Goal: Task Accomplishment & Management: Complete application form

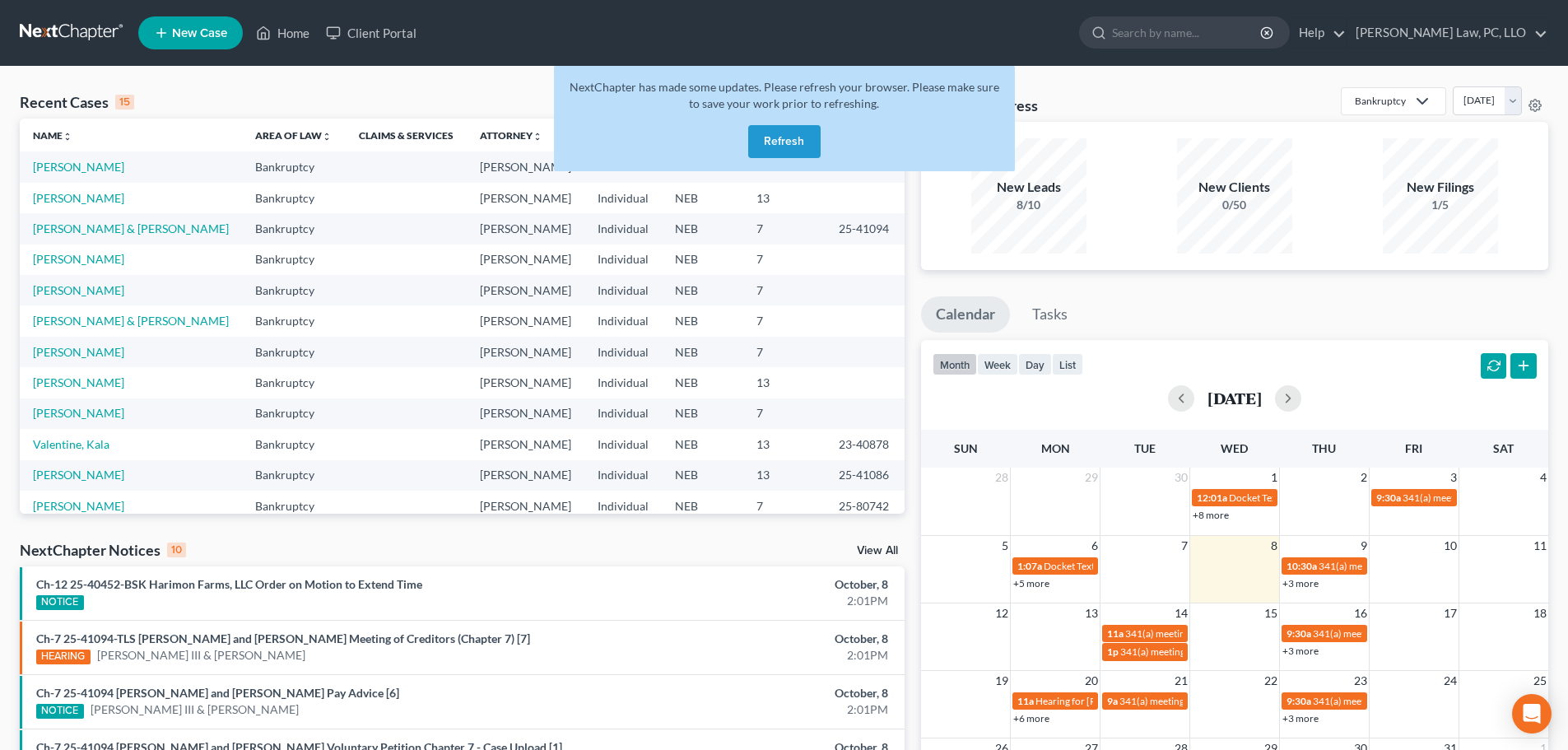
click at [766, 143] on button "Refresh" at bounding box center [784, 142] width 73 height 33
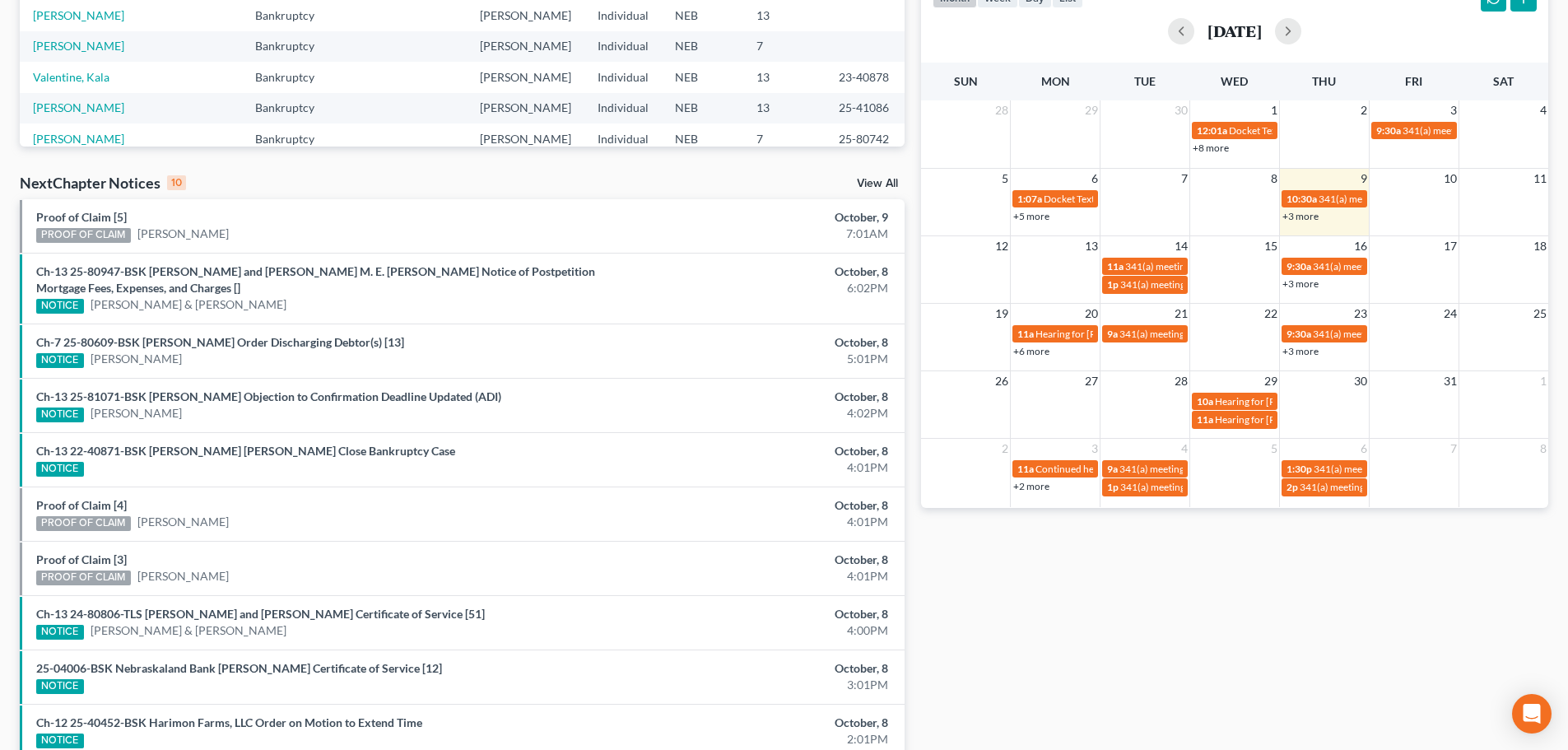
scroll to position [287, 0]
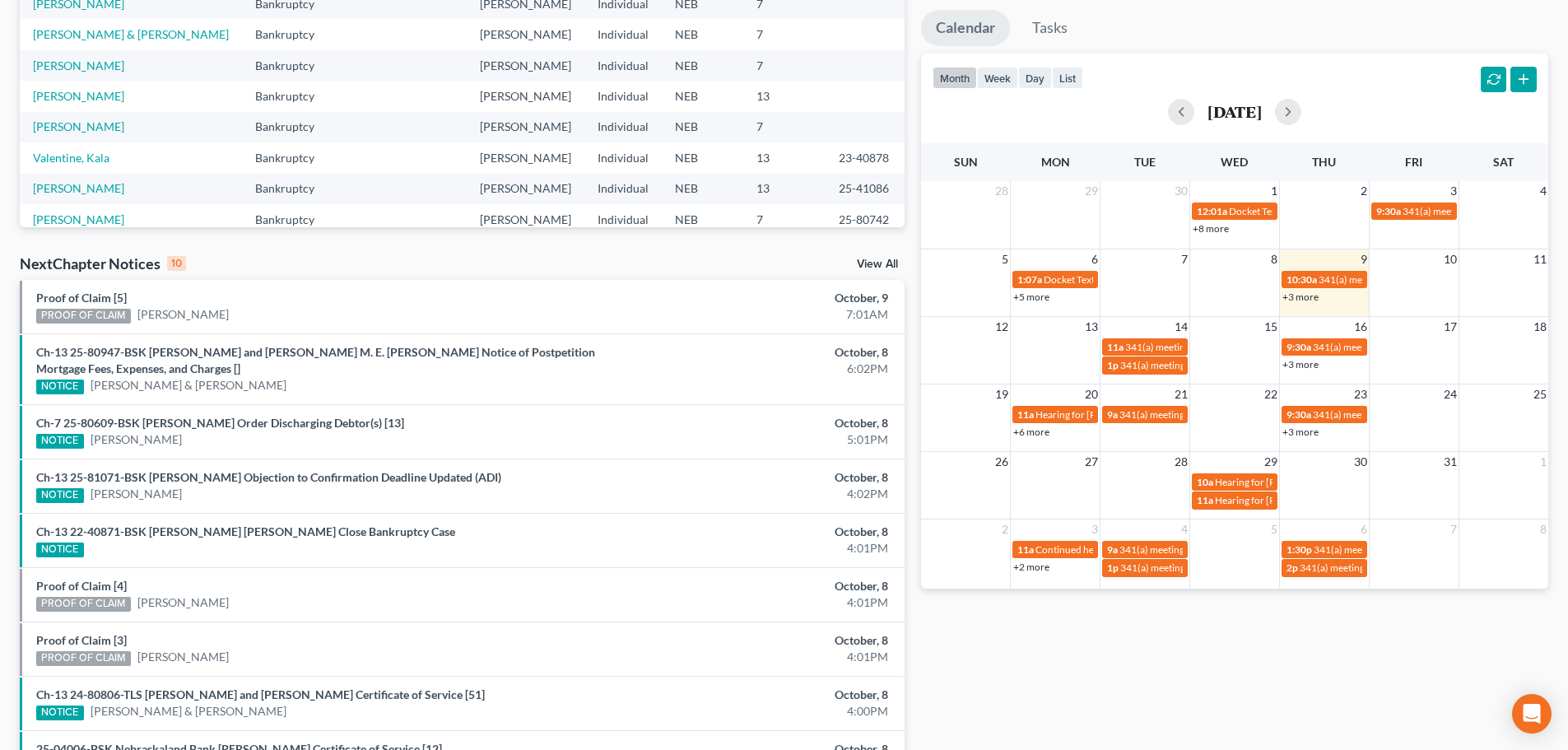
click at [866, 267] on link "View All" at bounding box center [877, 264] width 41 height 11
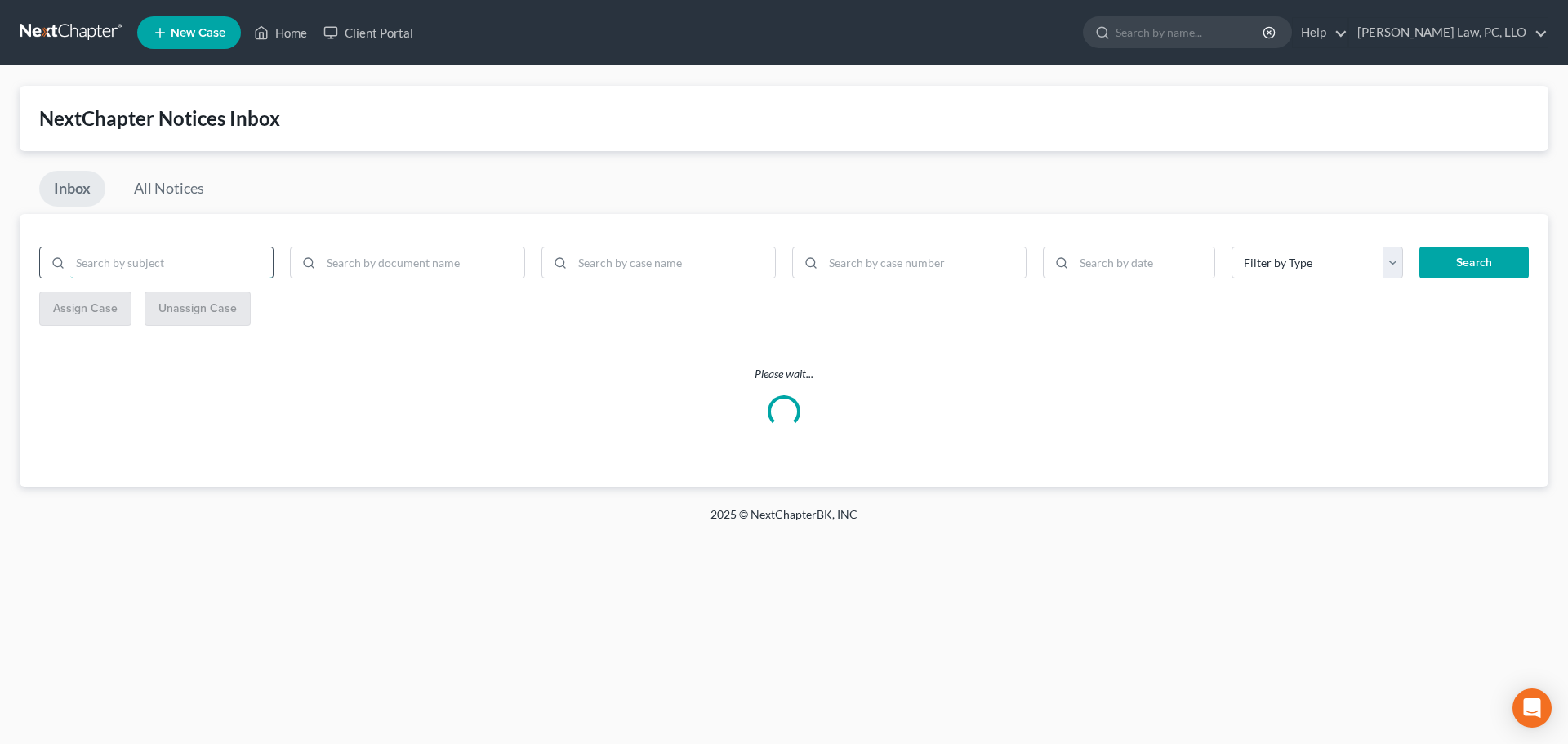
click at [209, 266] on input "search" at bounding box center [171, 263] width 203 height 31
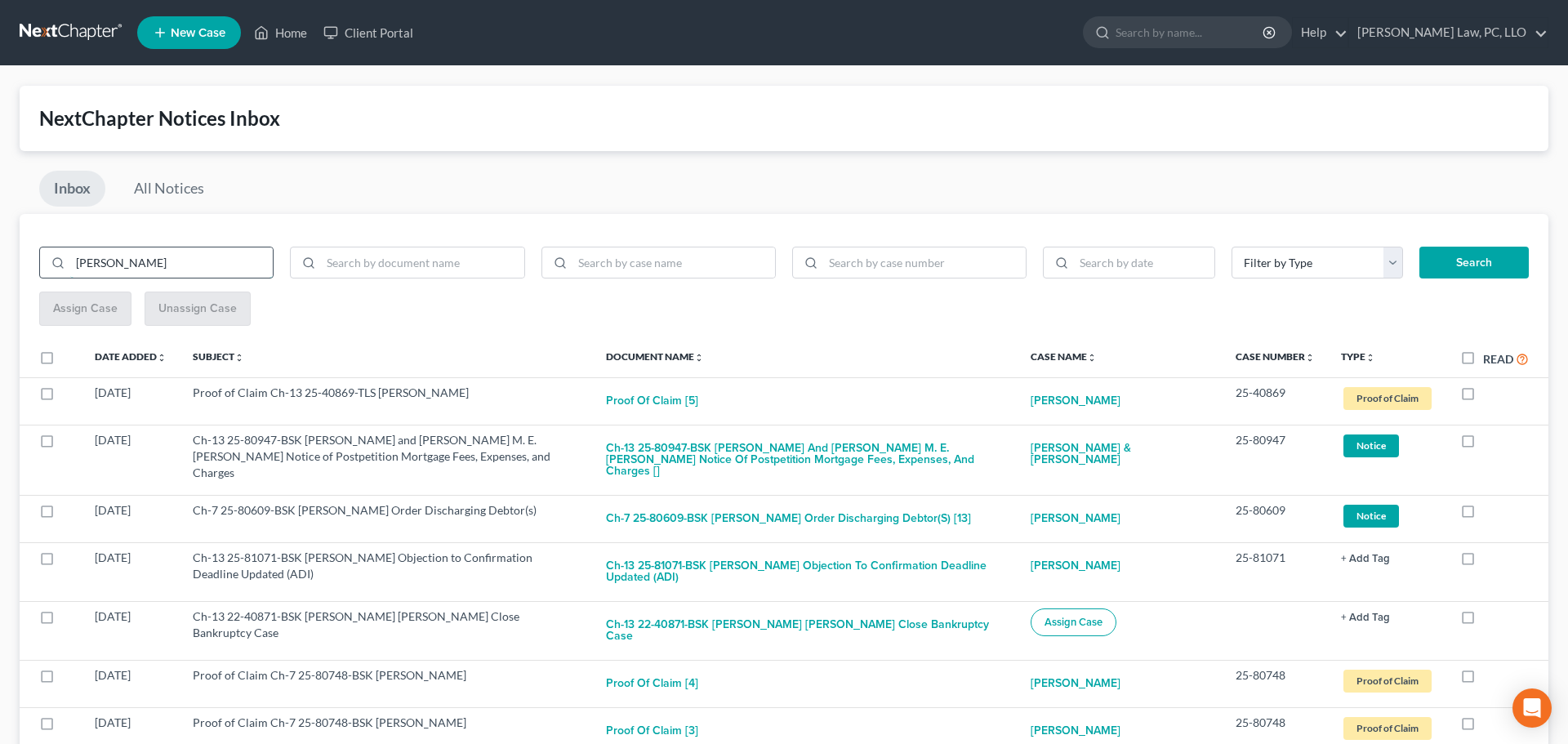
type input "keith"
click at [1419, 247] on button "Search" at bounding box center [1474, 263] width 110 height 33
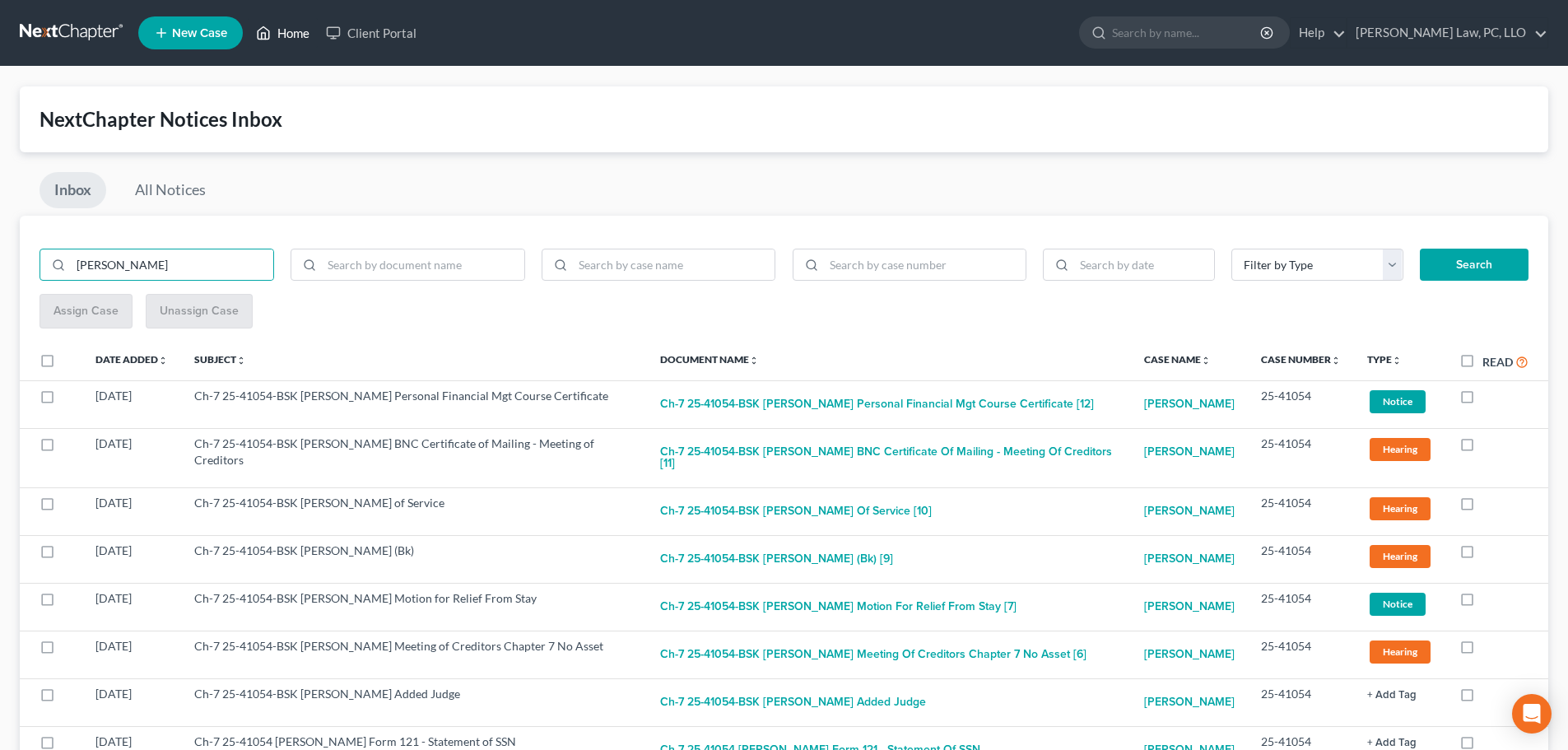
click at [279, 39] on link "Home" at bounding box center [283, 33] width 70 height 30
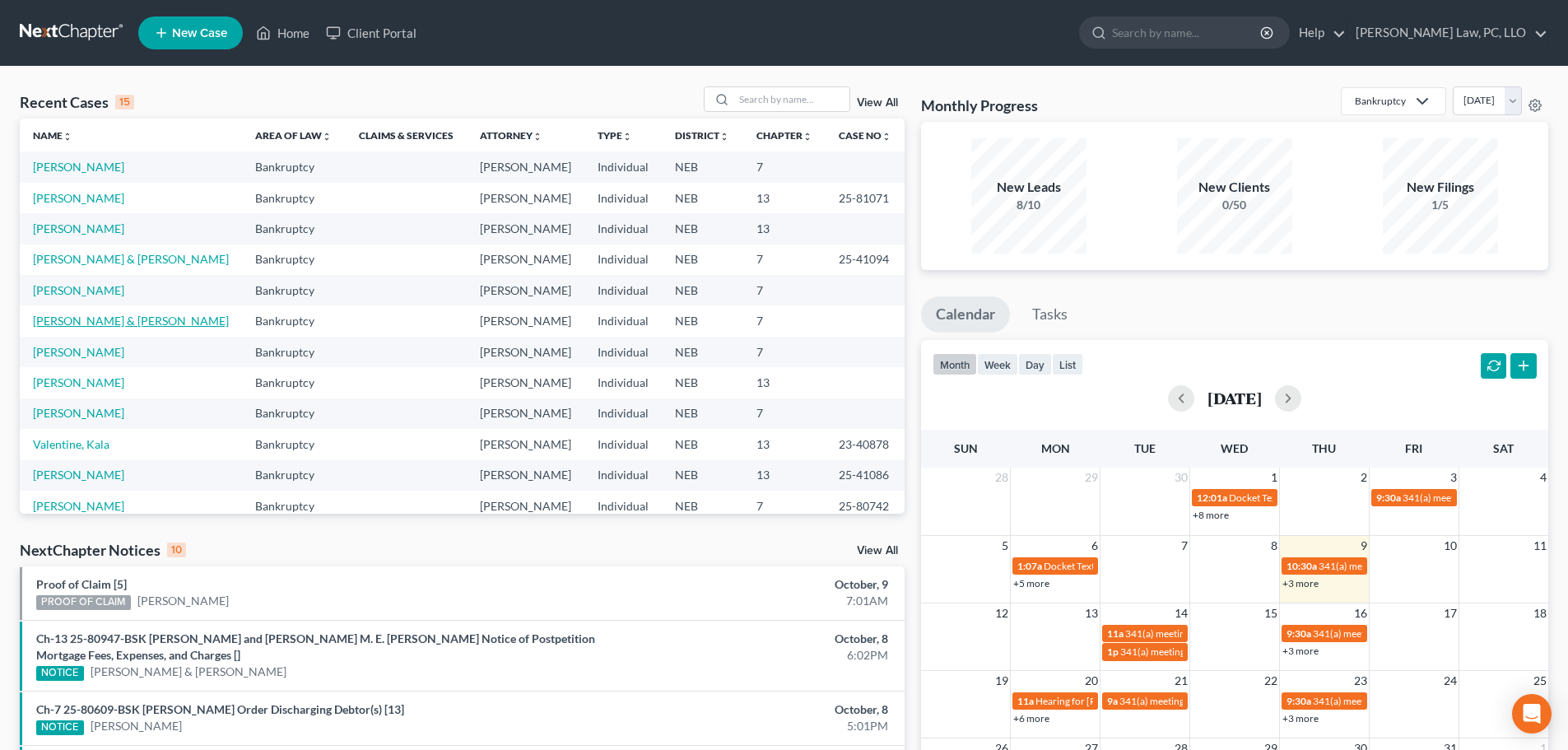
click at [131, 328] on link "[PERSON_NAME] & [PERSON_NAME]" at bounding box center [131, 321] width 196 height 14
click at [84, 328] on link "[PERSON_NAME] & [PERSON_NAME]" at bounding box center [131, 321] width 196 height 14
click at [95, 328] on link "[PERSON_NAME] & [PERSON_NAME]" at bounding box center [131, 321] width 196 height 14
click at [40, 328] on link "[PERSON_NAME] & [PERSON_NAME]" at bounding box center [131, 321] width 196 height 14
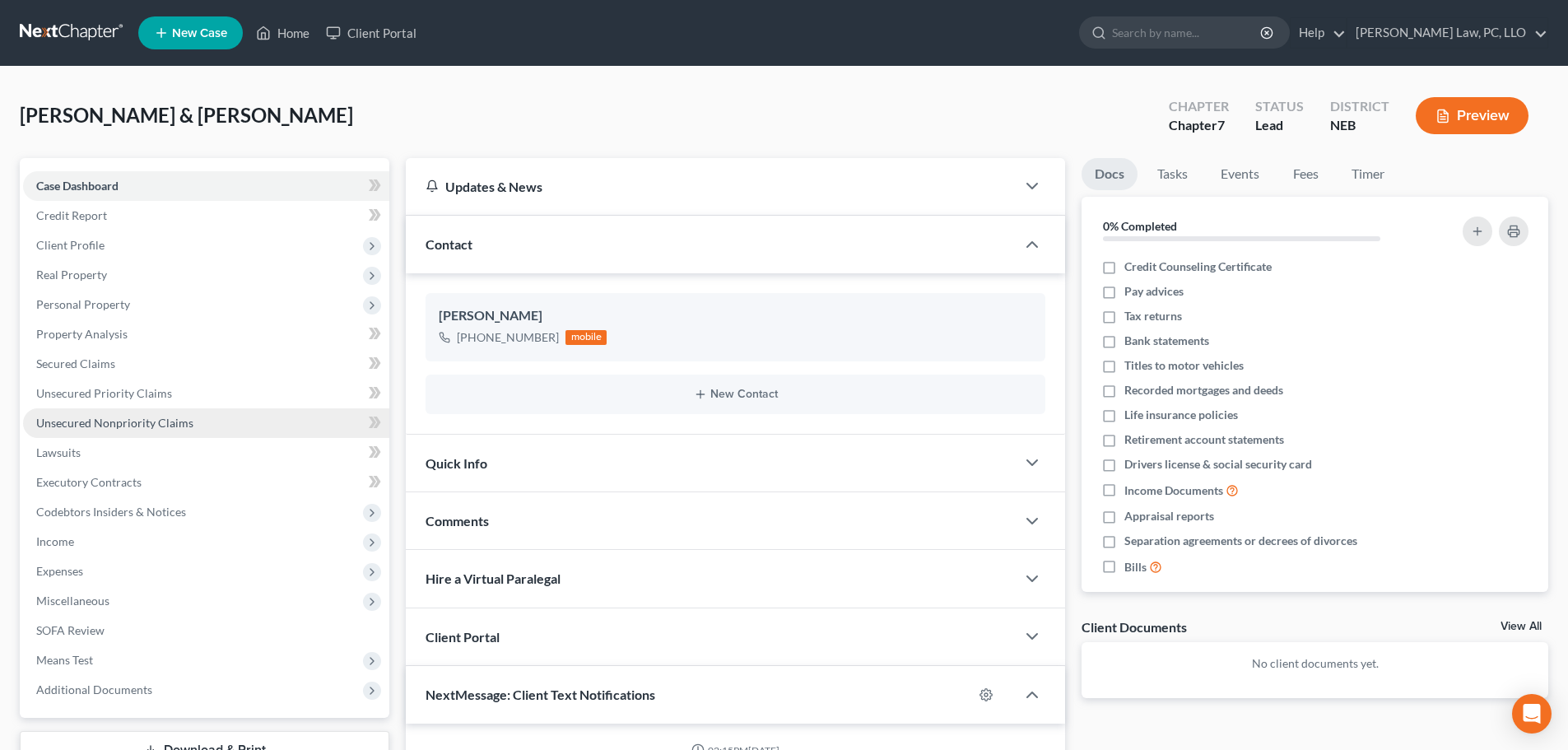
scroll to position [688, 0]
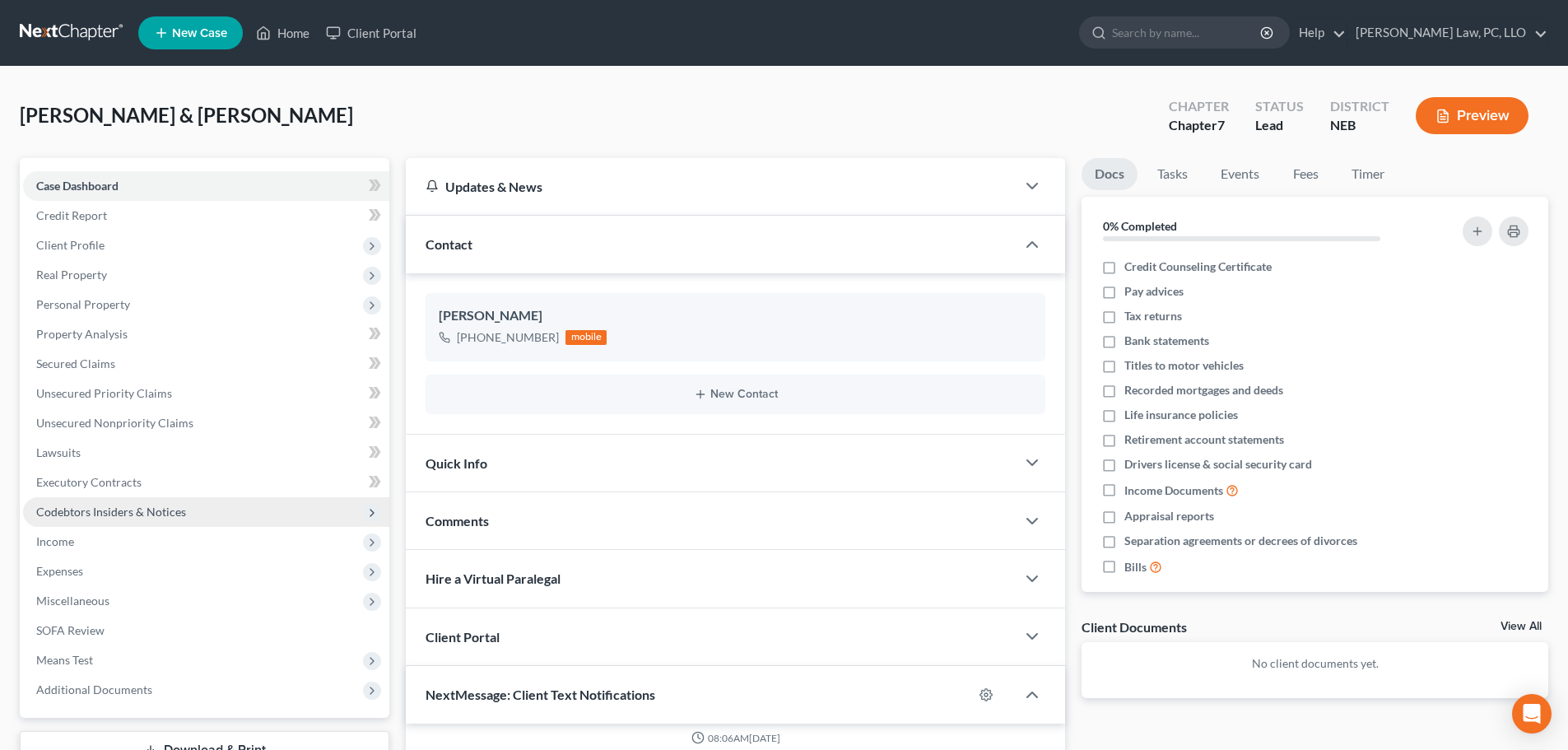
click at [134, 510] on span "Codebtors Insiders & Notices" at bounding box center [110, 512] width 150 height 14
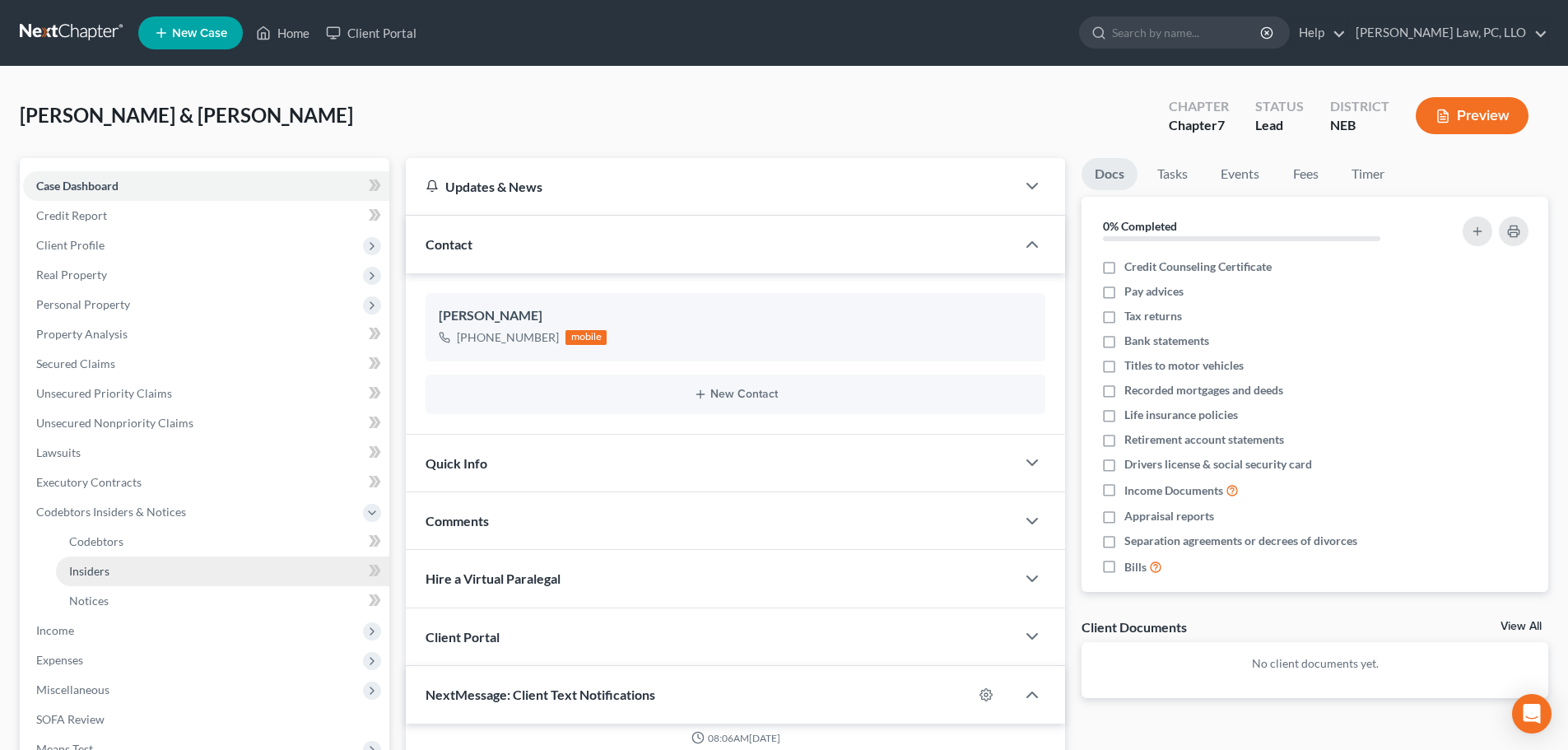
click at [100, 574] on span "Insiders" at bounding box center [89, 571] width 40 height 14
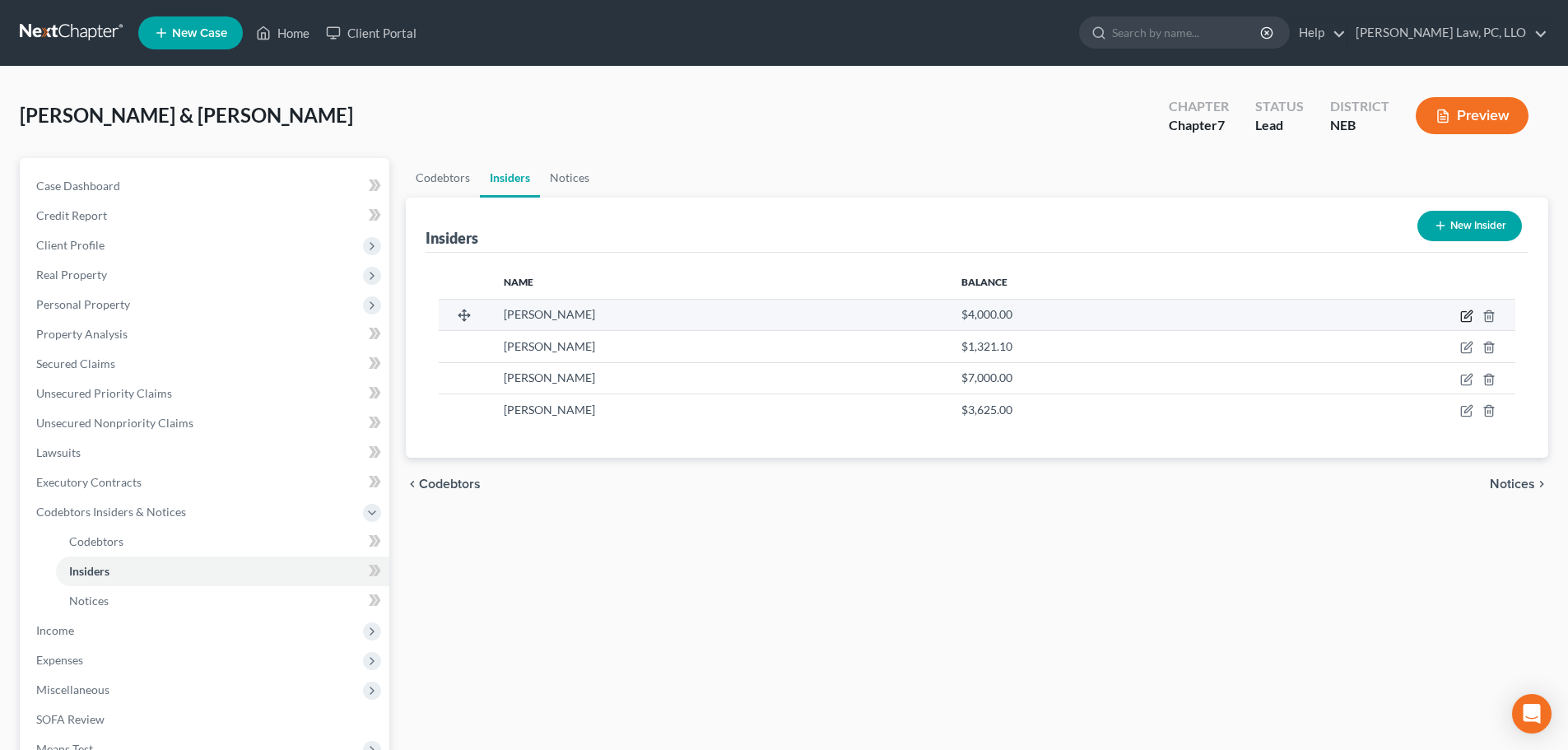
click at [1462, 316] on icon "button" at bounding box center [1466, 316] width 10 height 10
select select "30"
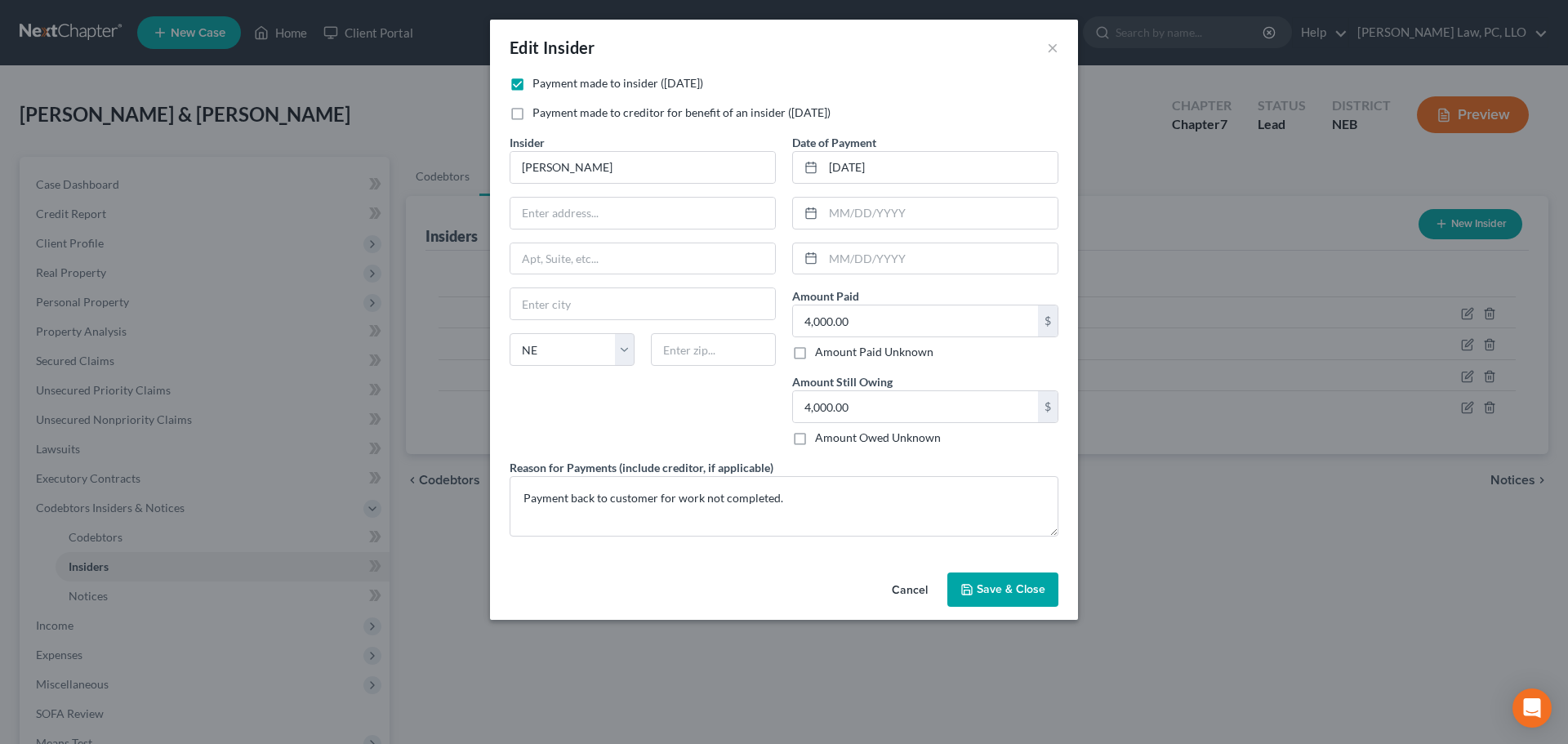
click at [988, 590] on span "Save & Close" at bounding box center [1011, 589] width 69 height 14
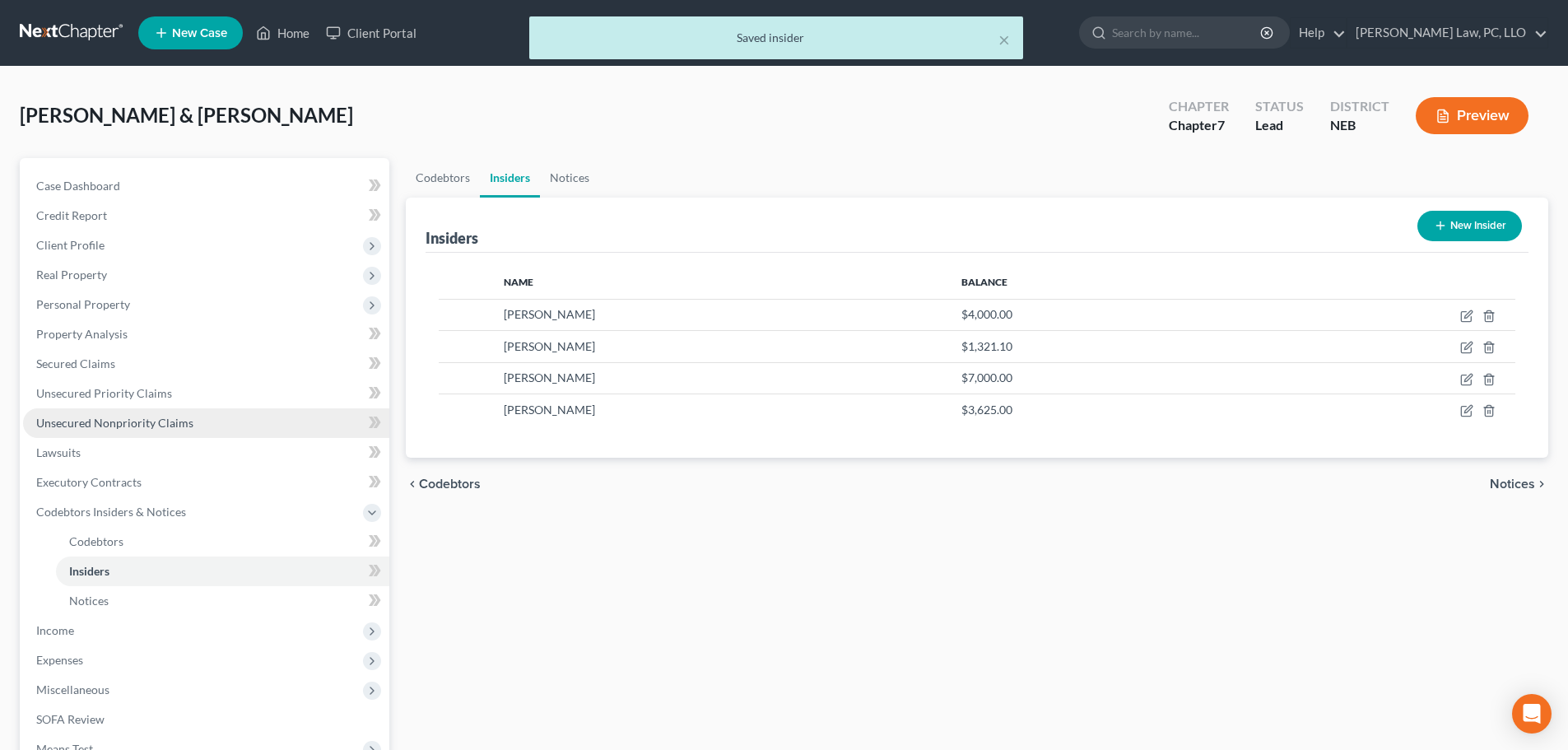
click at [148, 429] on link "Unsecured Nonpriority Claims" at bounding box center [206, 423] width 366 height 30
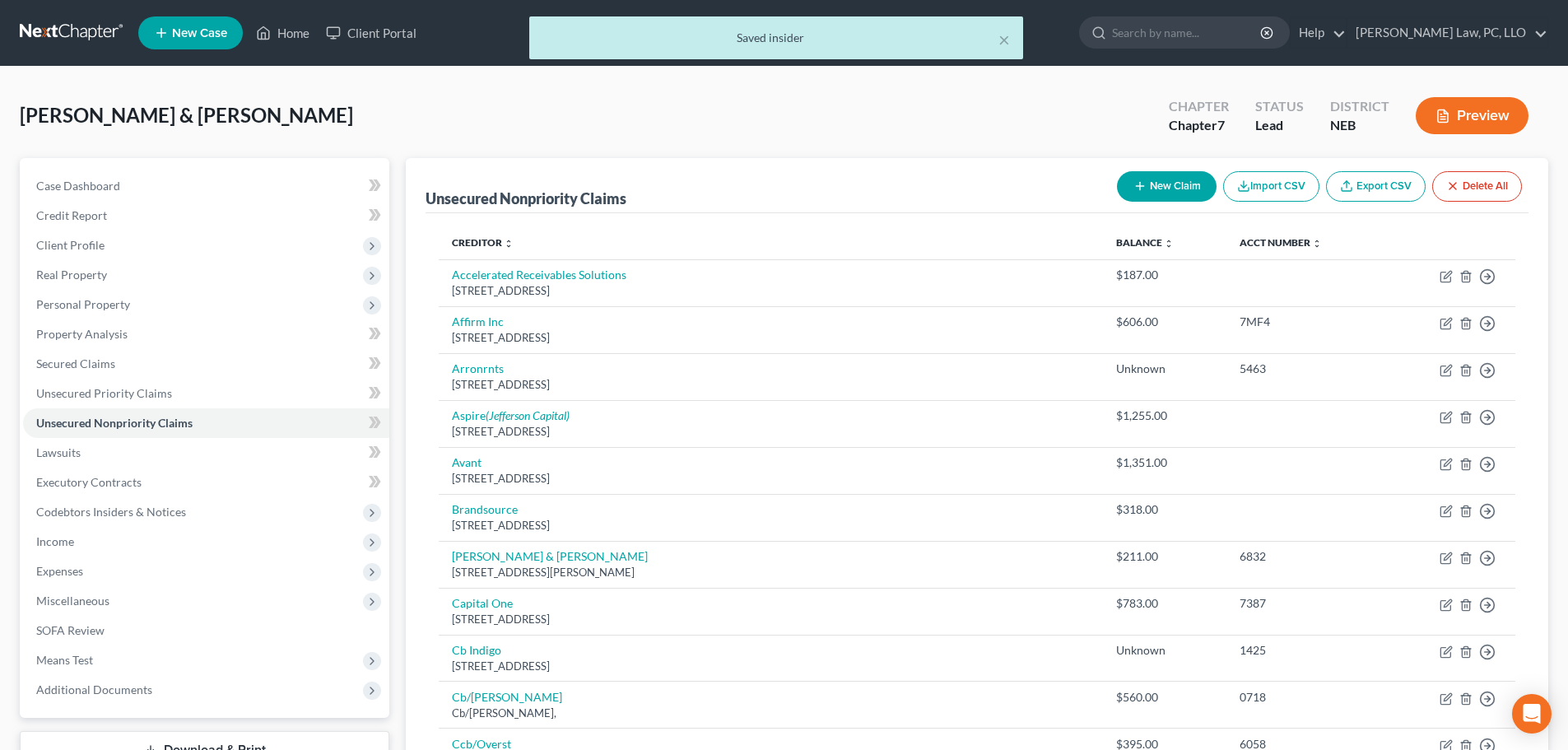
click at [1138, 188] on icon "button" at bounding box center [1140, 186] width 13 height 13
select select "2"
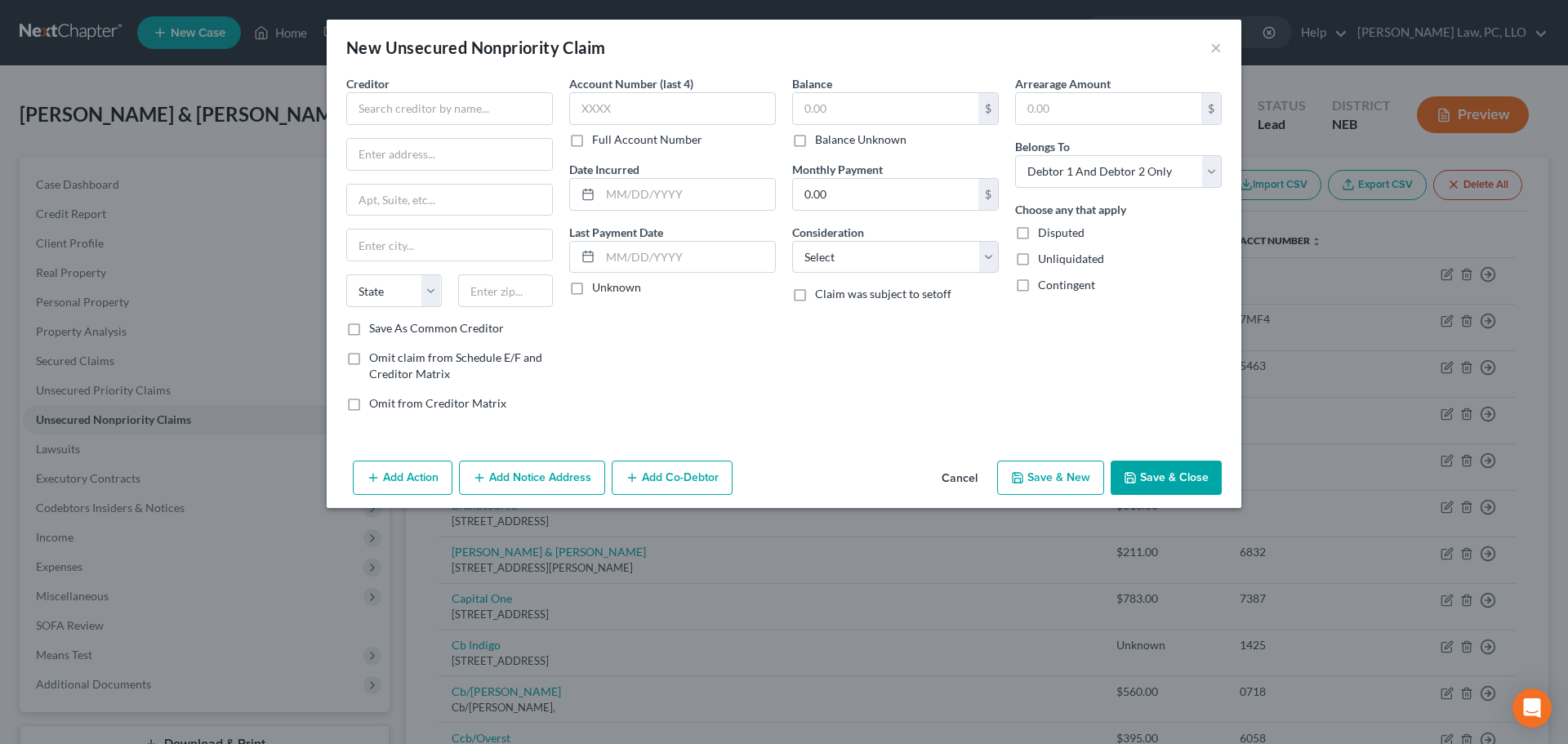
click at [957, 476] on button "Cancel" at bounding box center [959, 479] width 62 height 33
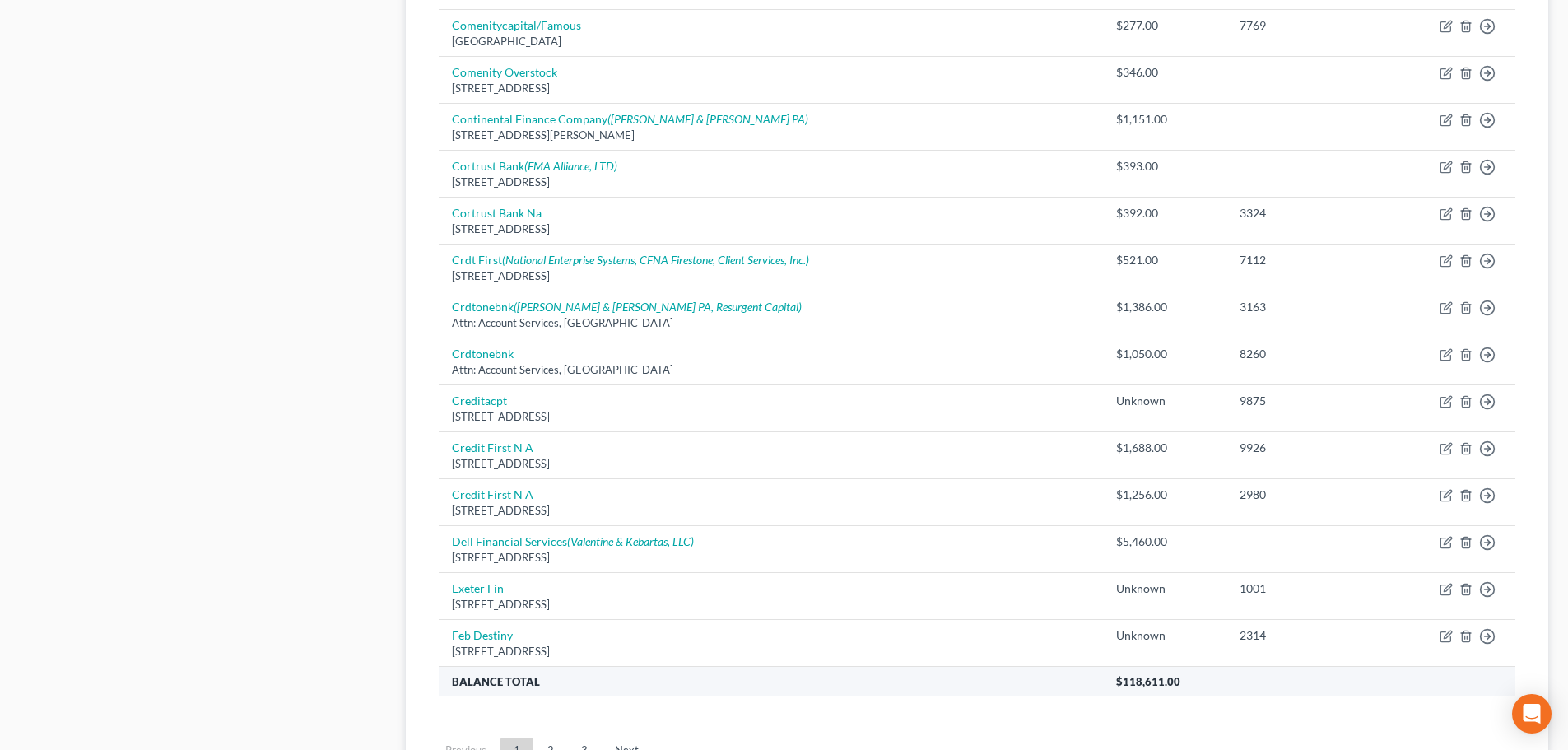
scroll to position [1151, 0]
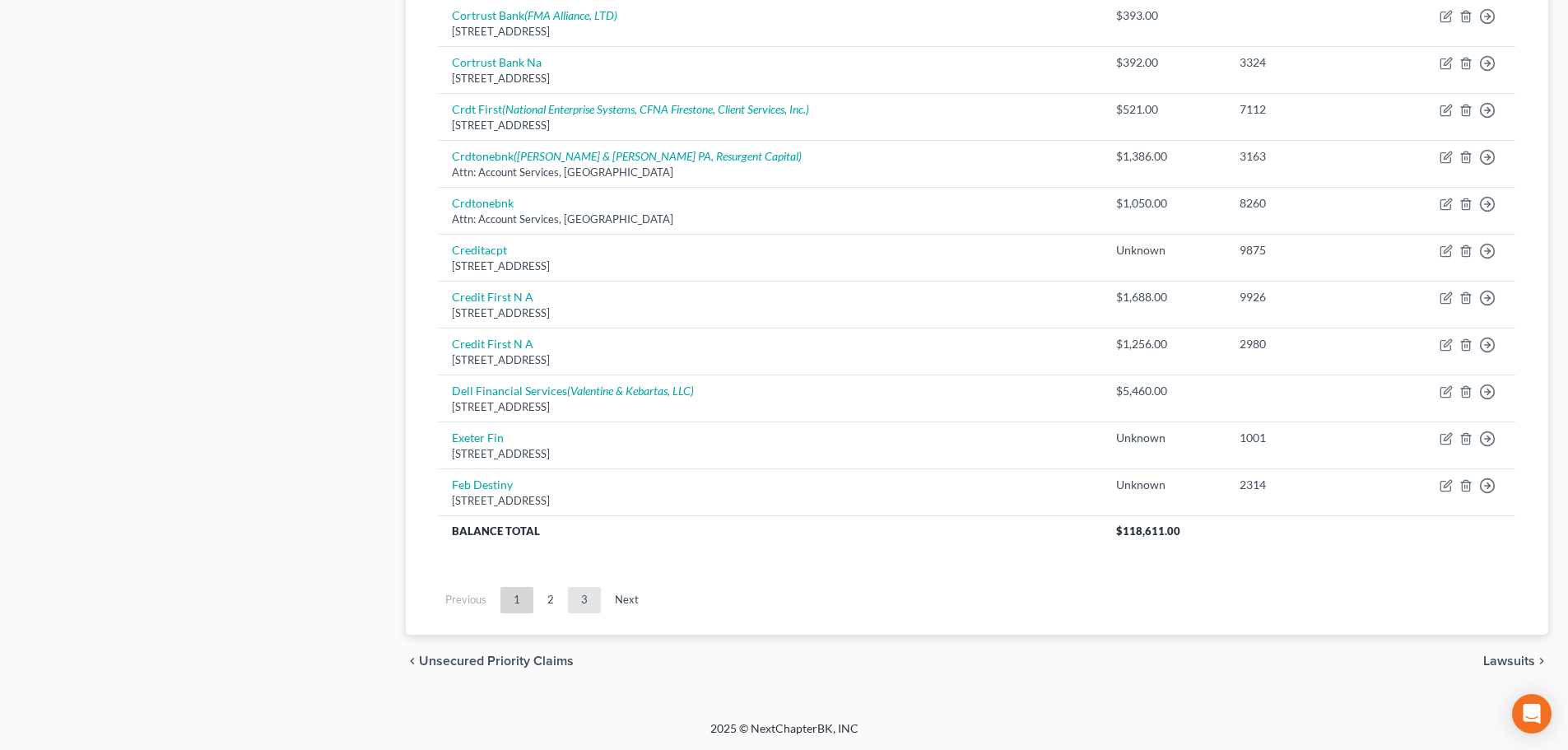
click at [576, 602] on link "3" at bounding box center [584, 600] width 33 height 26
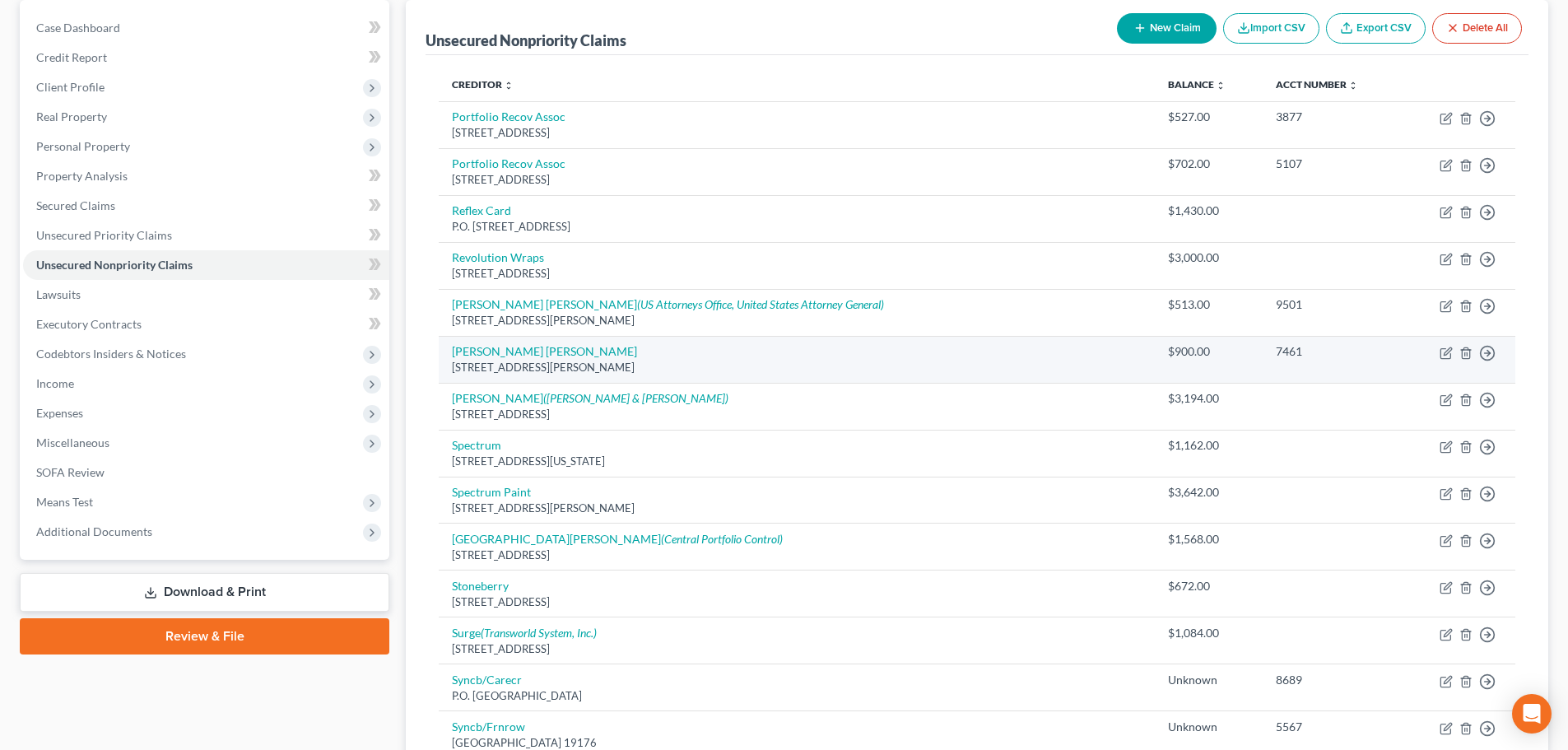
scroll to position [0, 0]
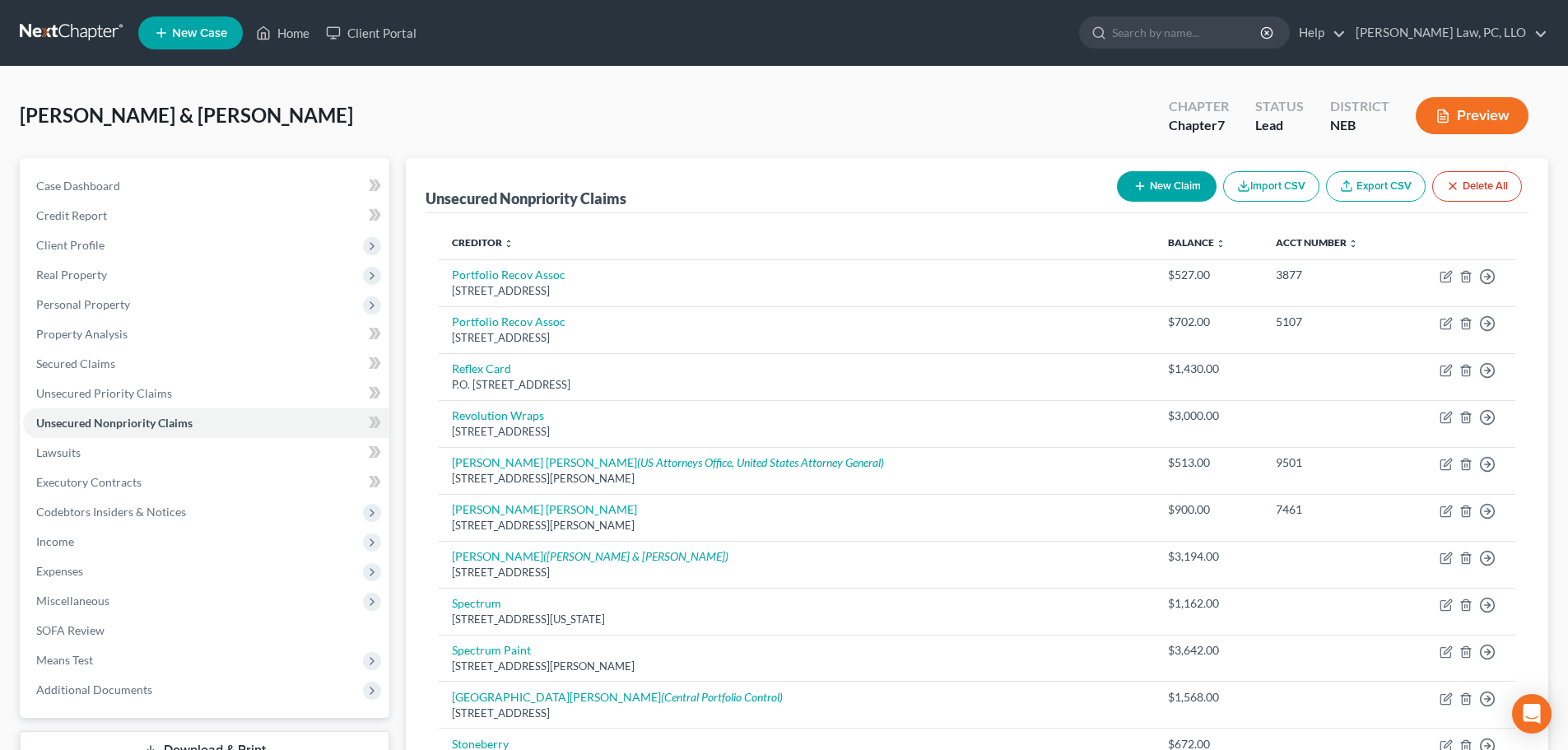
click at [1147, 195] on button "New Claim" at bounding box center [1167, 186] width 100 height 31
select select "2"
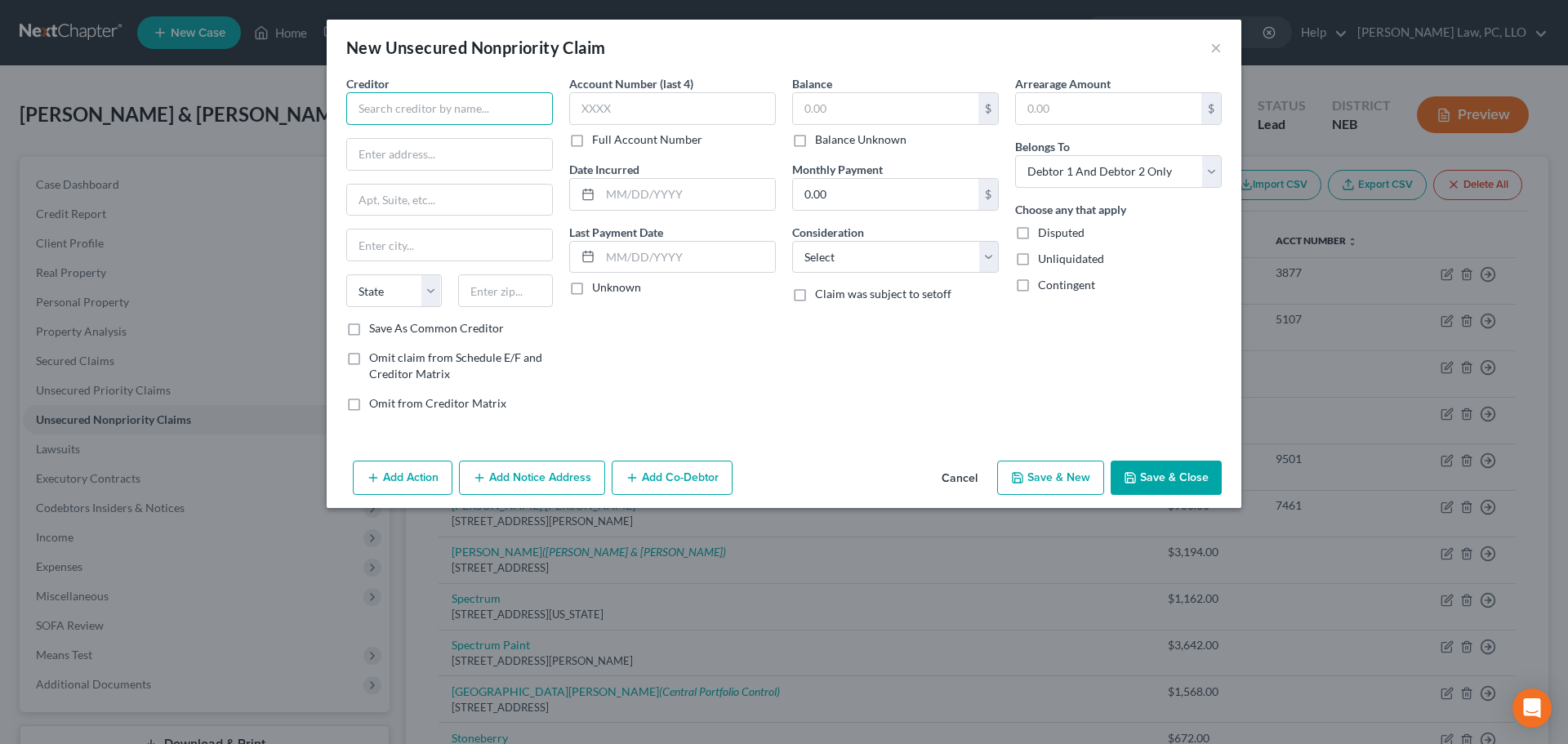
click at [354, 119] on input "text" at bounding box center [449, 109] width 207 height 33
paste input "Brandon Spinazzola"
type input "Brandon Spinazzola"
paste input "6309 Tanglewood Cir"
type input "6309 Tanglewood Cir"
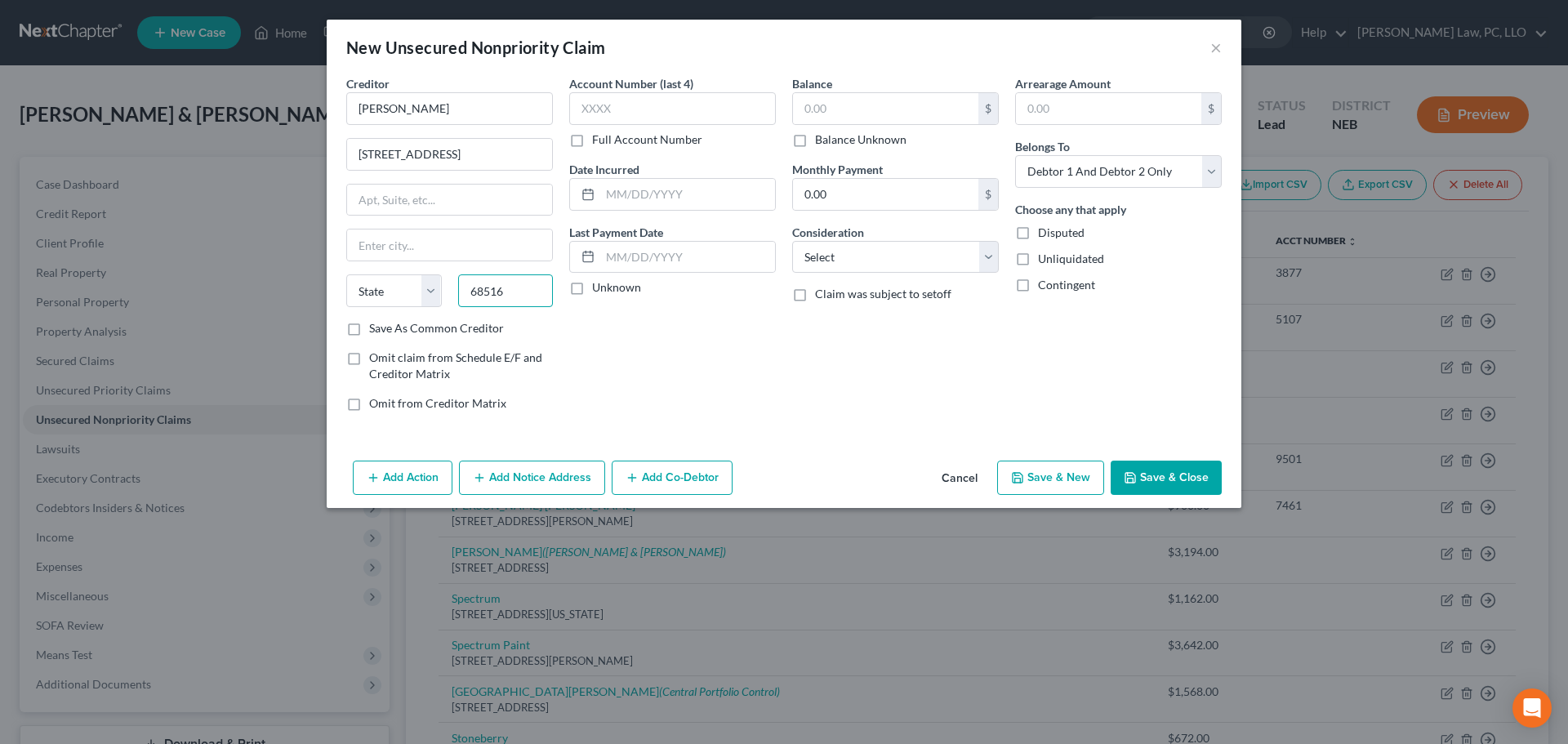
type input "68516"
type input "Lincoln"
select select "30"
click at [801, 106] on input "text" at bounding box center [885, 109] width 185 height 31
type input "1,321.10"
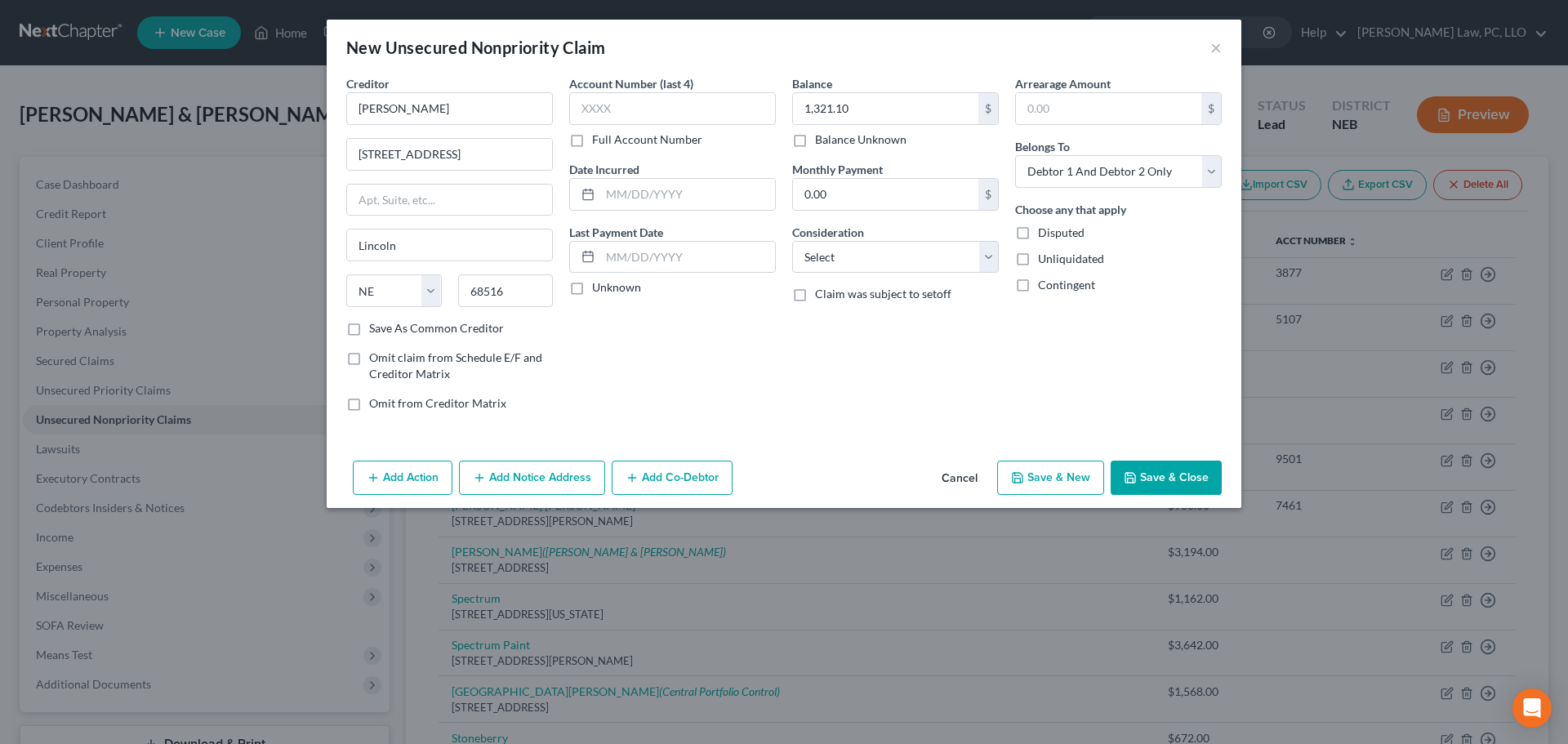
click at [1161, 483] on button "Save & Close" at bounding box center [1166, 477] width 111 height 34
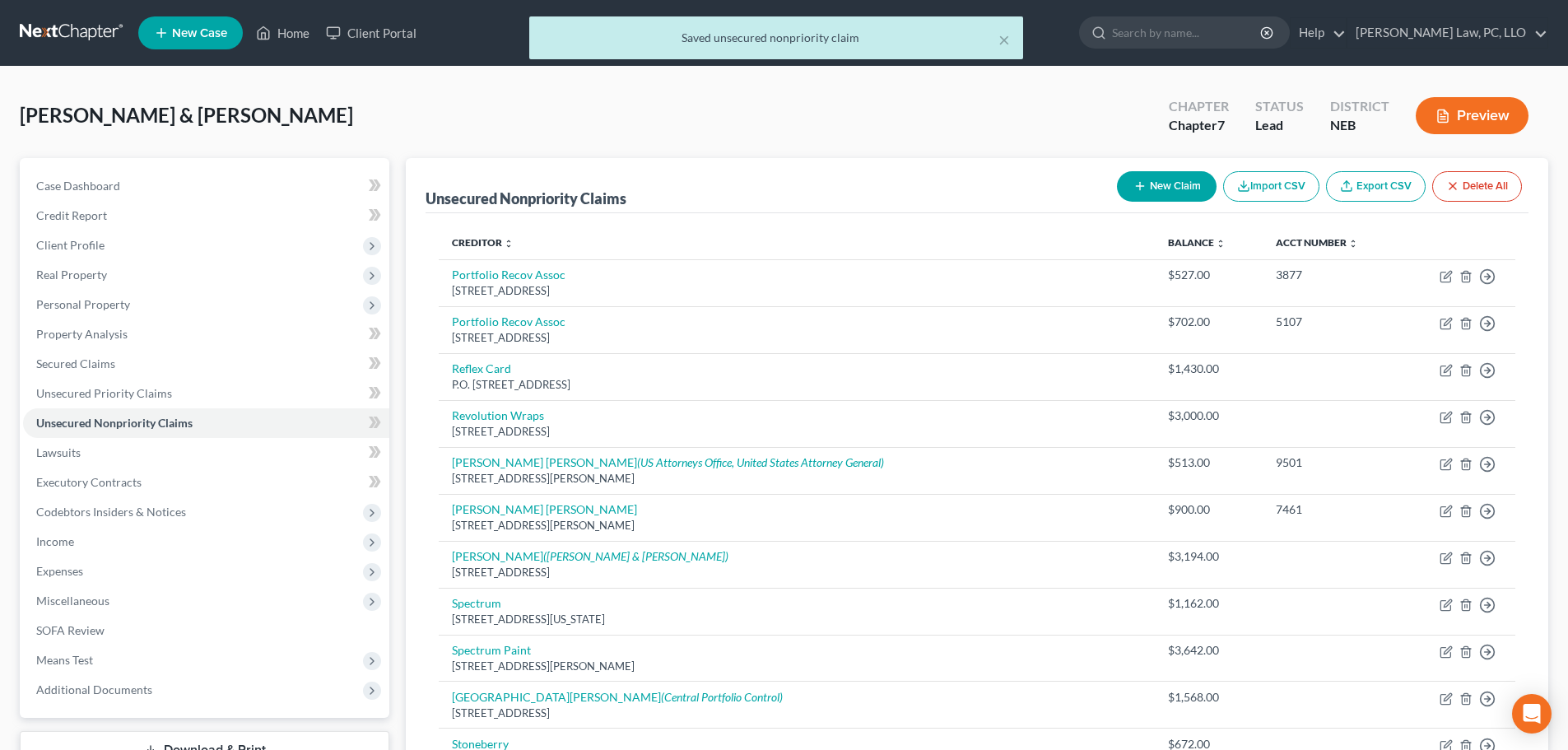
click at [1175, 188] on button "New Claim" at bounding box center [1167, 186] width 100 height 31
select select "2"
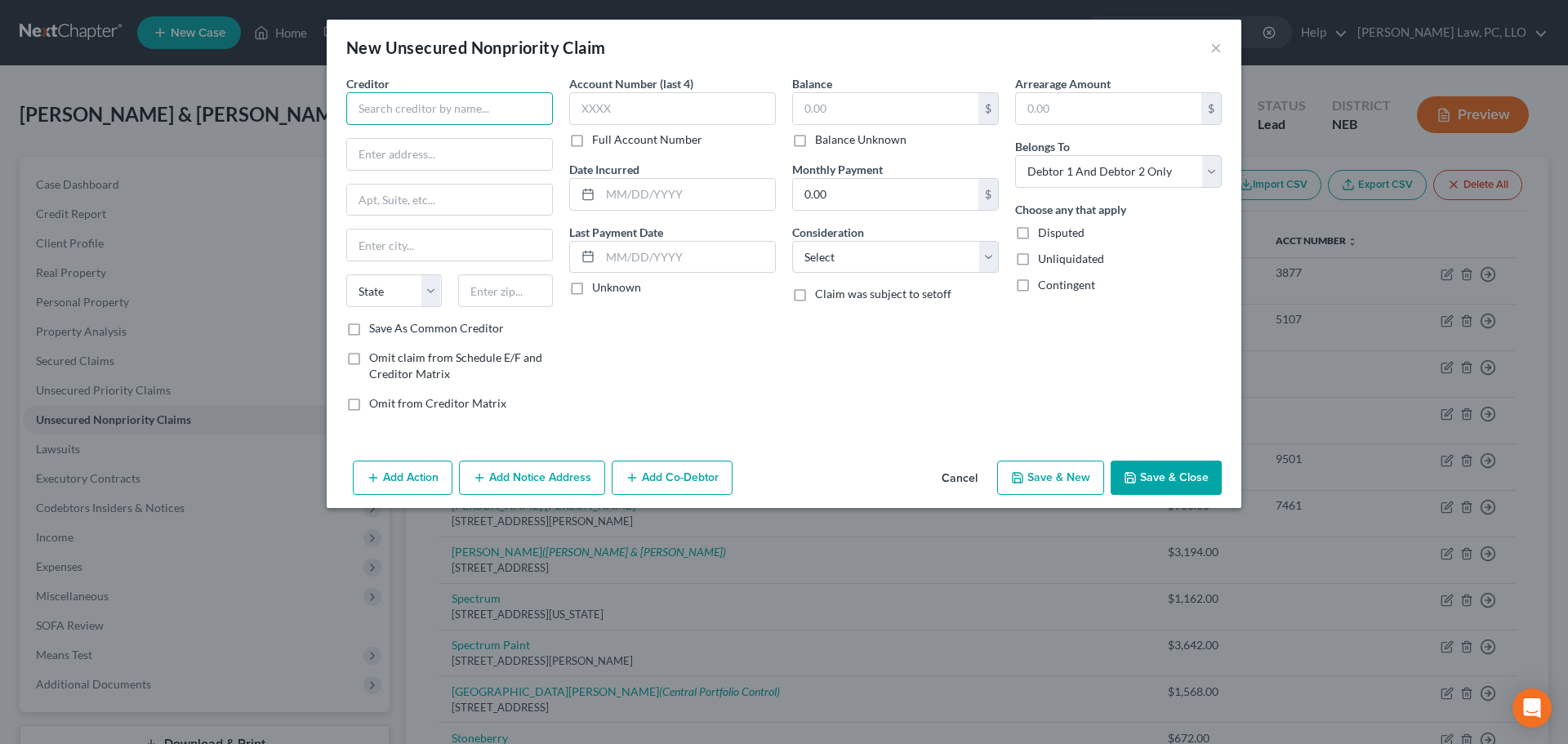
click at [441, 112] on input "text" at bounding box center [449, 109] width 207 height 33
paste input "Satyanarayana Tatineni"
type input "Satyanarayana Tatineni"
click at [435, 144] on input "text" at bounding box center [449, 155] width 205 height 31
click at [377, 158] on input "text" at bounding box center [449, 155] width 205 height 31
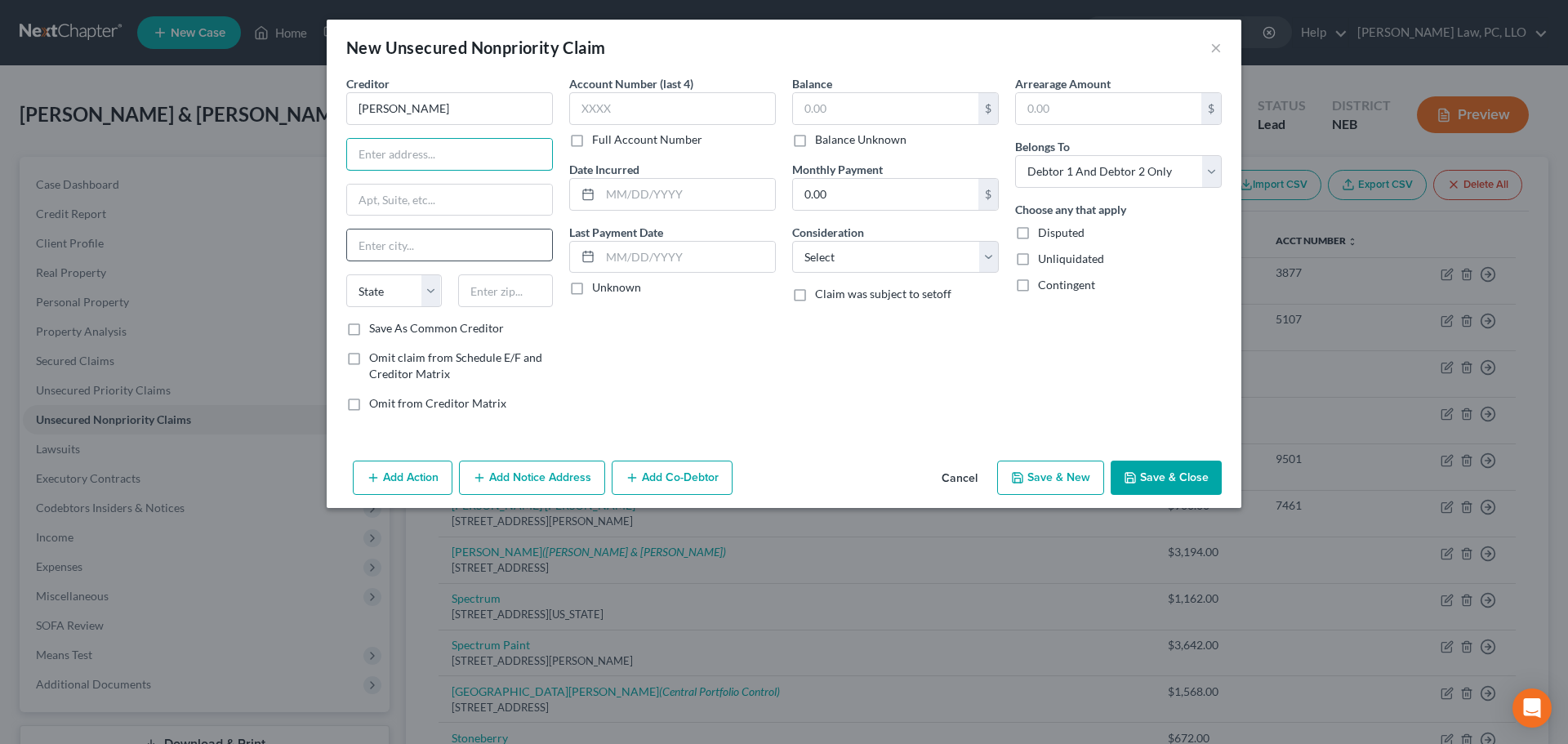
paste input "6909 S 33rd St"
type input "6909 S 33rd St"
click at [474, 282] on input "text" at bounding box center [506, 291] width 96 height 33
type input "68516"
type input "Lincoln"
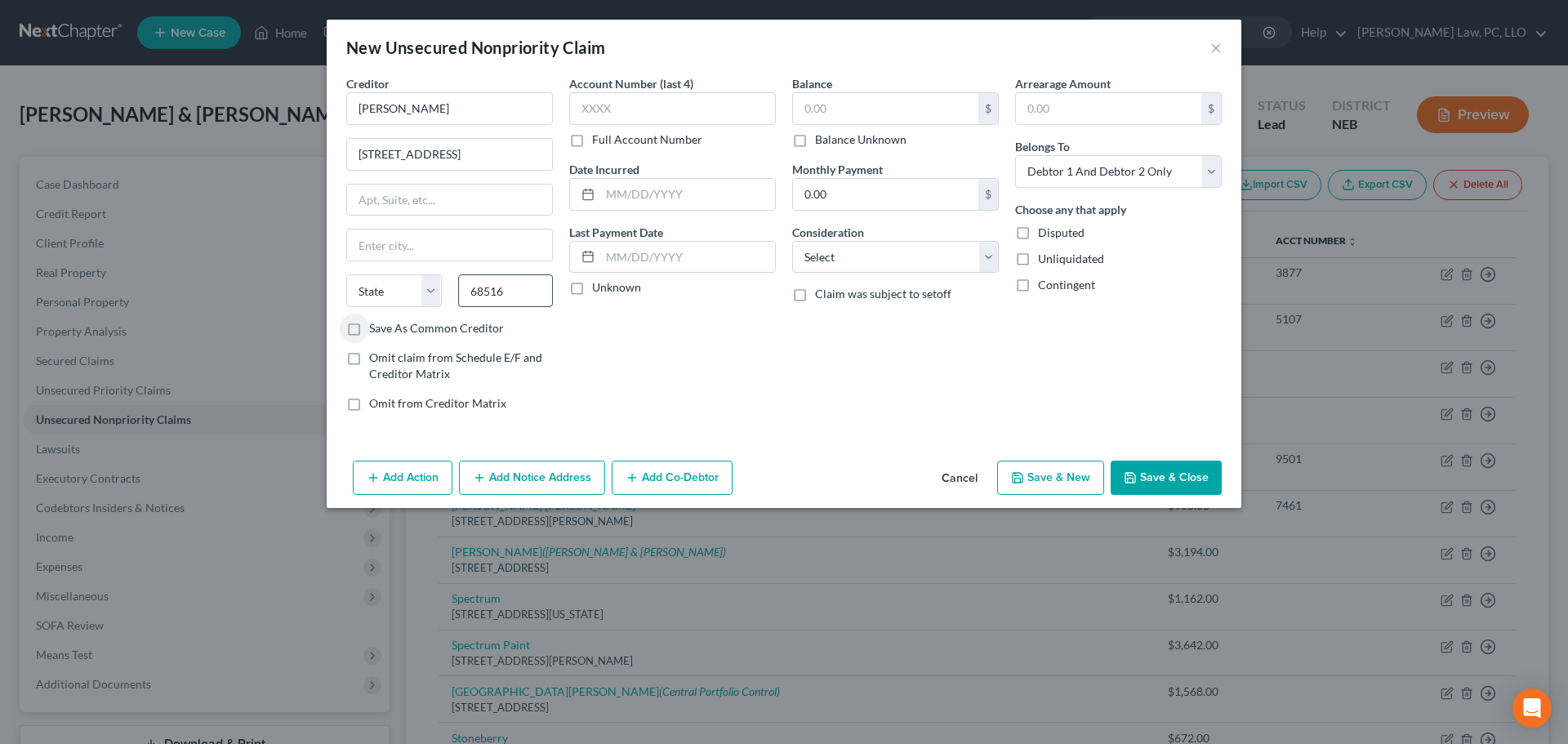
select select "30"
click at [871, 98] on input "text" at bounding box center [885, 109] width 185 height 31
type input "5,000.00"
click at [1180, 475] on button "Save & Close" at bounding box center [1166, 477] width 111 height 34
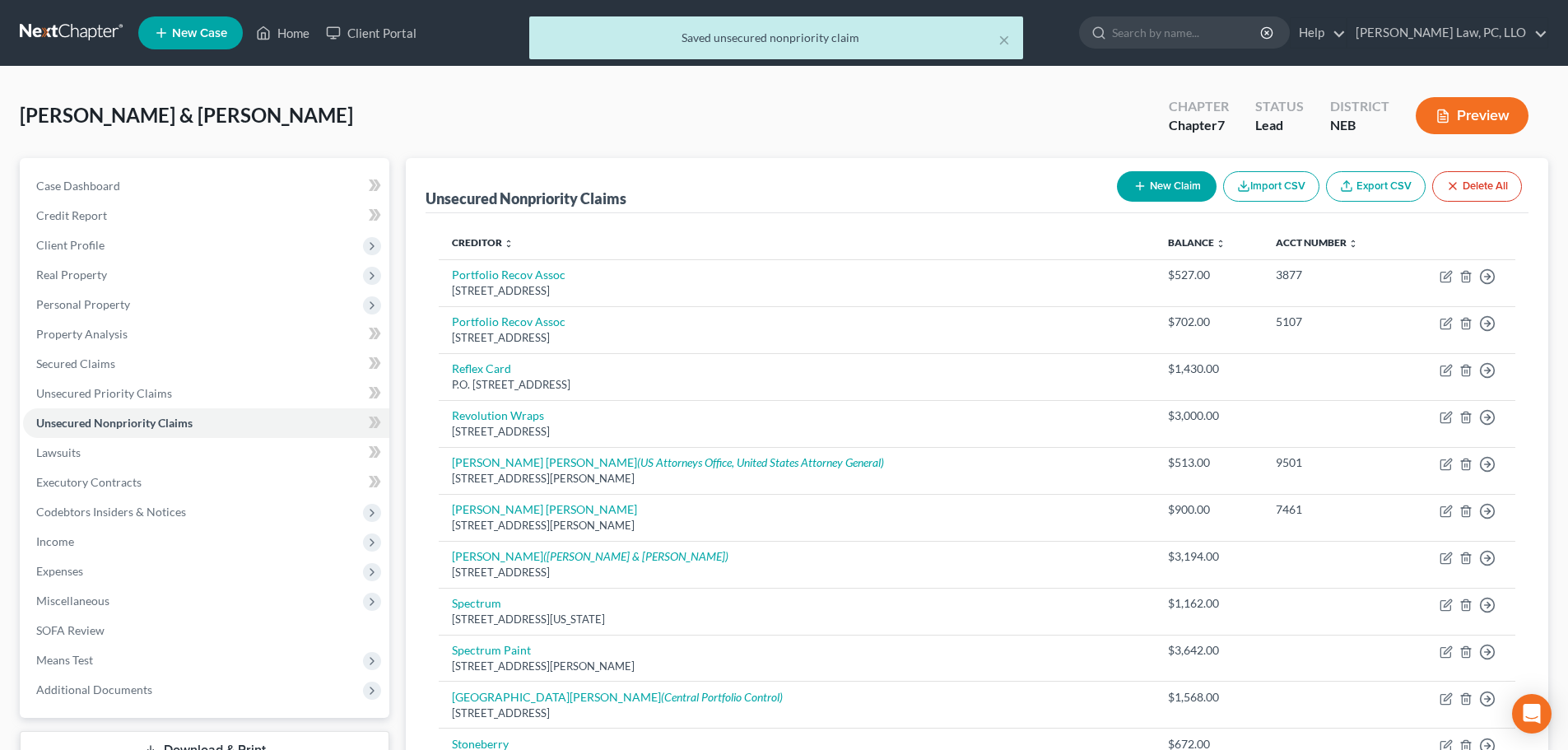
click at [1158, 191] on button "New Claim" at bounding box center [1167, 186] width 100 height 31
select select "2"
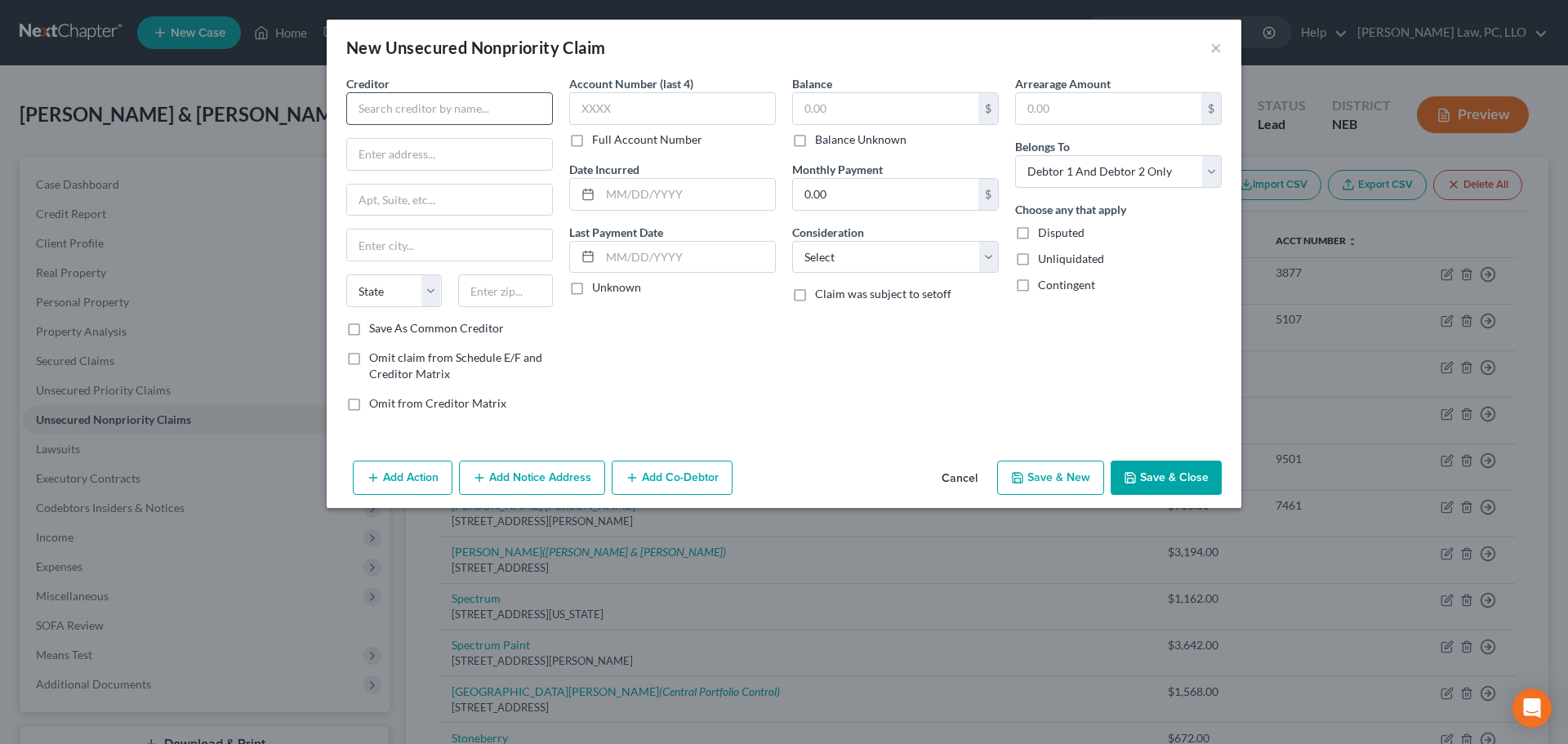
drag, startPoint x: 398, startPoint y: 134, endPoint x: 391, endPoint y: 112, distance: 23.1
click at [397, 133] on div "Creditor * State AL AK AR AZ CA CO CT DE DC FL GA GU HI ID IL IN IA KS KY LA ME…" at bounding box center [449, 197] width 207 height 245
click at [389, 104] on input "text" at bounding box center [449, 109] width 207 height 33
paste input "Katelynn West"
type input "Katelynn West"
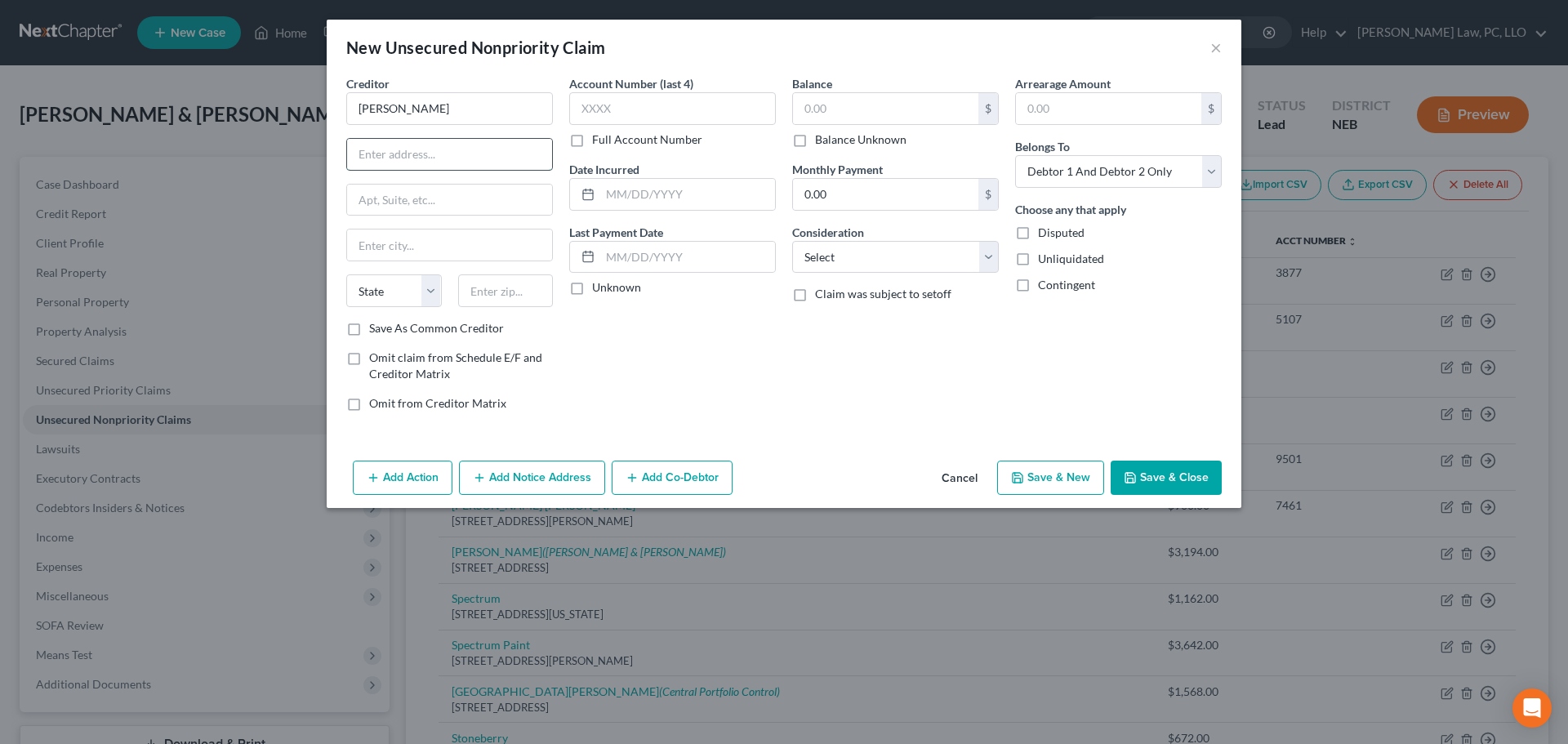
click at [408, 149] on input "text" at bounding box center [449, 155] width 205 height 31
paste input "800 Hackberry St"
type input "800 Hackberry St"
type input "68317"
type input "Bennet"
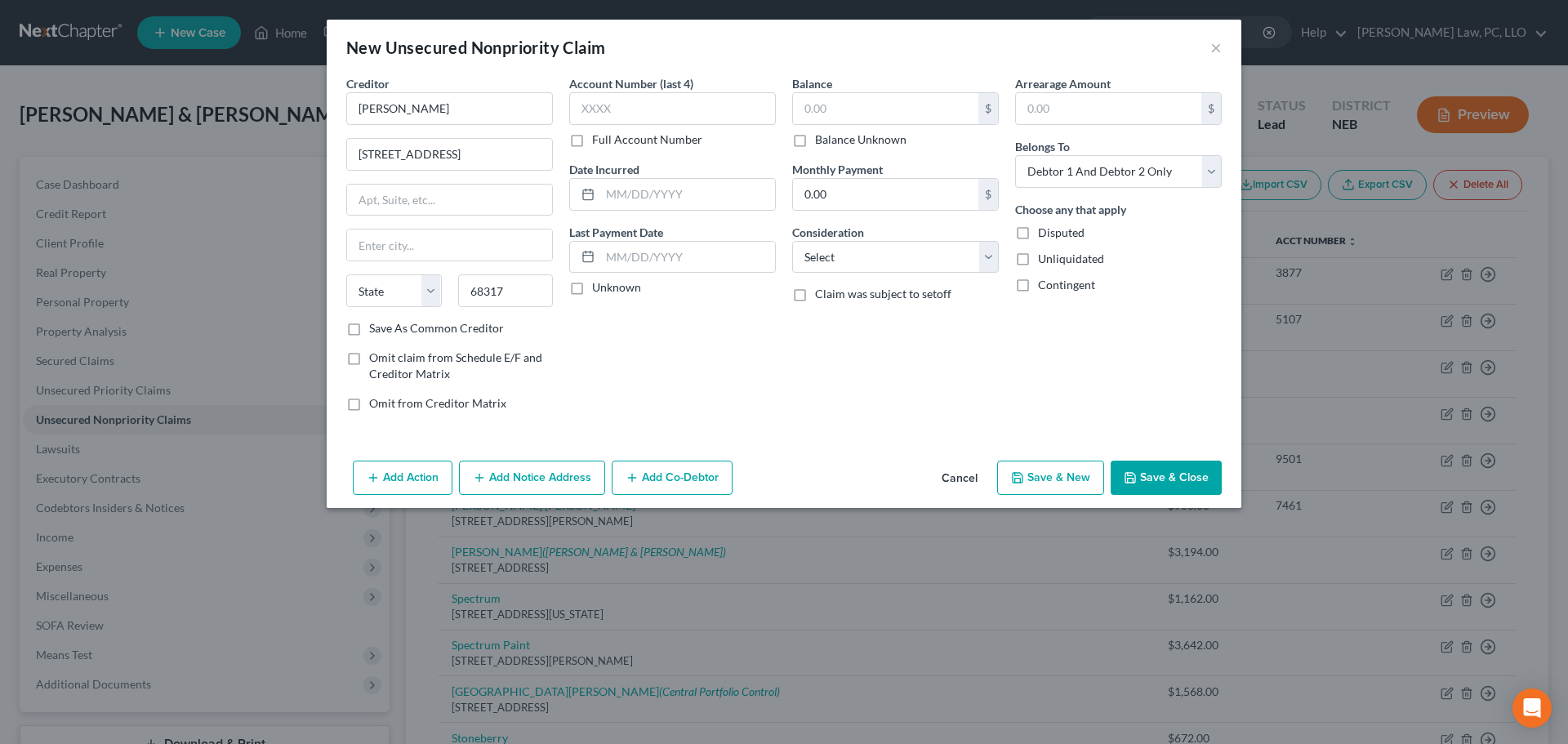
select select "30"
click at [836, 110] on input "text" at bounding box center [885, 109] width 185 height 31
type input "3,625.00"
click at [1160, 468] on button "Save & Close" at bounding box center [1166, 477] width 111 height 34
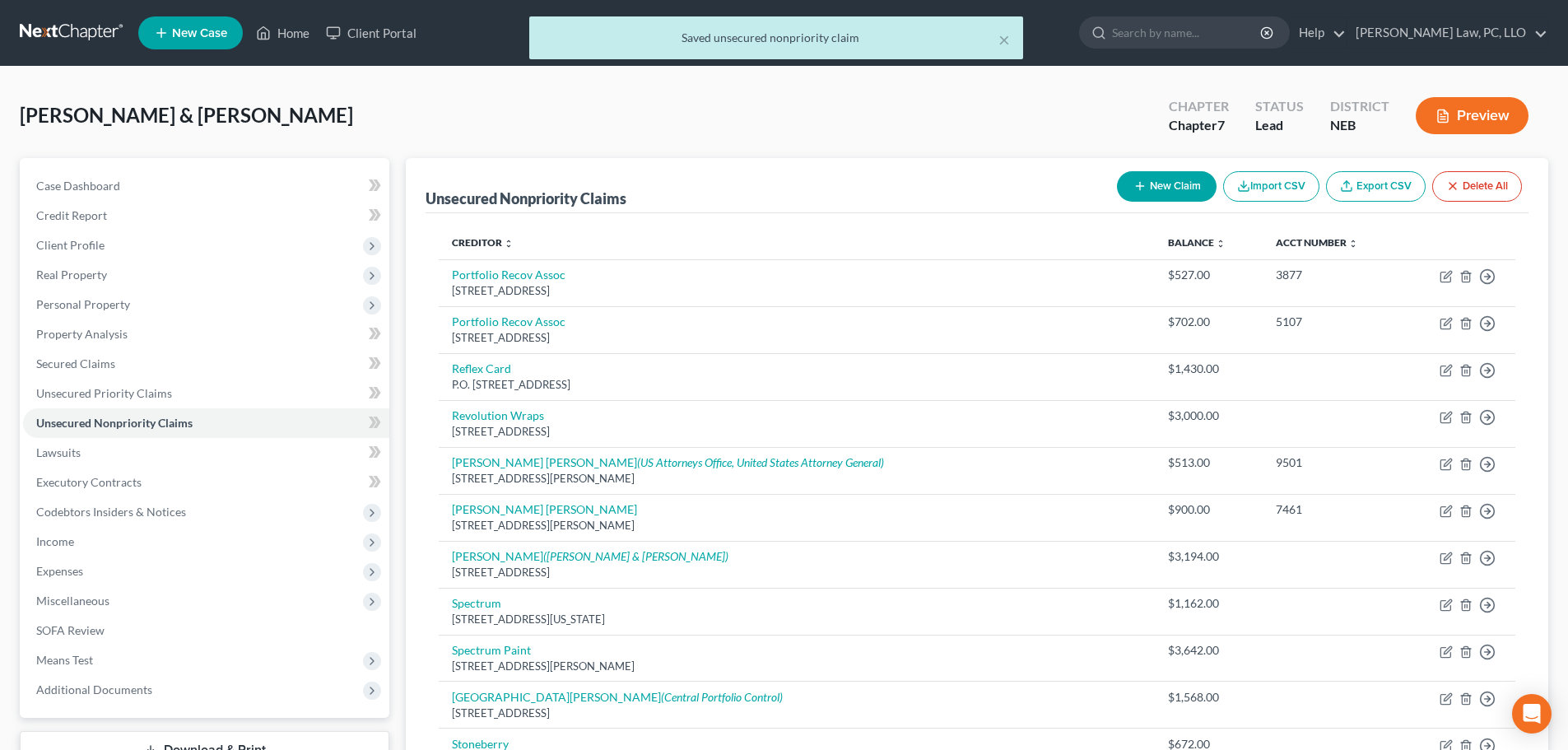
click at [1151, 188] on button "New Claim" at bounding box center [1167, 186] width 100 height 31
select select "2"
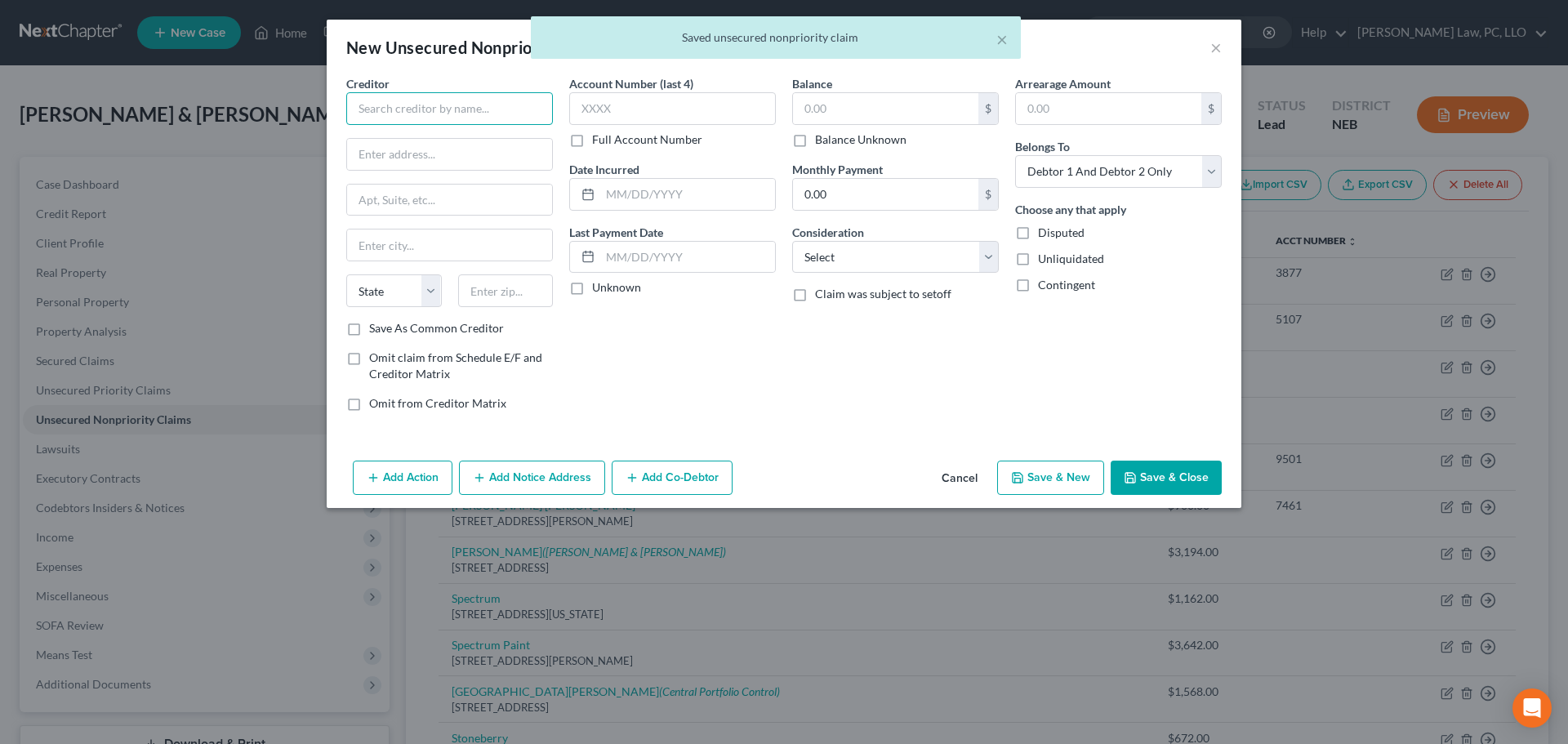
click at [466, 113] on input "text" at bounding box center [449, 109] width 207 height 33
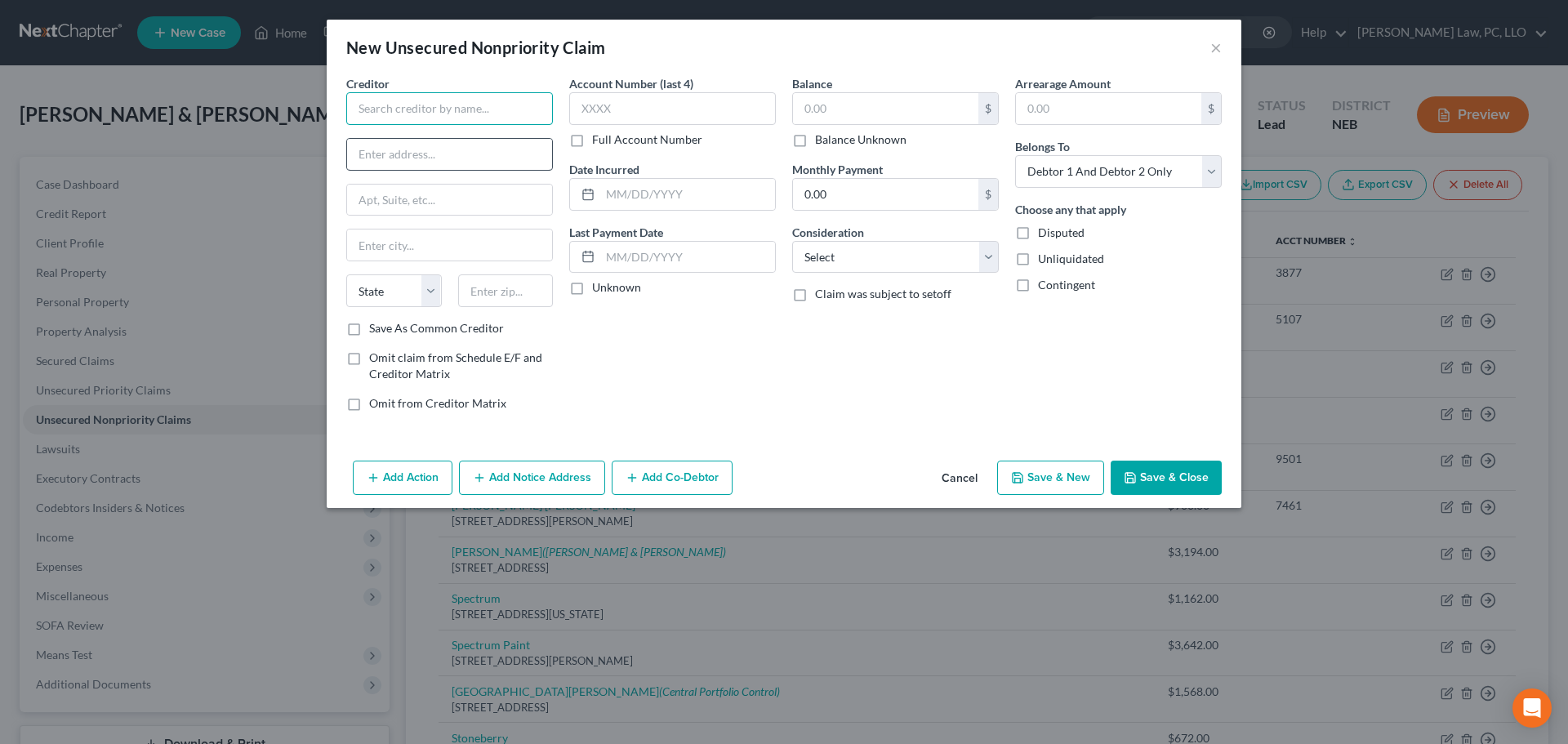
paste input "James Engel"
type input "James Engel"
click at [487, 143] on input "text" at bounding box center [449, 155] width 205 height 31
paste input "13641 Guildford St"
type input "13641 Guildford St"
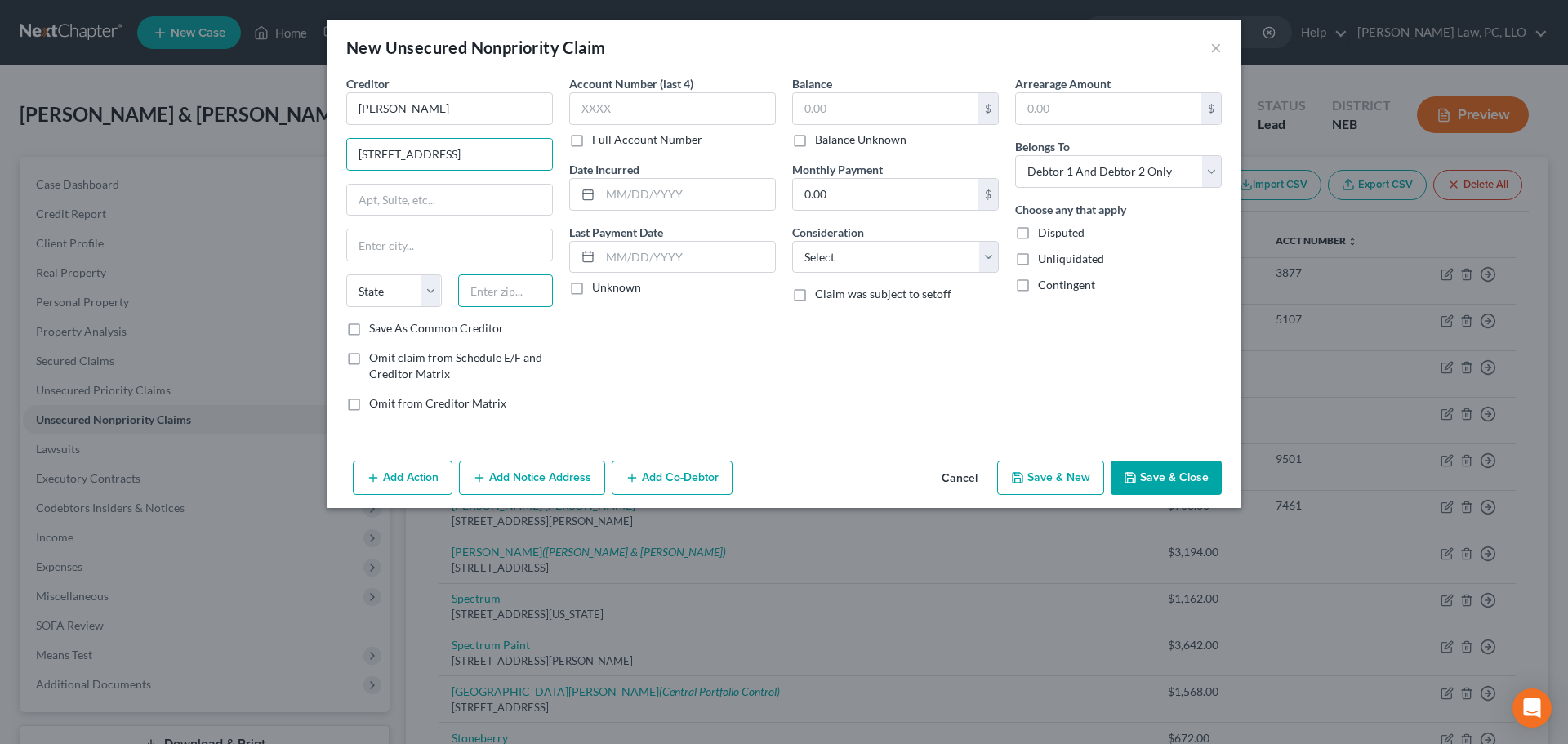
click at [531, 291] on input "text" at bounding box center [506, 291] width 96 height 33
type input "68462"
type input "Waverly"
select select "30"
click at [889, 123] on input "text" at bounding box center [885, 109] width 185 height 31
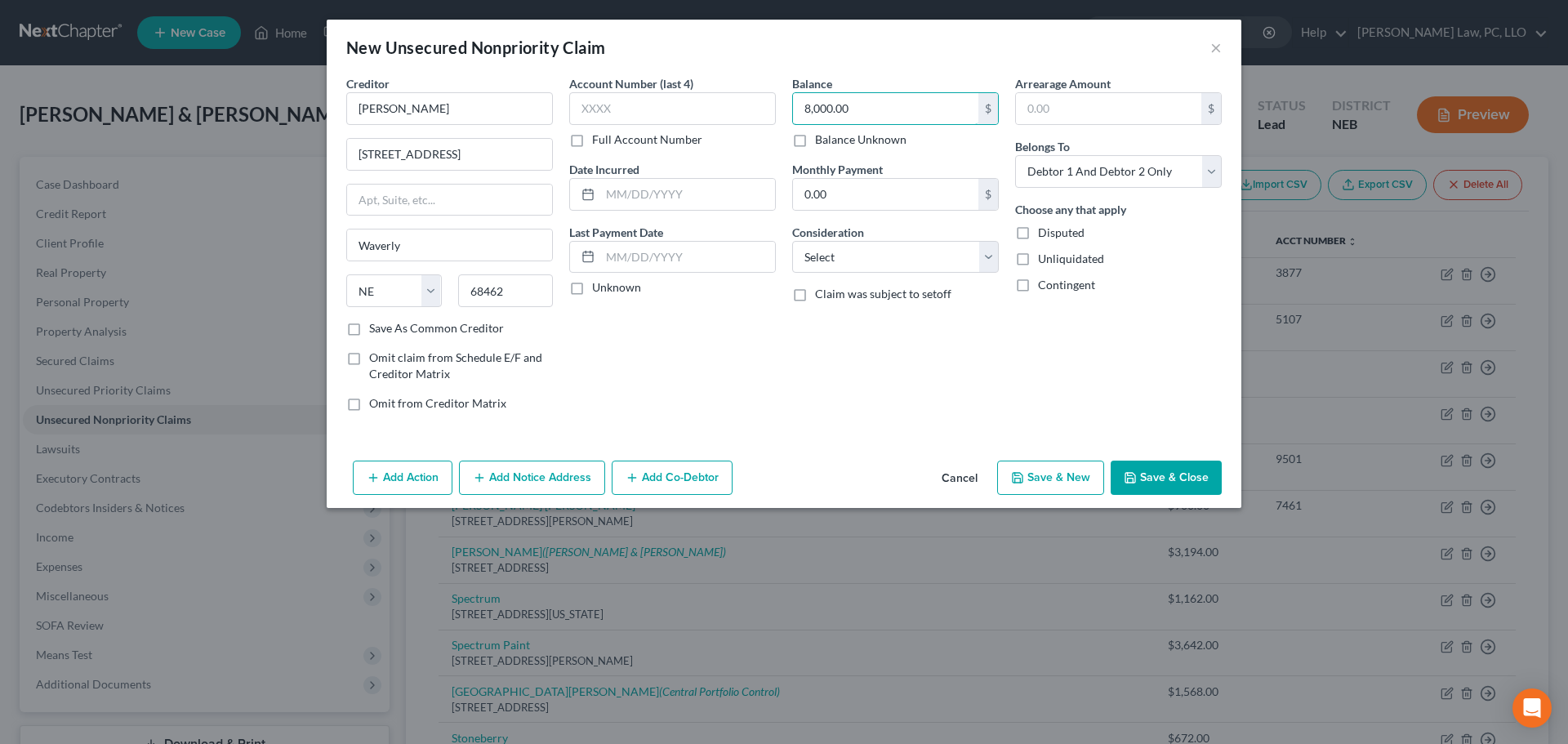
type input "8,000.00"
click at [1124, 466] on button "Save & Close" at bounding box center [1166, 477] width 111 height 34
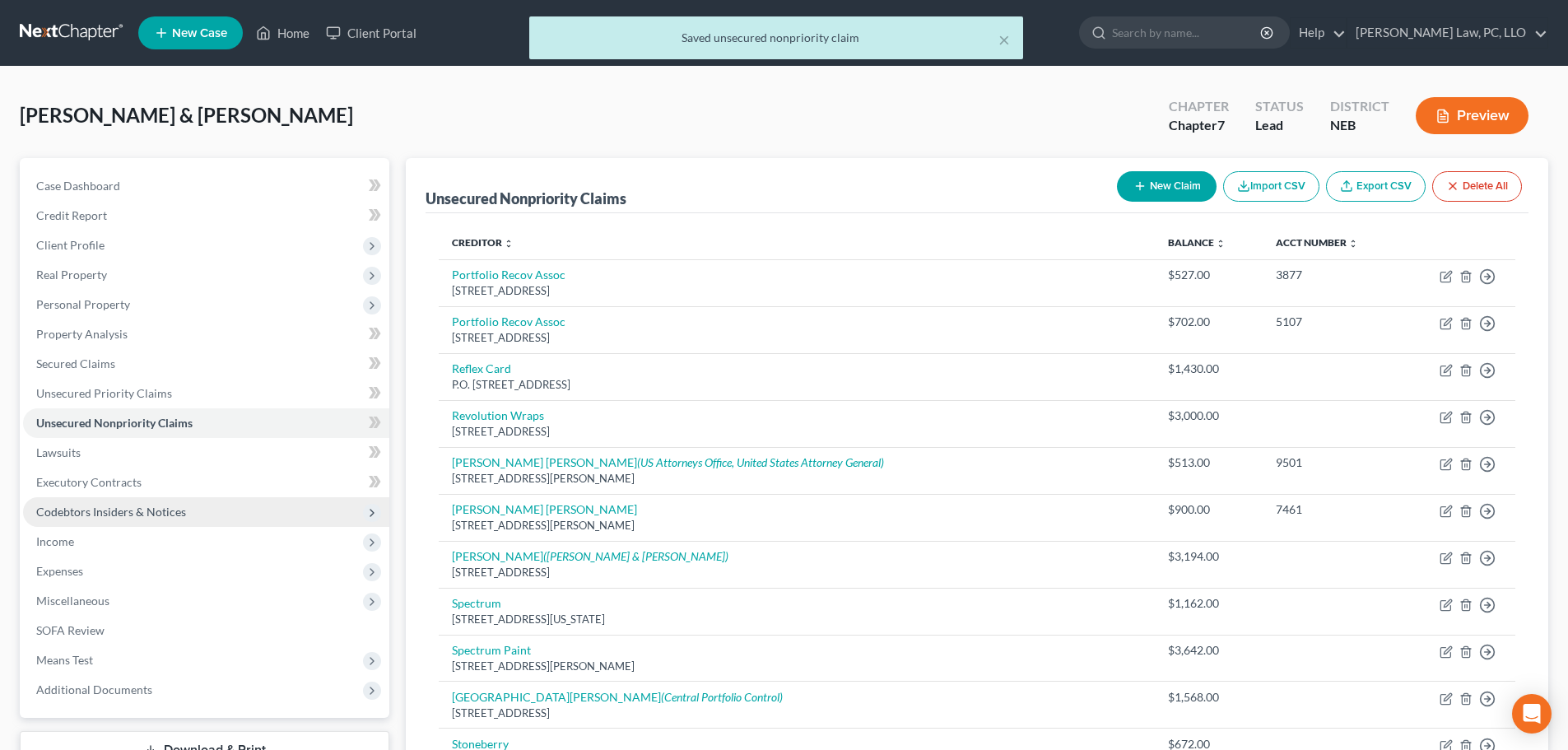
click at [136, 514] on span "Codebtors Insiders & Notices" at bounding box center [110, 512] width 150 height 14
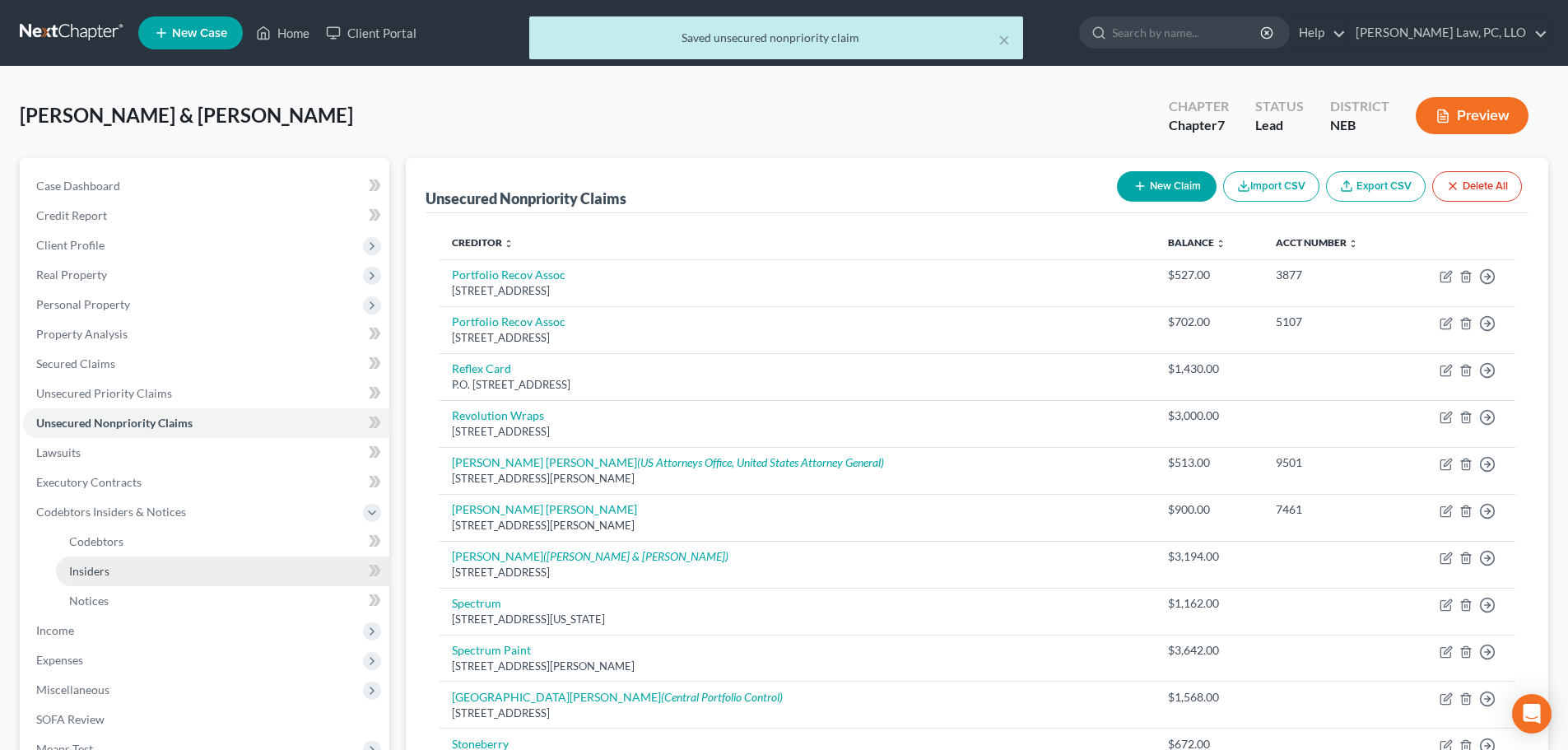
click at [124, 569] on link "Insiders" at bounding box center [222, 571] width 334 height 30
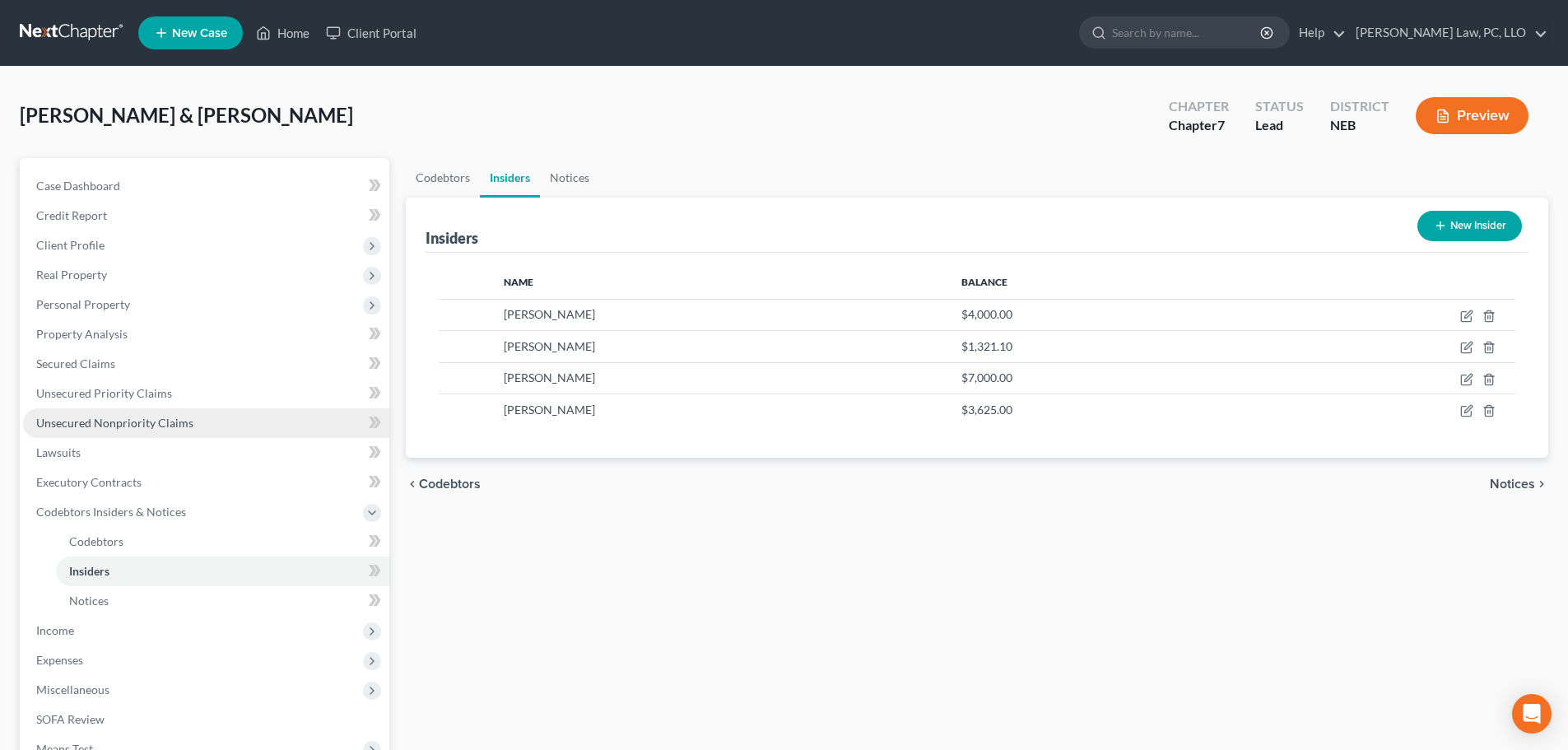
click at [105, 417] on span "Unsecured Nonpriority Claims" at bounding box center [114, 422] width 157 height 14
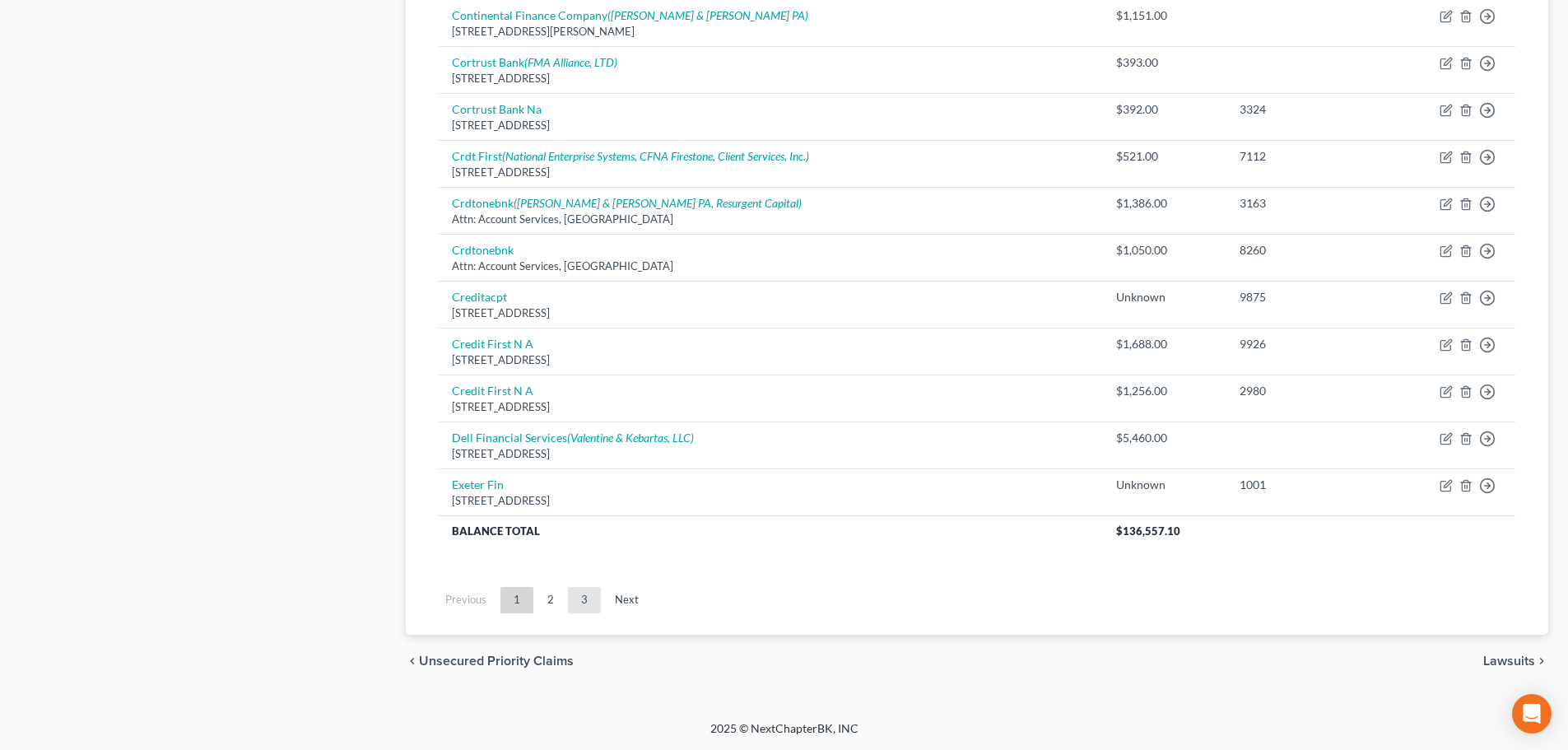
click at [577, 593] on link "3" at bounding box center [584, 600] width 33 height 26
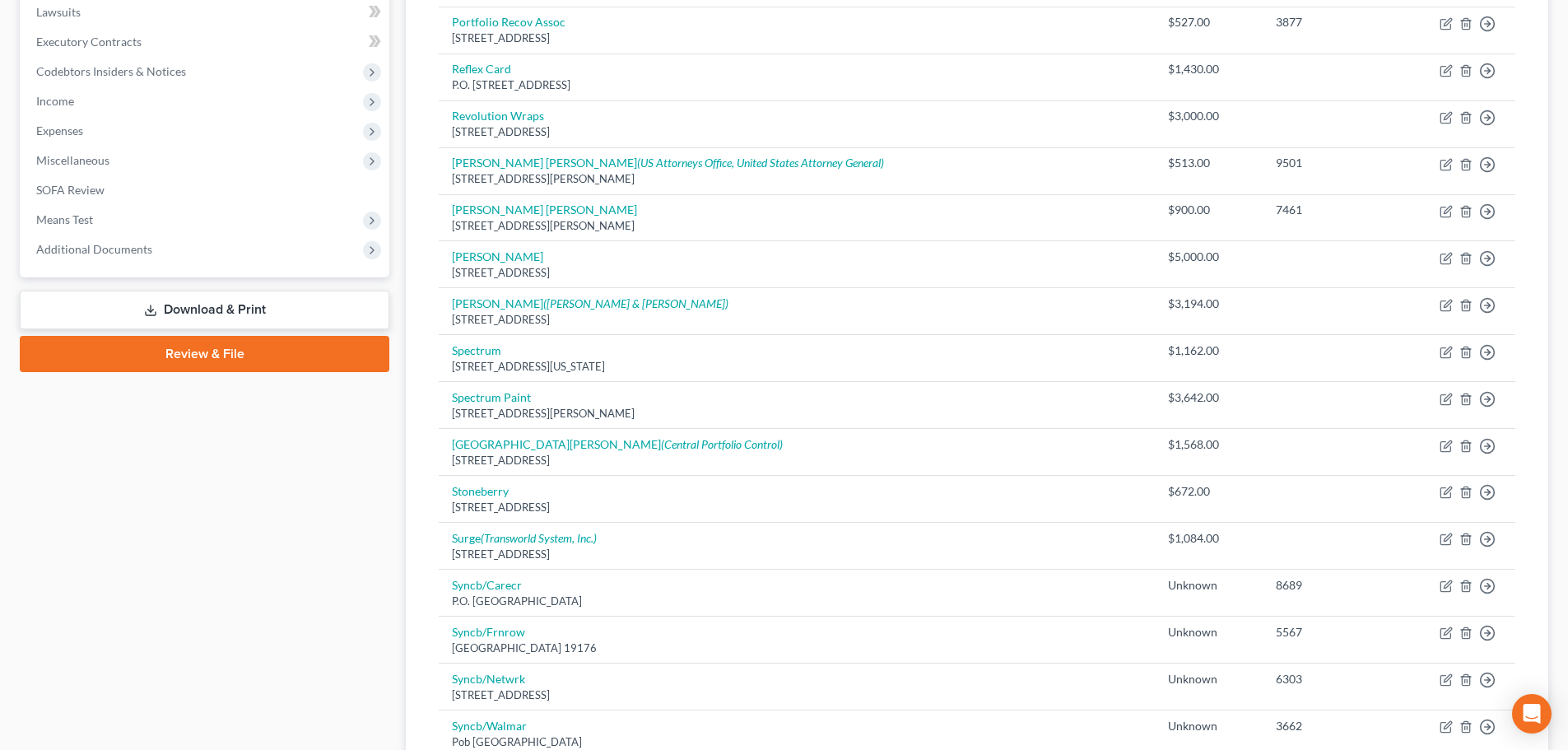
scroll to position [422, 0]
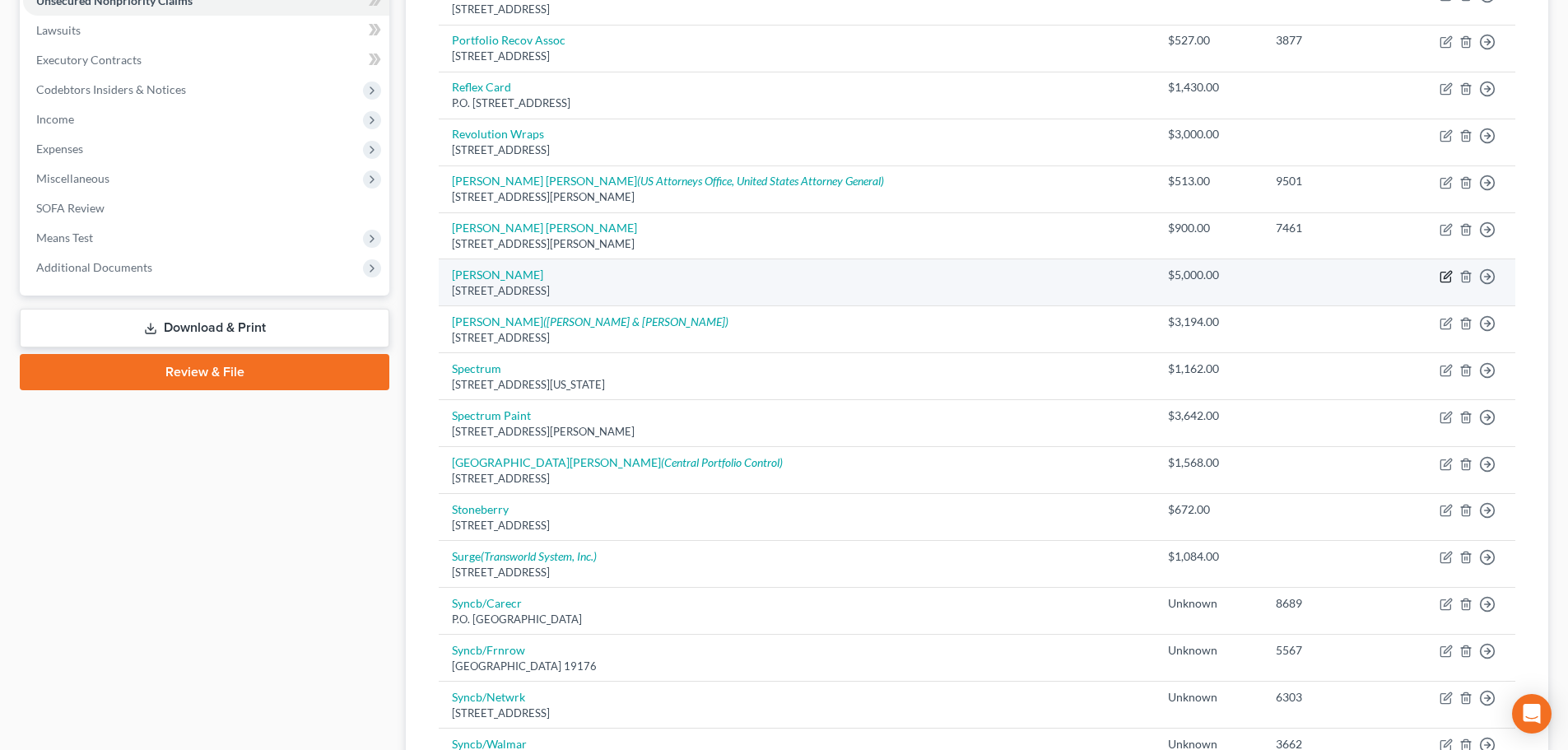
click at [1447, 277] on icon "button" at bounding box center [1447, 274] width 7 height 7
select select "30"
select select "2"
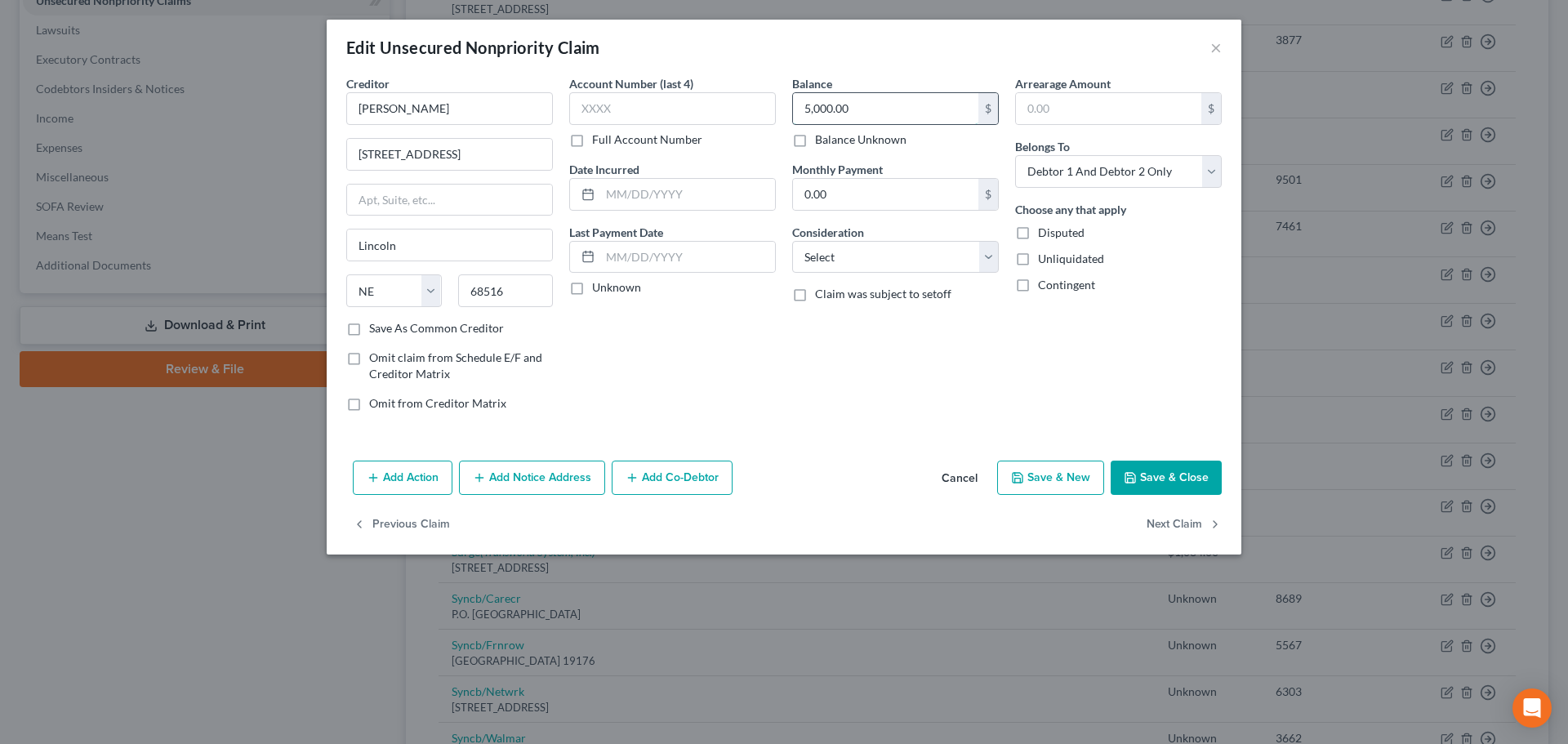
click at [818, 104] on input "5,000.00" at bounding box center [885, 109] width 185 height 31
click at [1133, 479] on polyline "button" at bounding box center [1131, 480] width 6 height 4
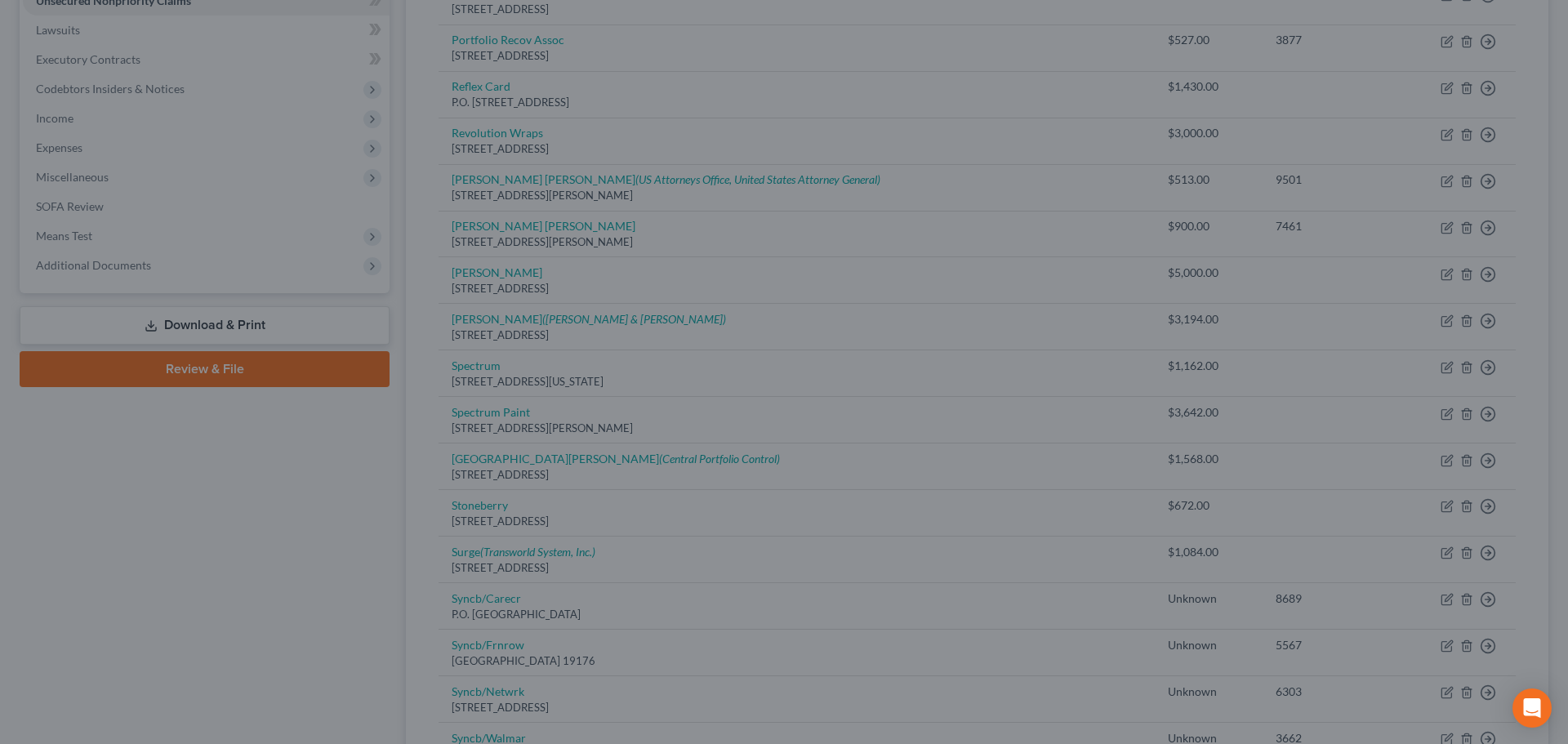
type input "4,000.00"
type input "0"
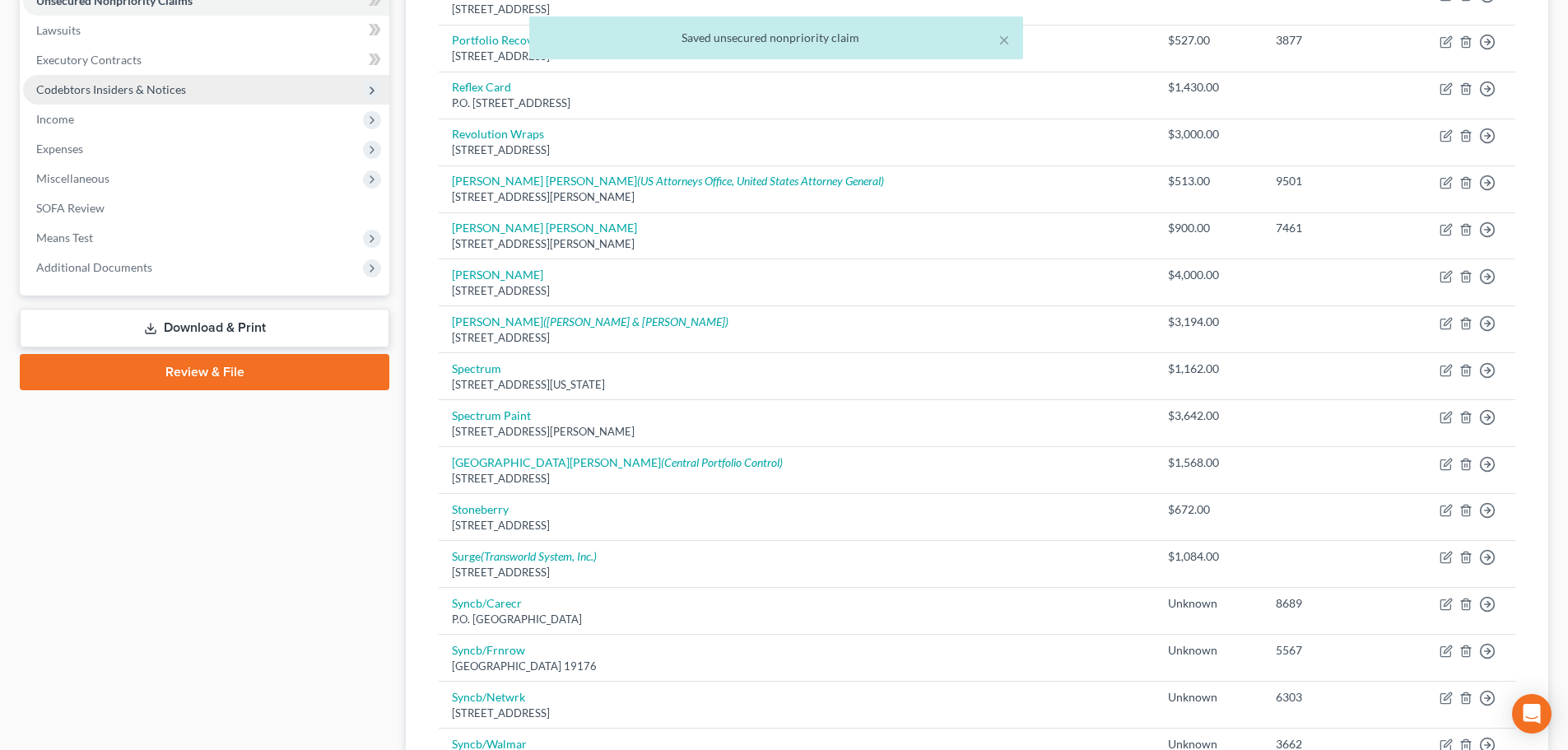
click at [88, 91] on span "Codebtors Insiders & Notices" at bounding box center [110, 89] width 150 height 14
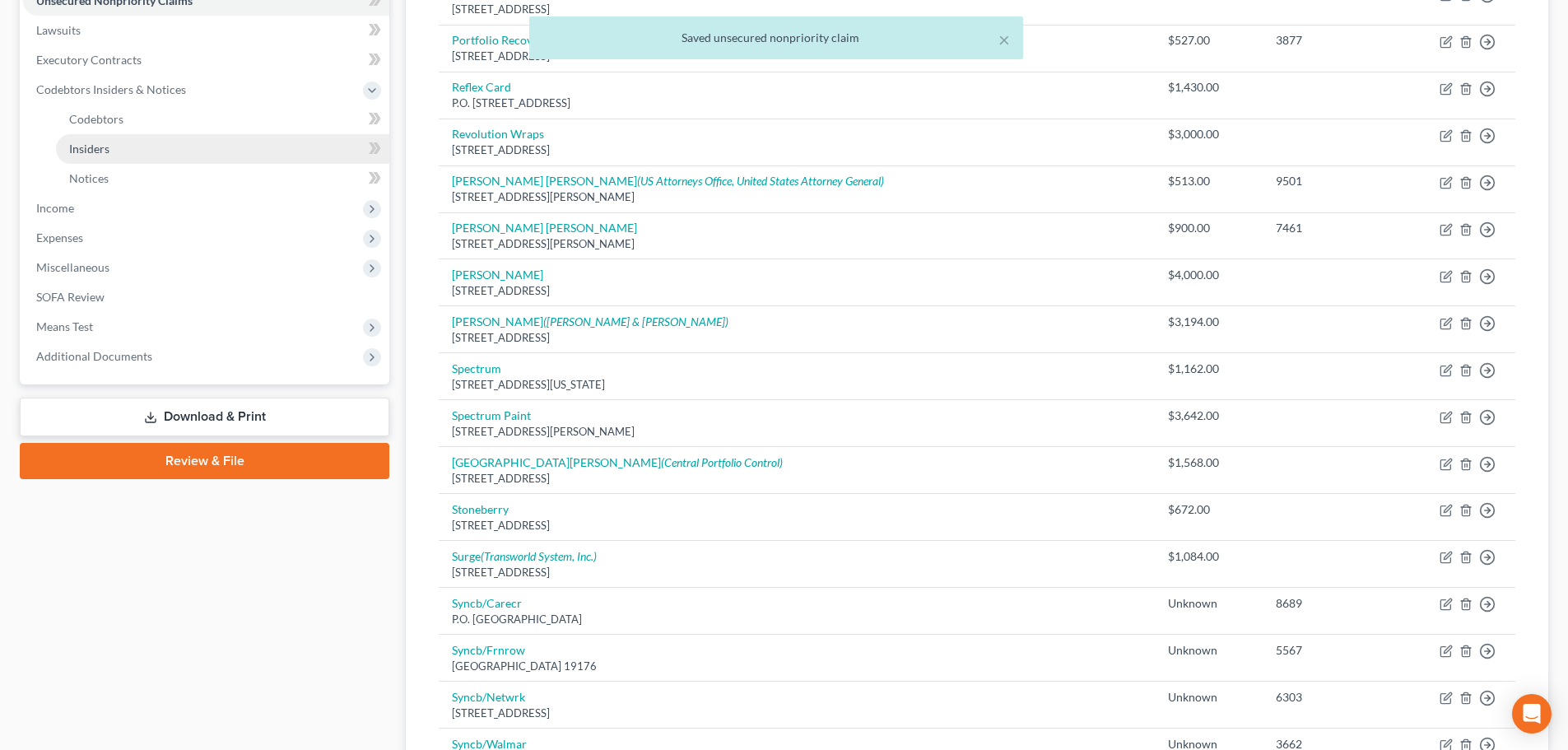
click at [89, 153] on span "Insiders" at bounding box center [89, 149] width 40 height 14
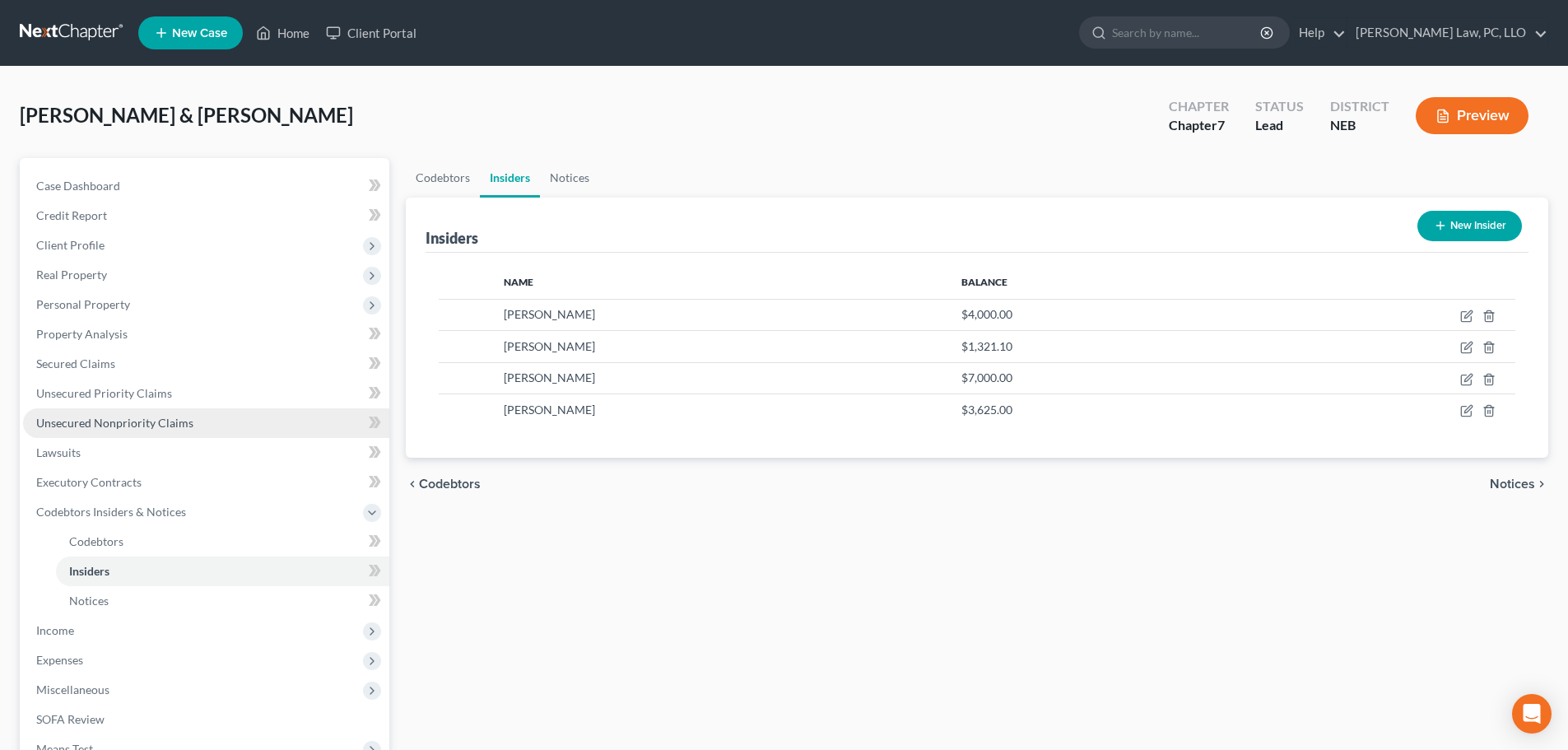
click at [138, 420] on span "Unsecured Nonpriority Claims" at bounding box center [114, 422] width 157 height 14
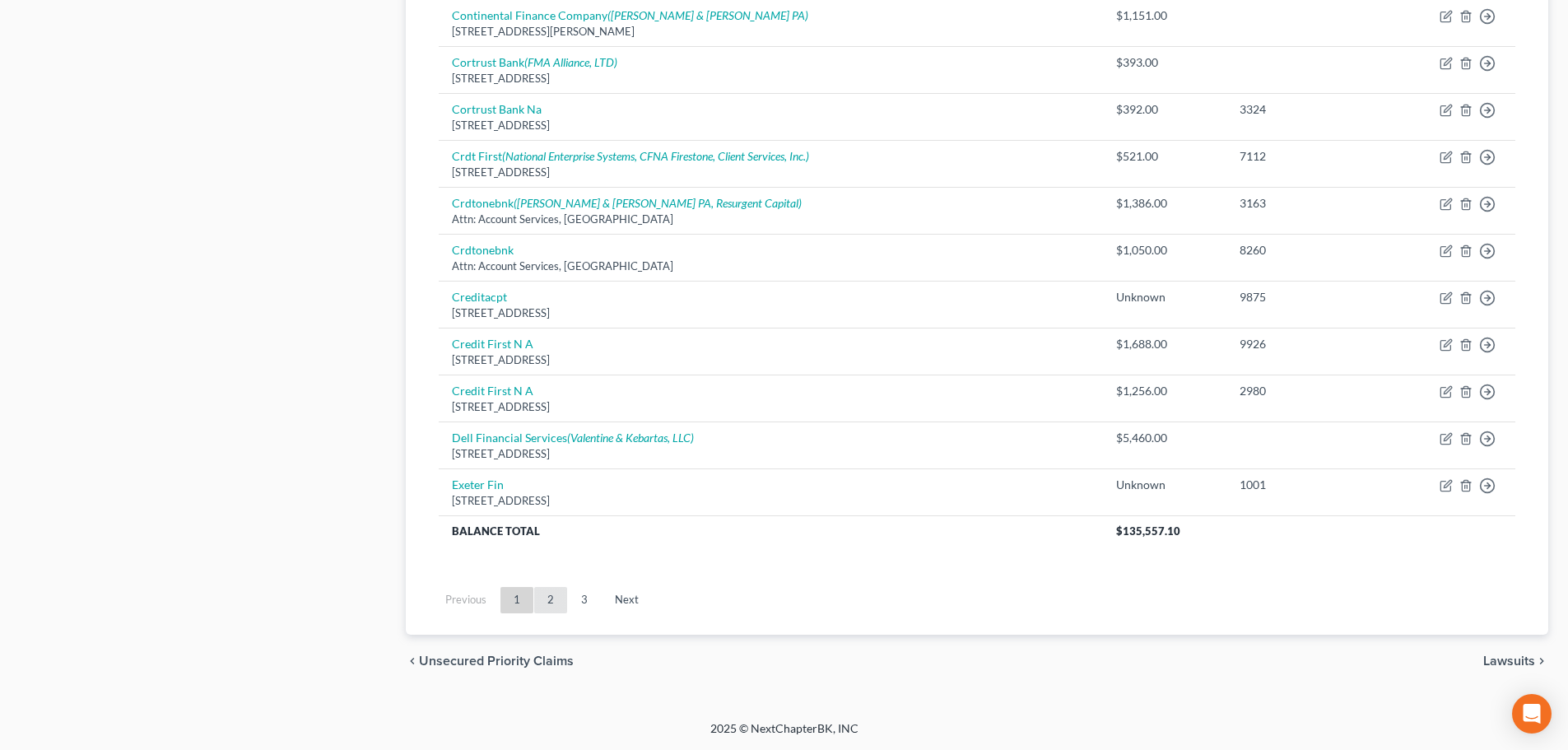
click at [554, 604] on link "2" at bounding box center [551, 600] width 33 height 26
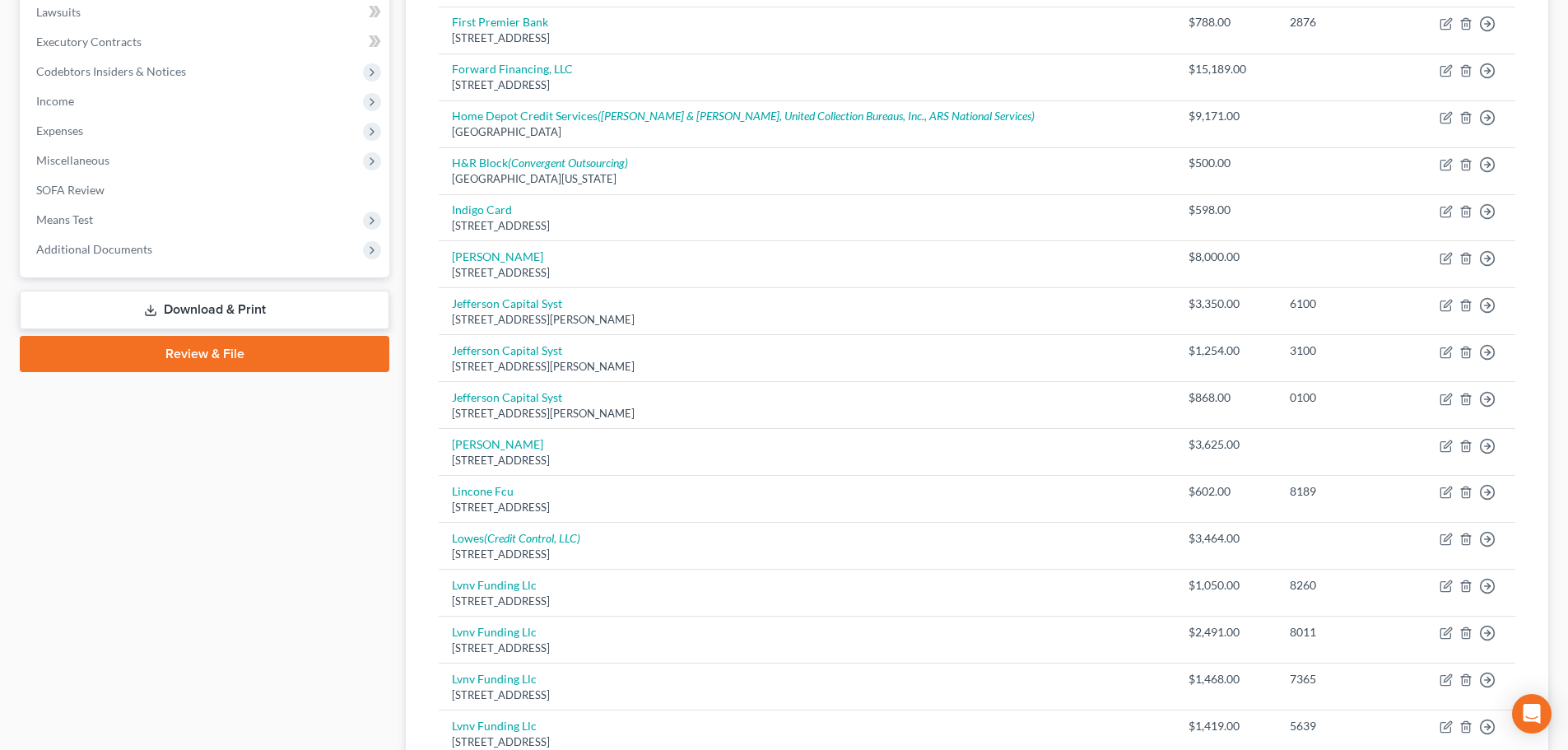
scroll to position [410, 0]
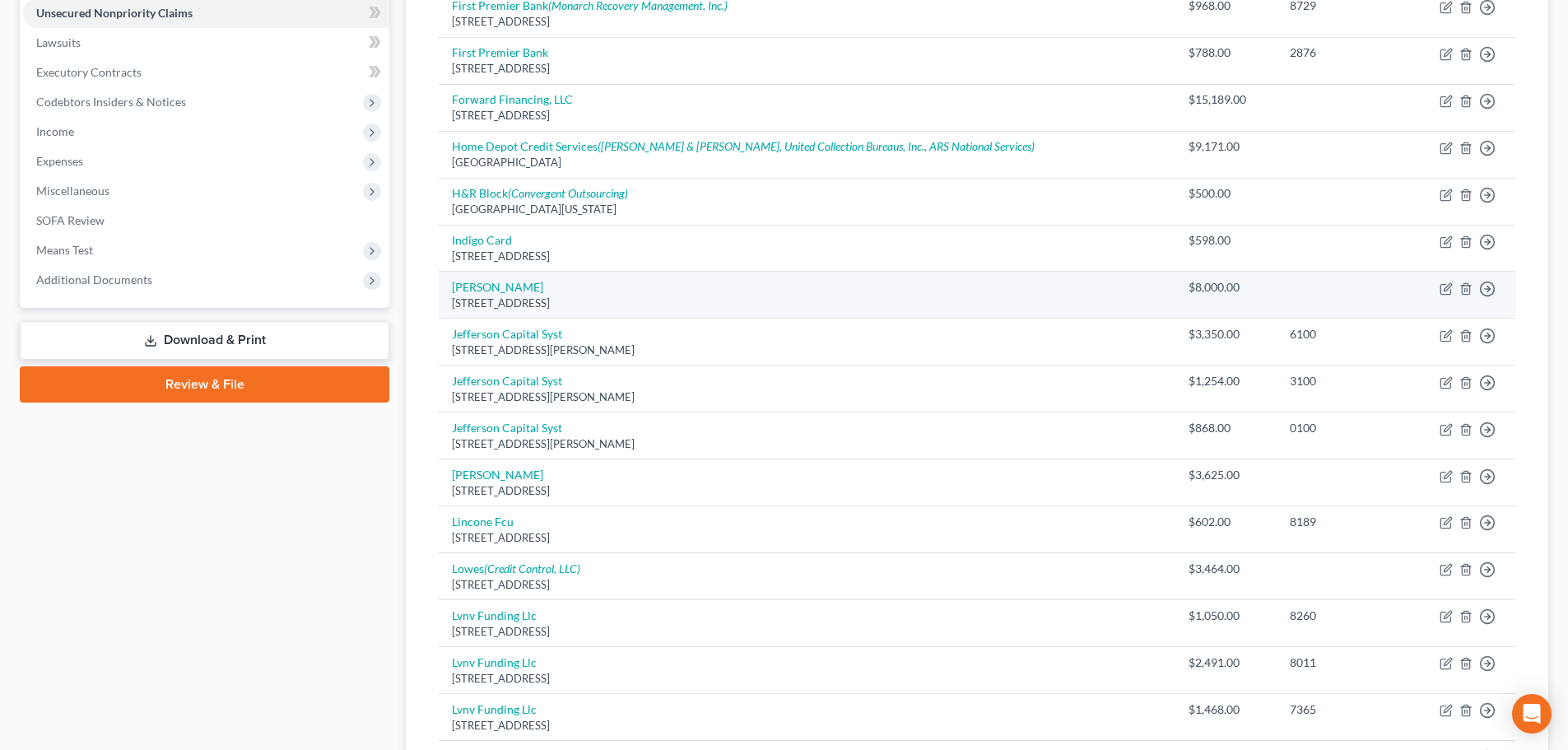
click at [1437, 285] on td "Move to D Move to E Move to G Move to Notice Only" at bounding box center [1461, 295] width 108 height 47
click at [1440, 294] on icon "button" at bounding box center [1444, 288] width 10 height 10
select select "30"
select select "2"
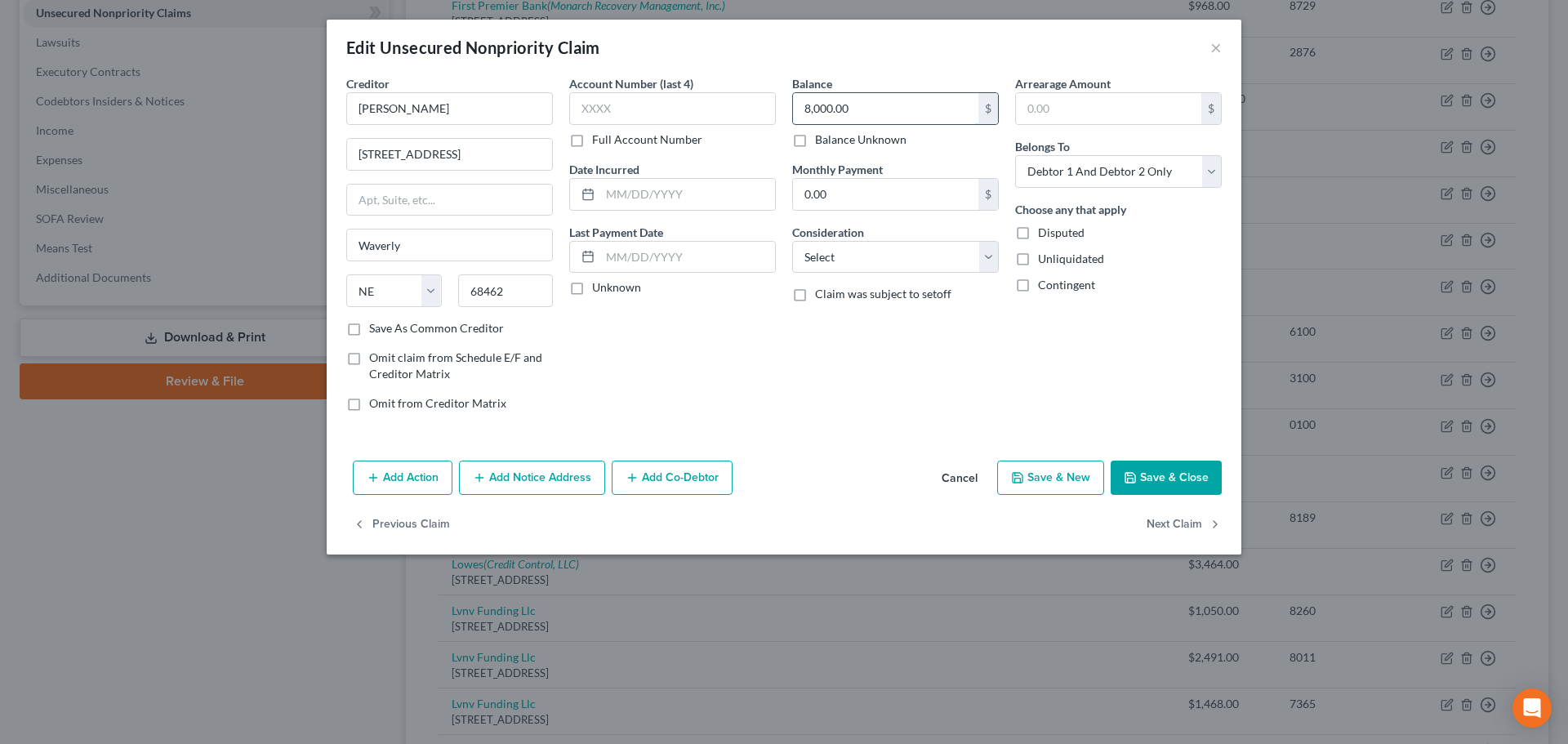
click at [830, 118] on input "8,000.00" at bounding box center [885, 109] width 185 height 31
click at [1135, 484] on button "Save & Close" at bounding box center [1166, 477] width 111 height 34
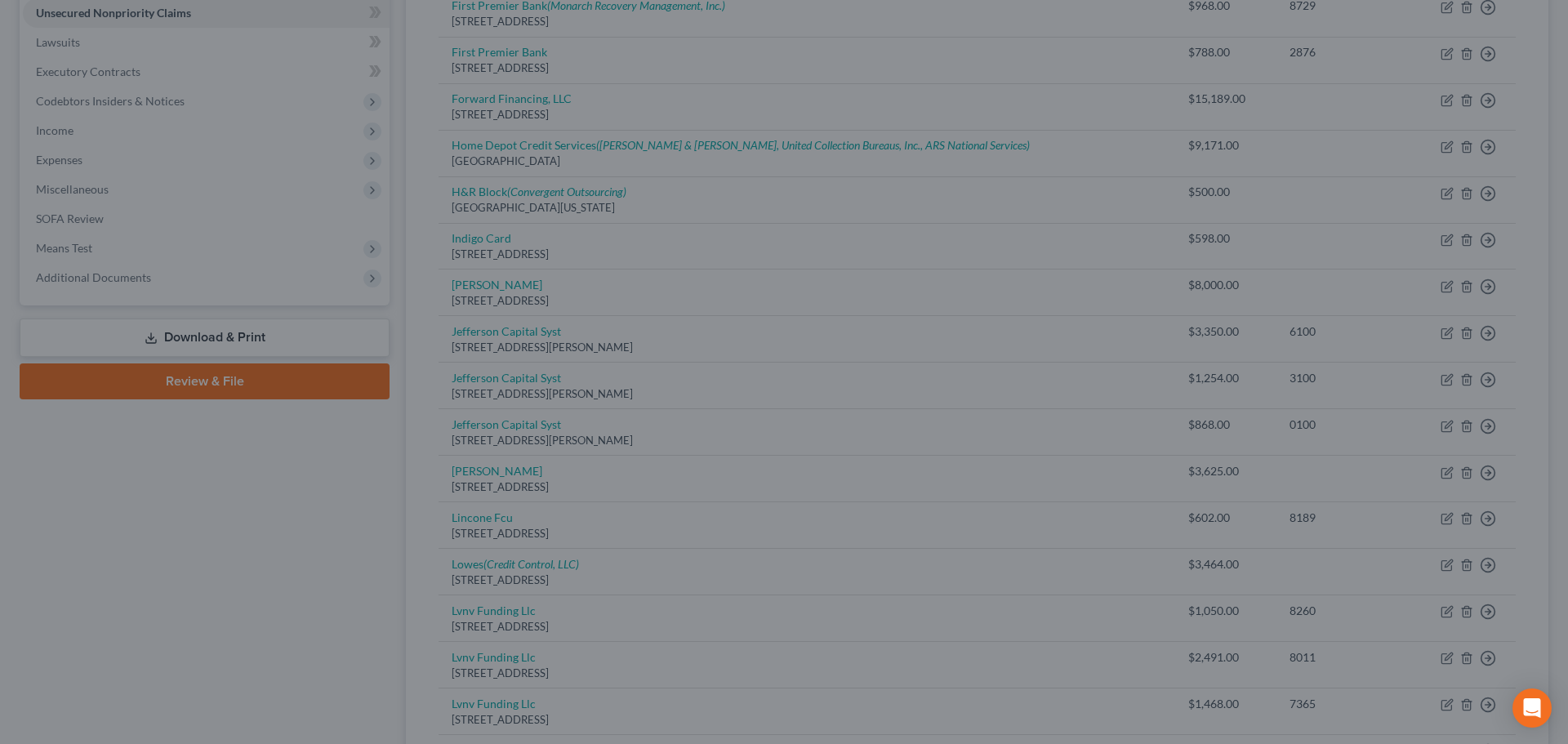
type input "7,000.00"
type input "0"
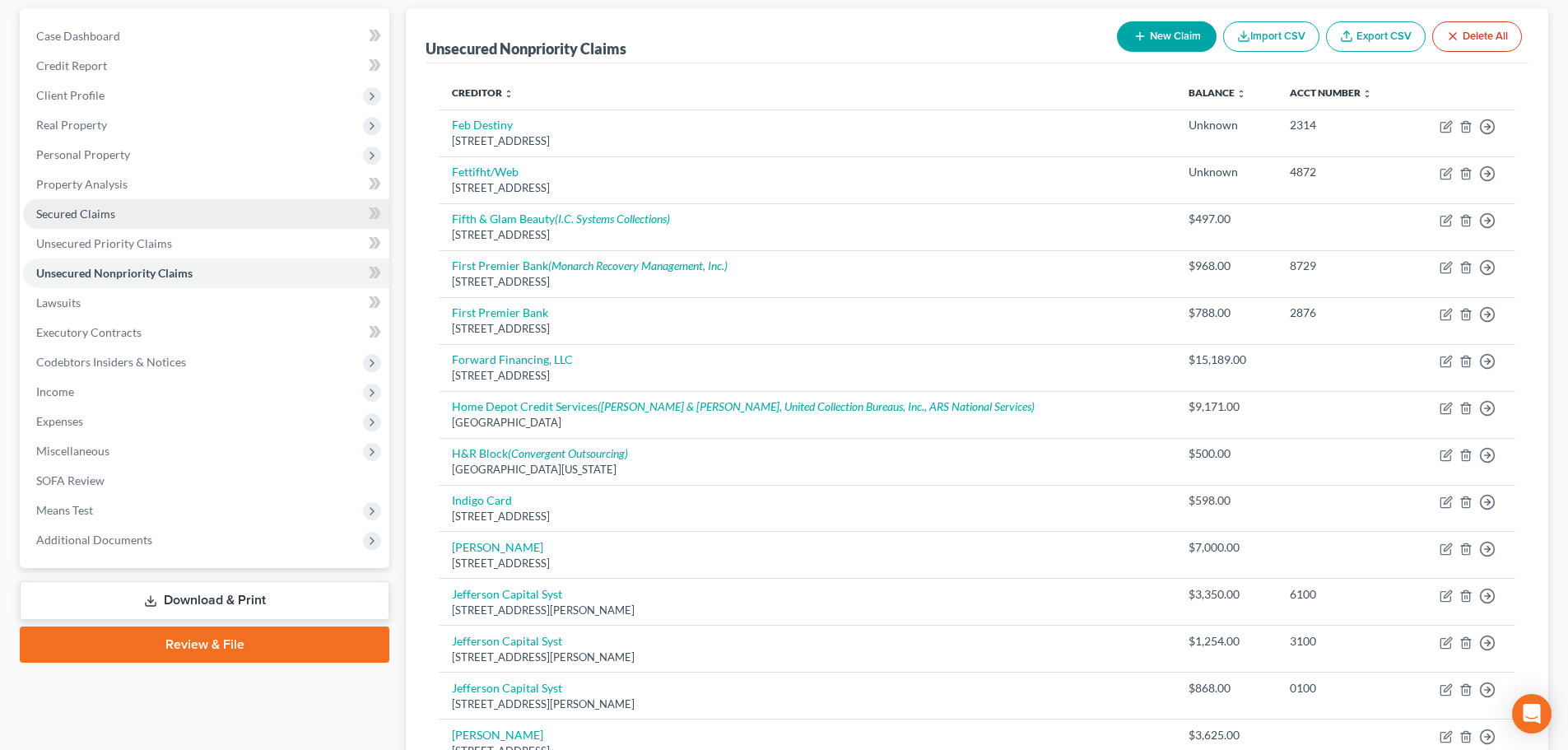
scroll to position [0, 0]
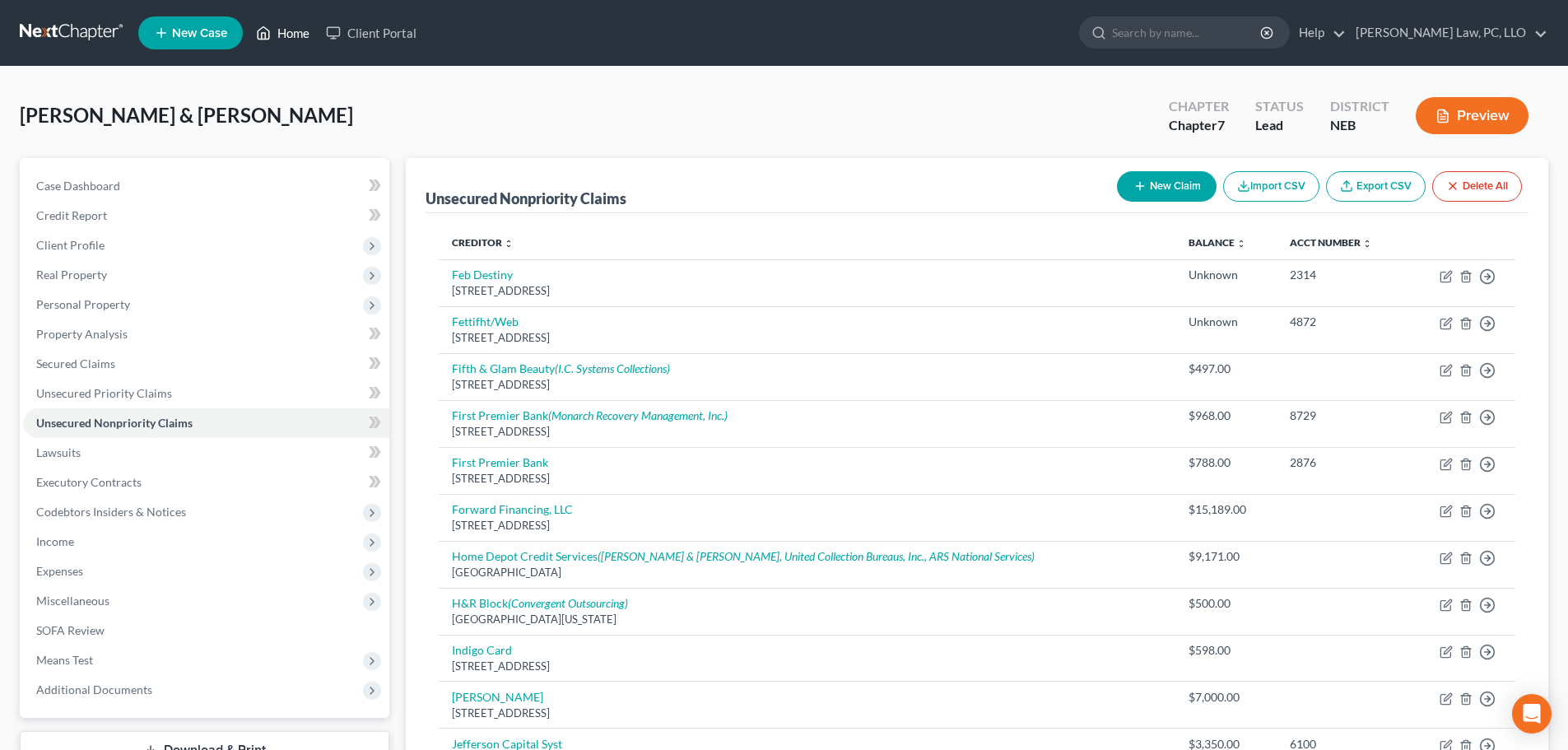
click at [293, 37] on link "Home" at bounding box center [283, 33] width 70 height 30
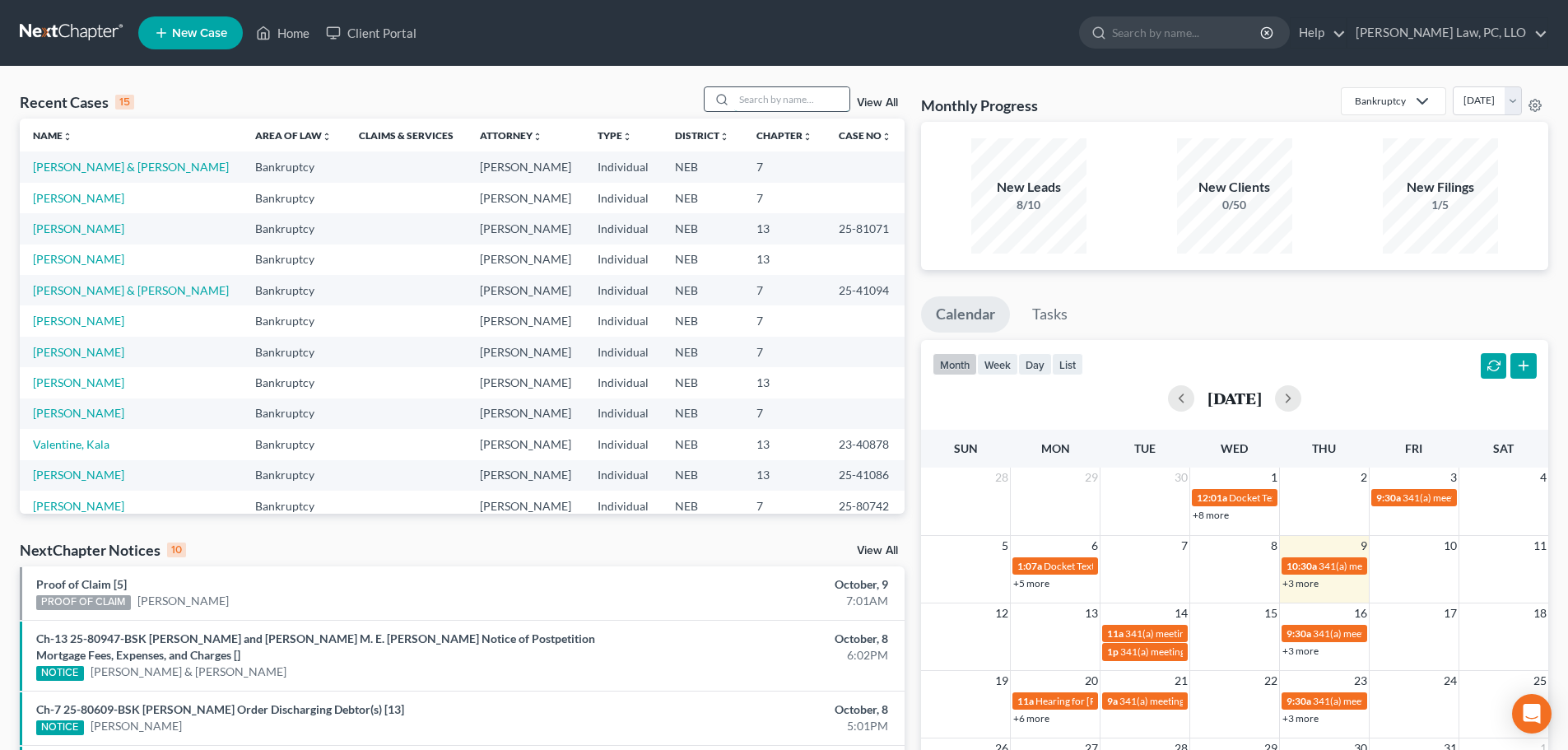
click at [795, 97] on input "search" at bounding box center [792, 99] width 116 height 24
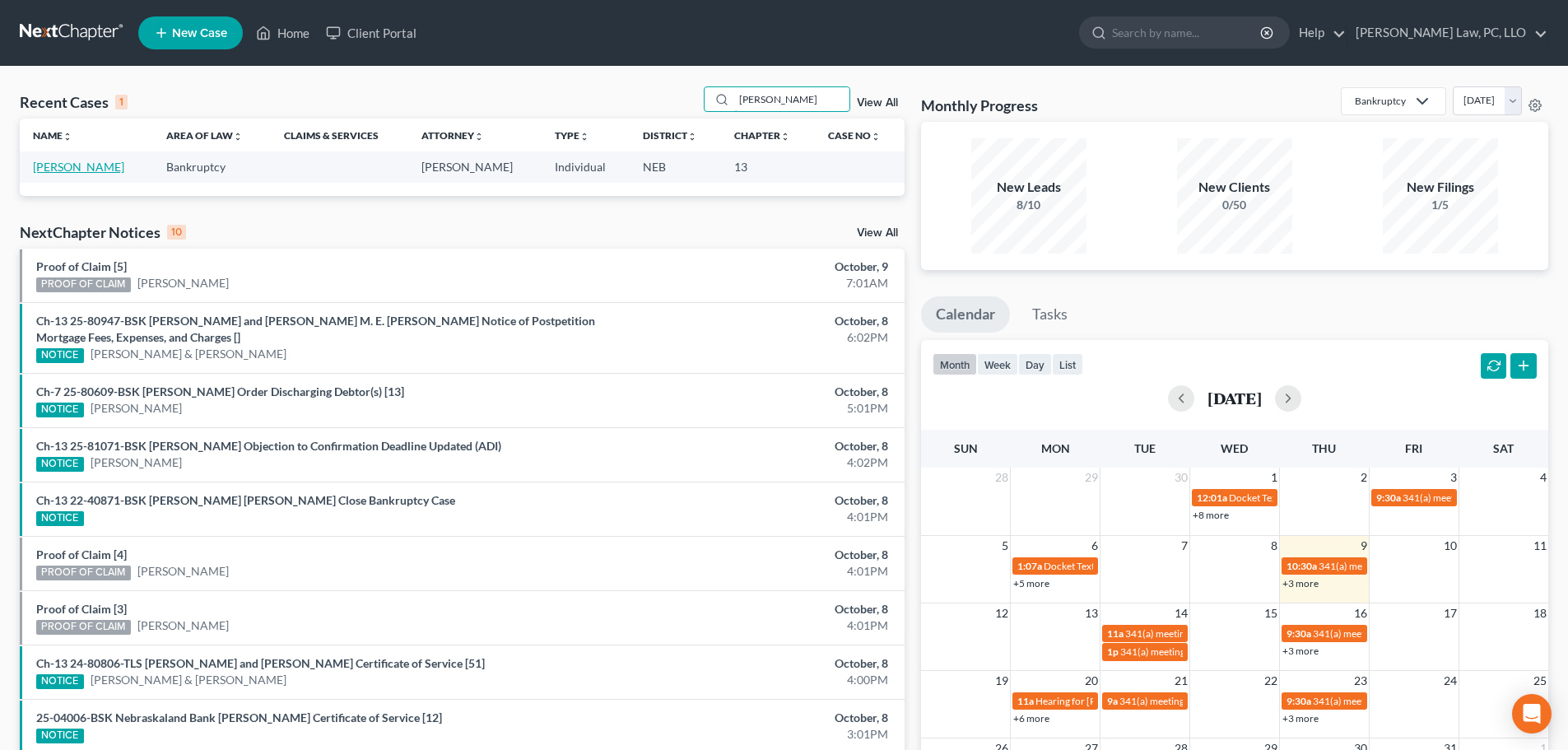
type input "thies"
click at [113, 168] on link "Thiessen, Jeremy" at bounding box center [79, 166] width 91 height 14
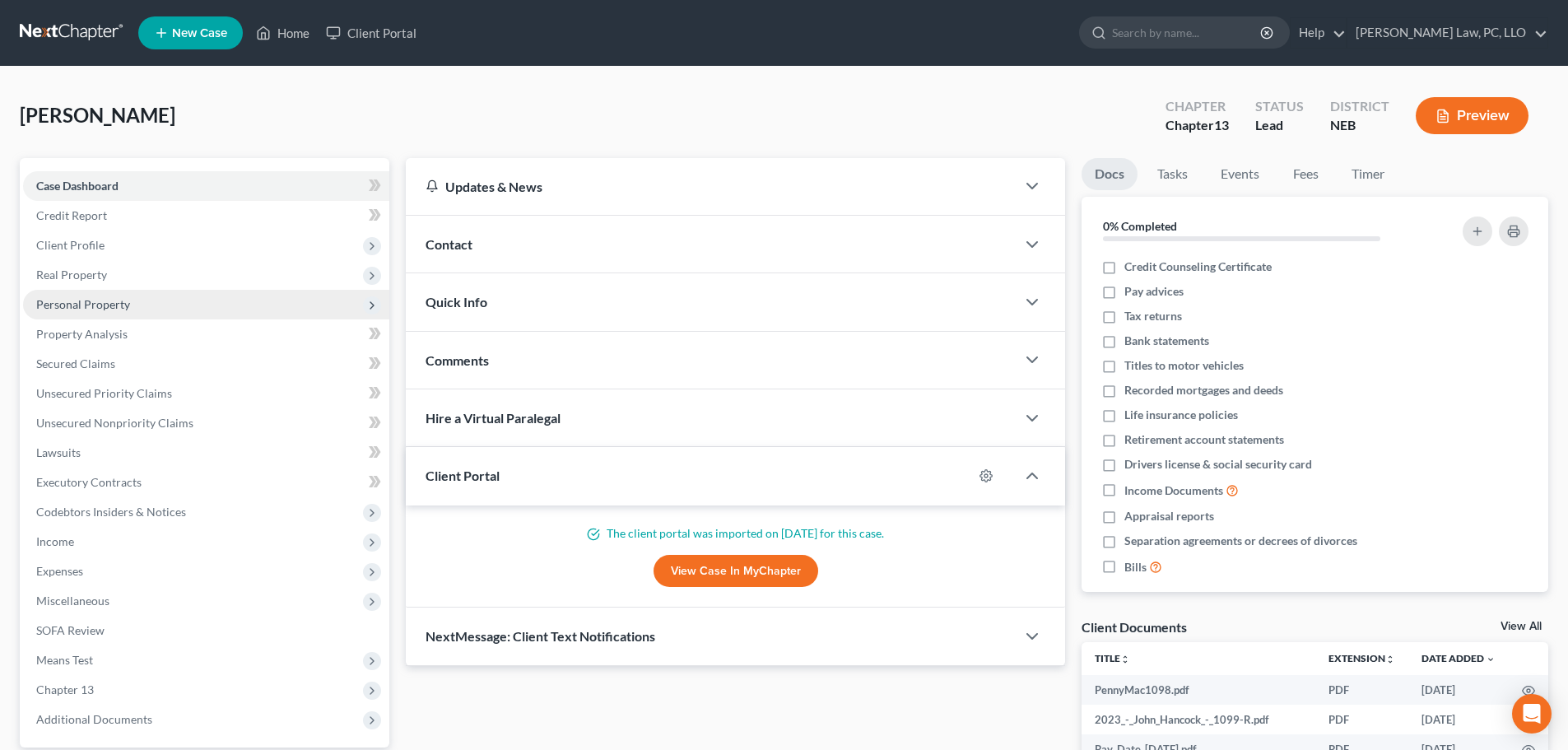
click at [136, 301] on span "Personal Property" at bounding box center [206, 305] width 366 height 30
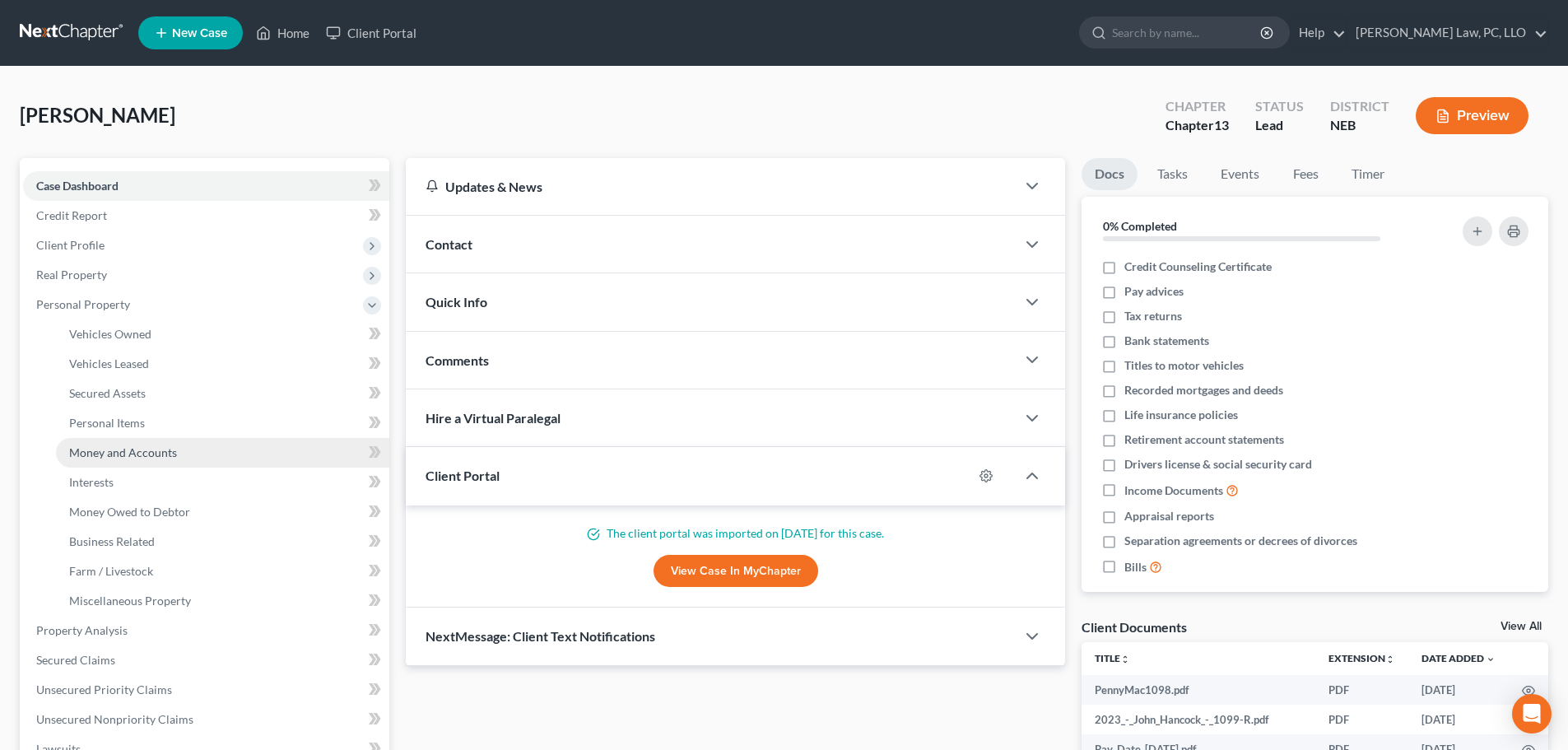
click at [149, 449] on span "Money and Accounts" at bounding box center [123, 452] width 108 height 14
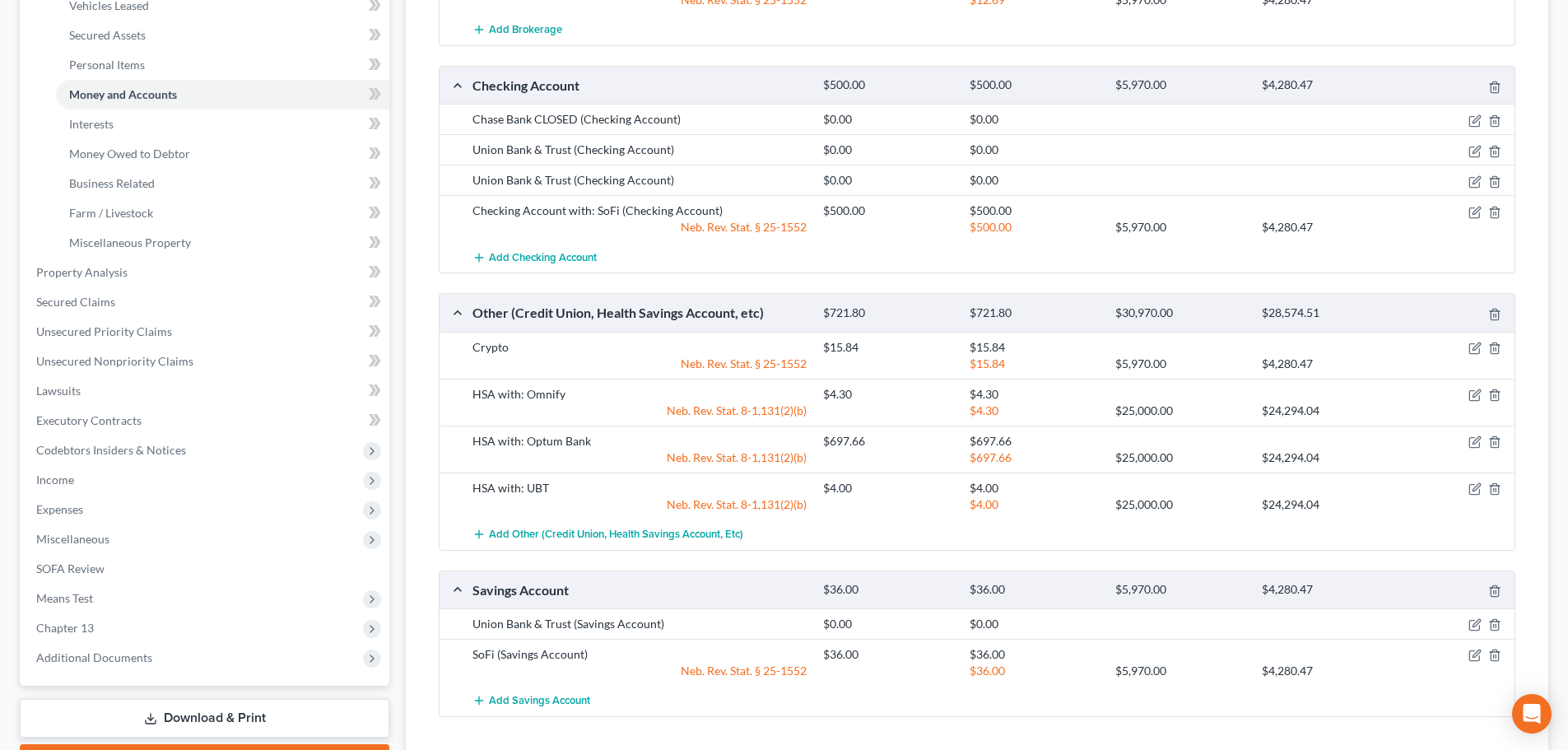
scroll to position [329, 0]
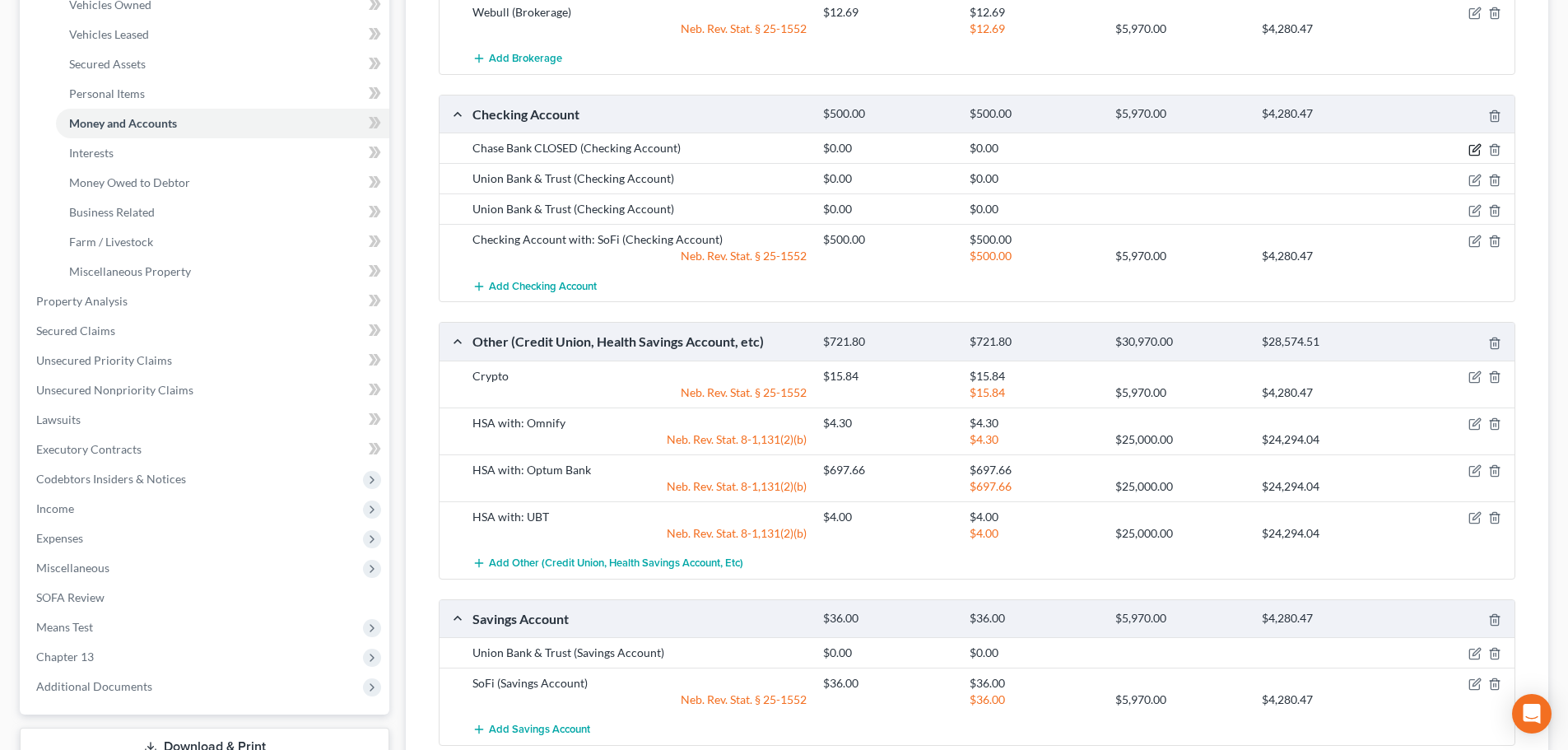
click at [1478, 147] on icon "button" at bounding box center [1476, 147] width 7 height 7
select select "30"
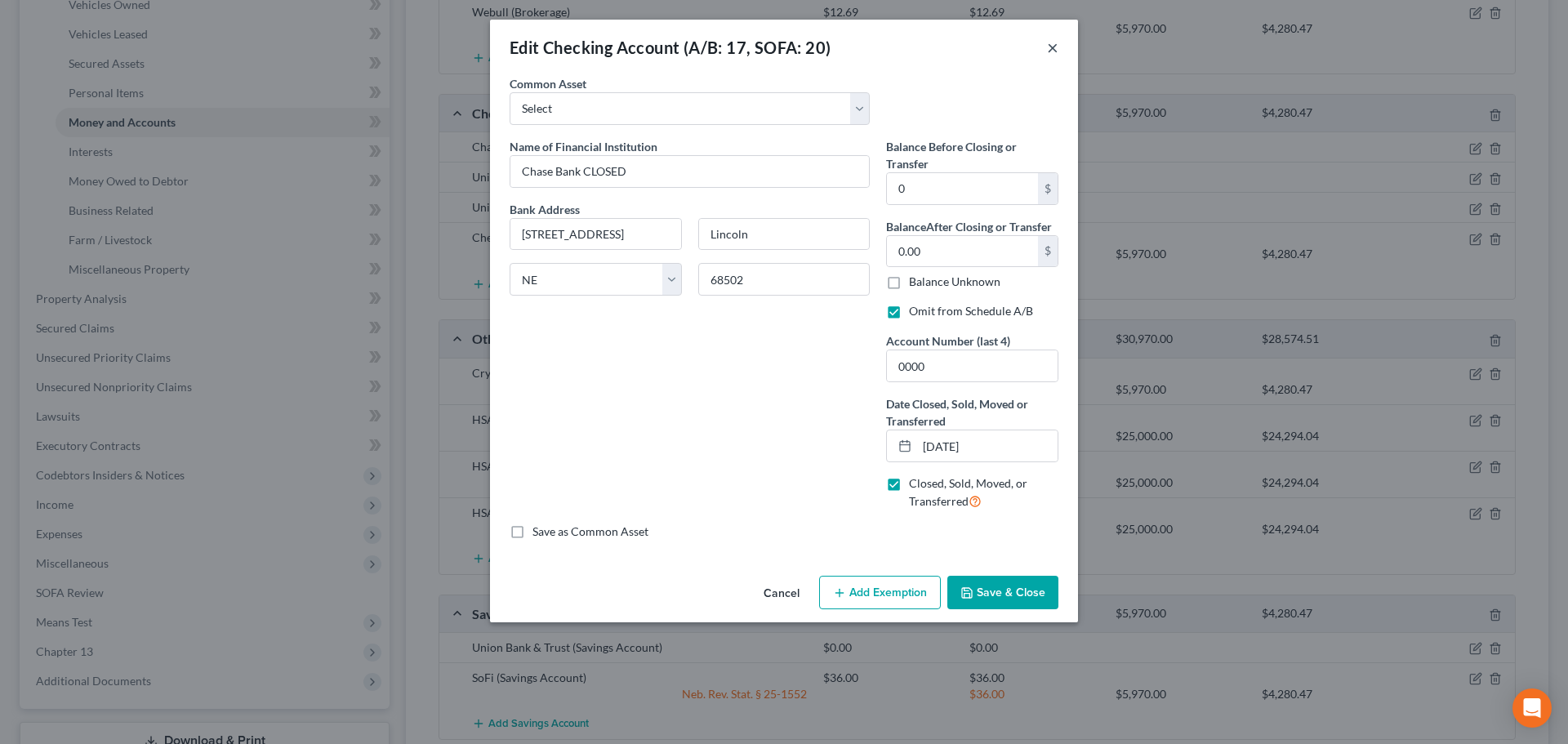
click at [1049, 45] on button "×" at bounding box center [1053, 47] width 11 height 20
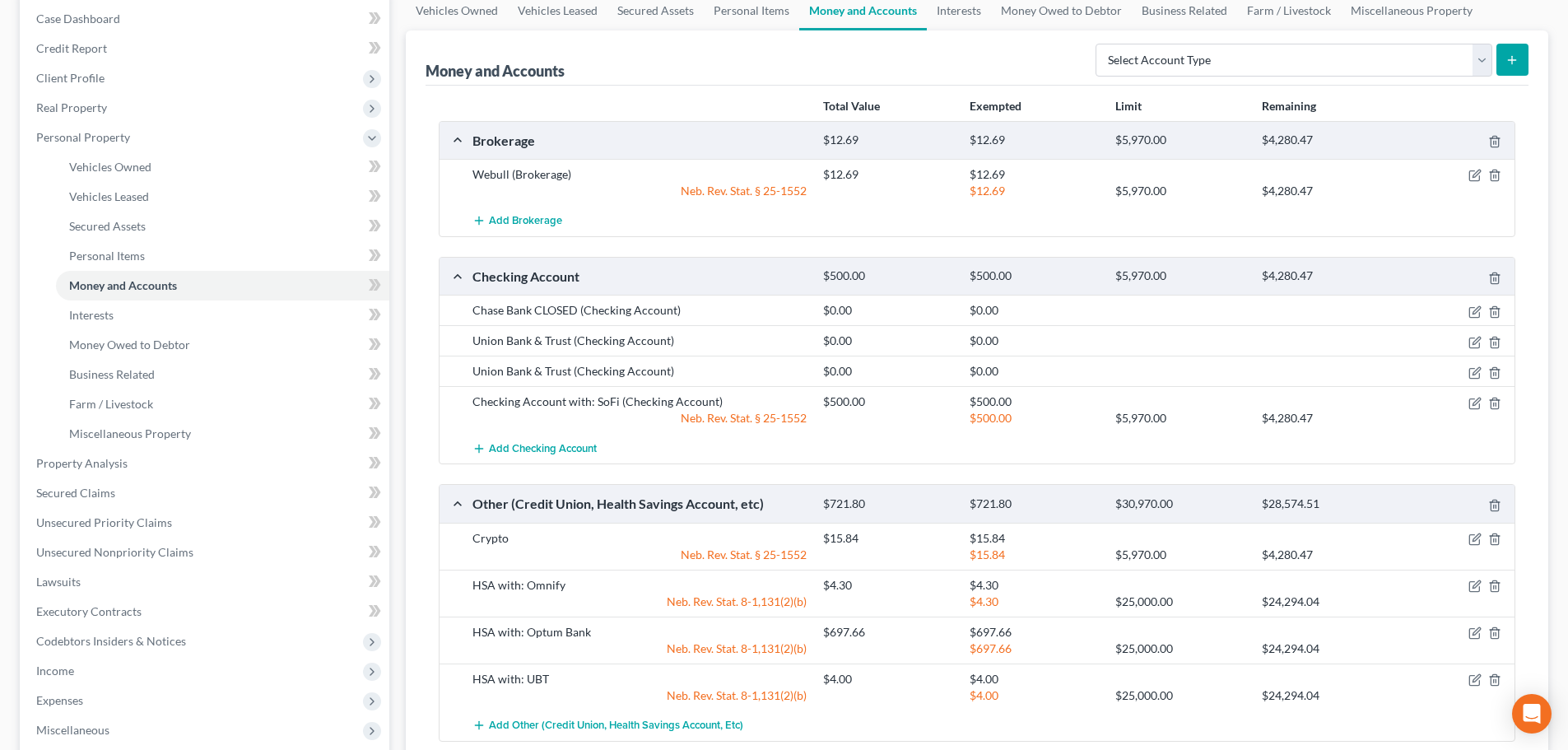
scroll to position [0, 0]
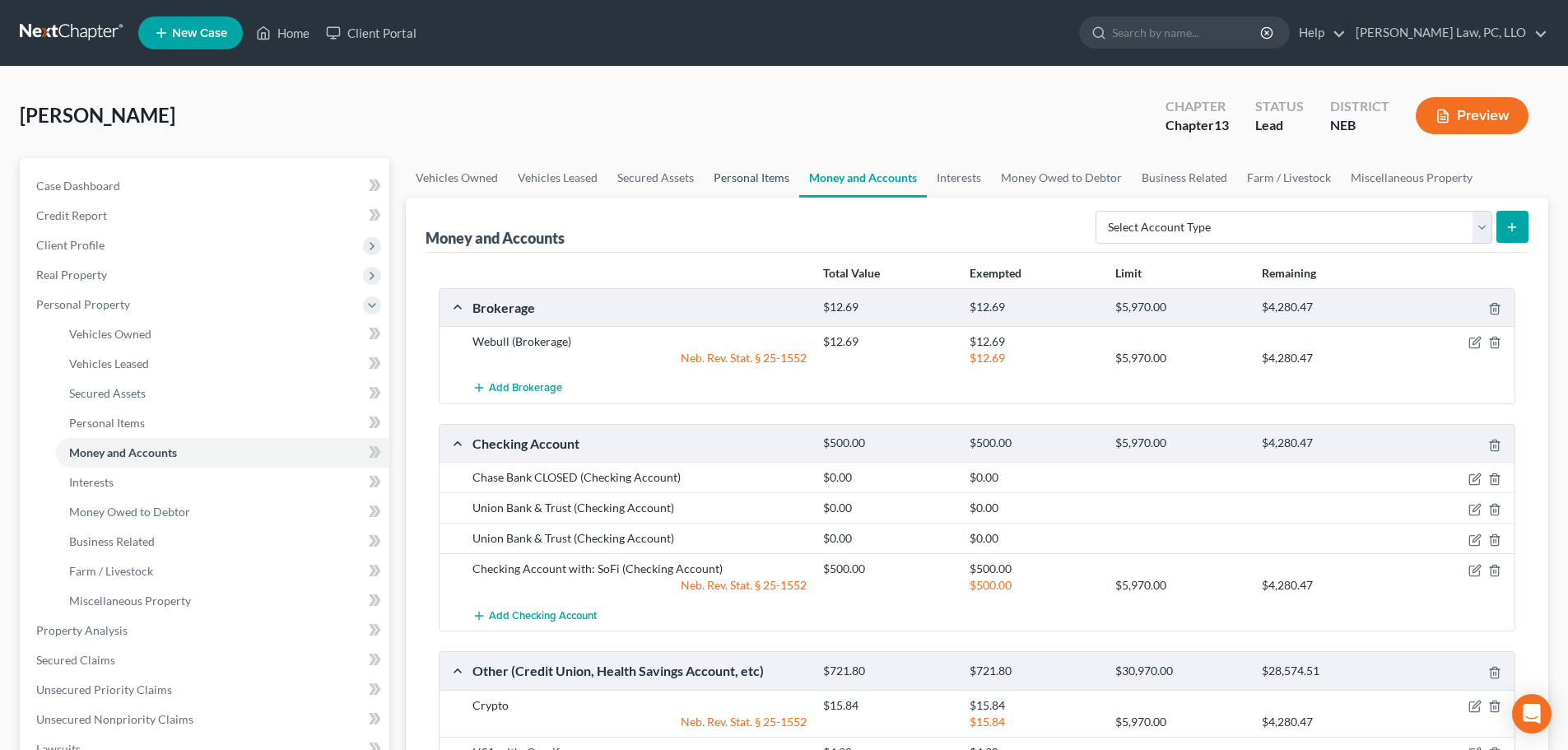
click at [715, 180] on link "Personal Items" at bounding box center [751, 177] width 95 height 39
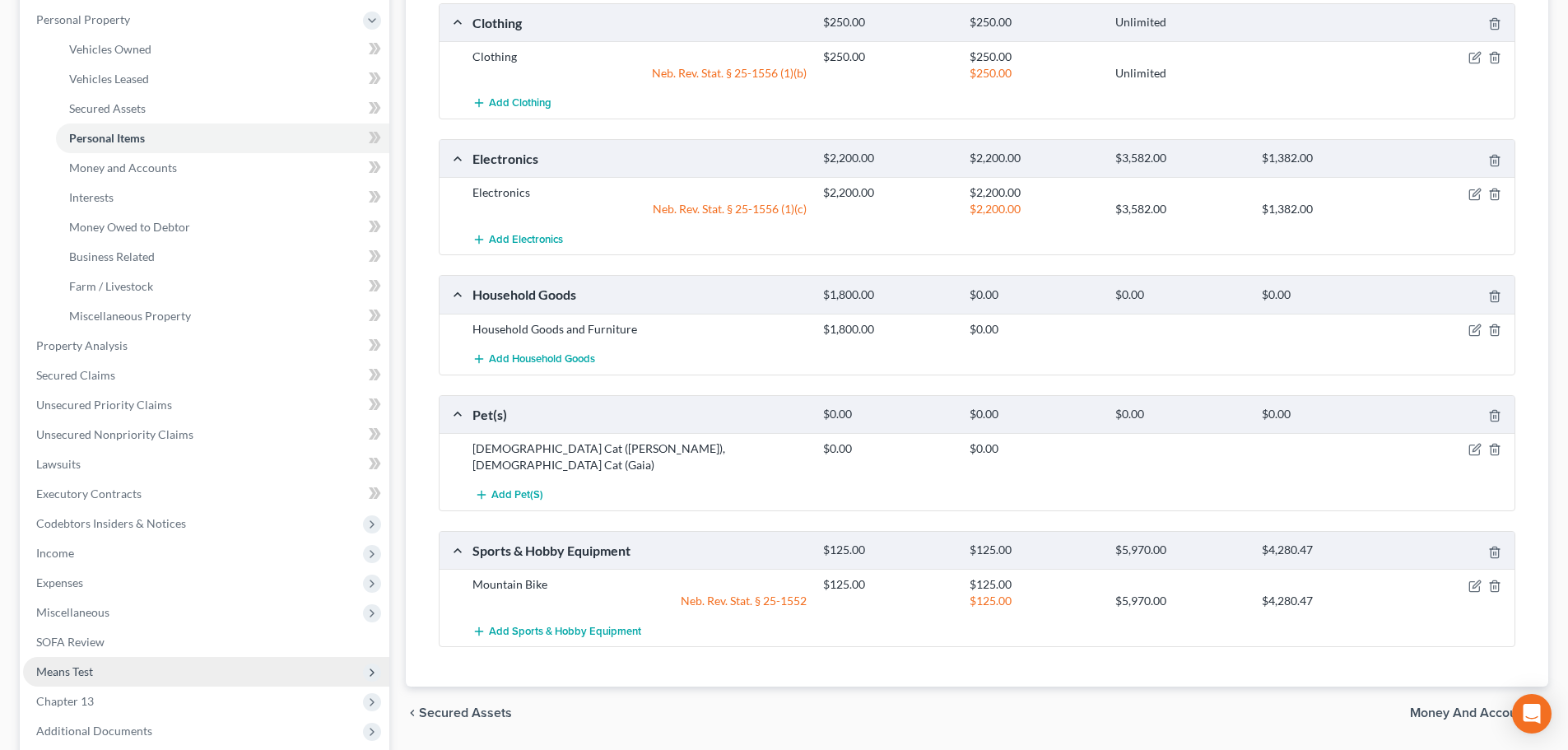
scroll to position [247, 0]
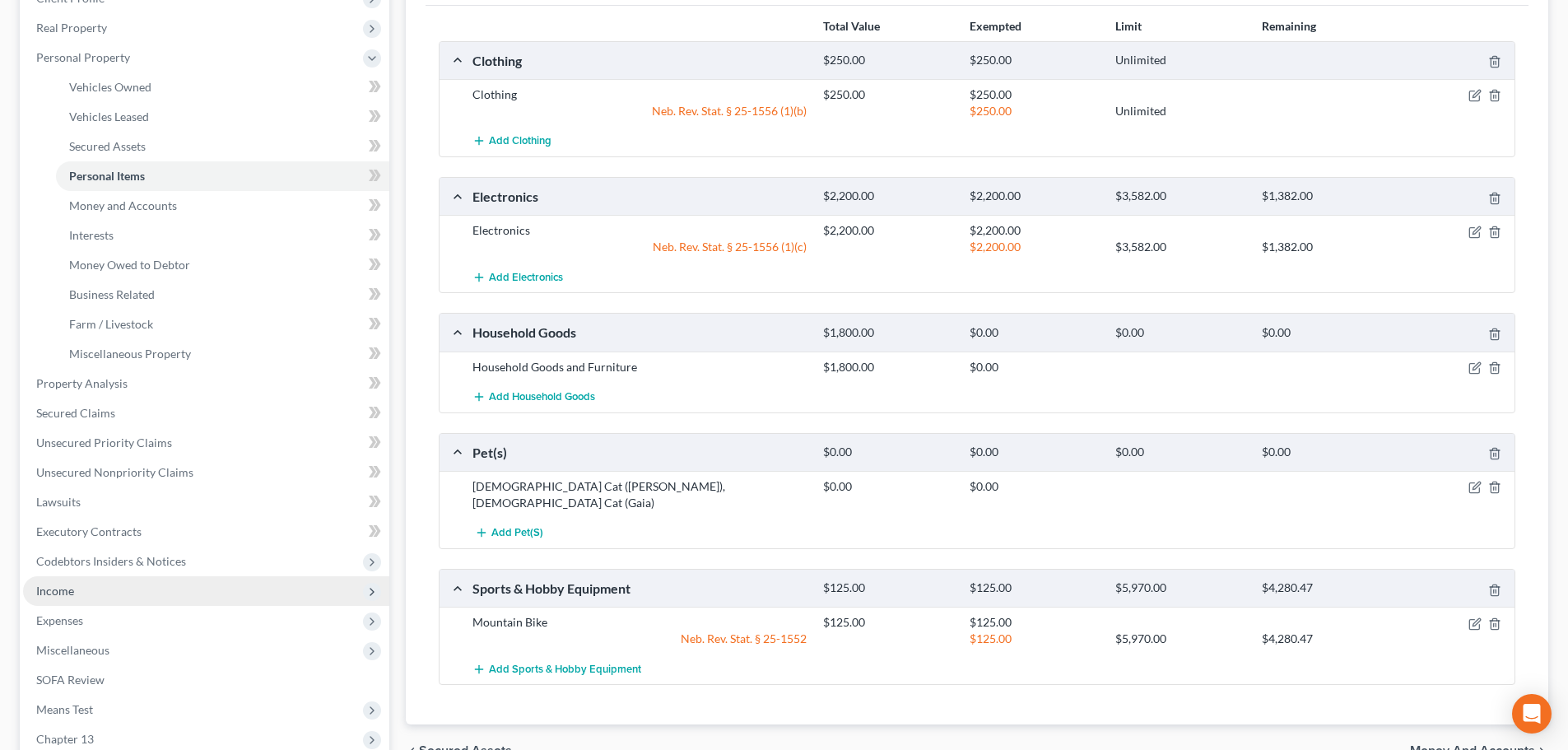
click at [135, 588] on span "Income" at bounding box center [206, 591] width 366 height 30
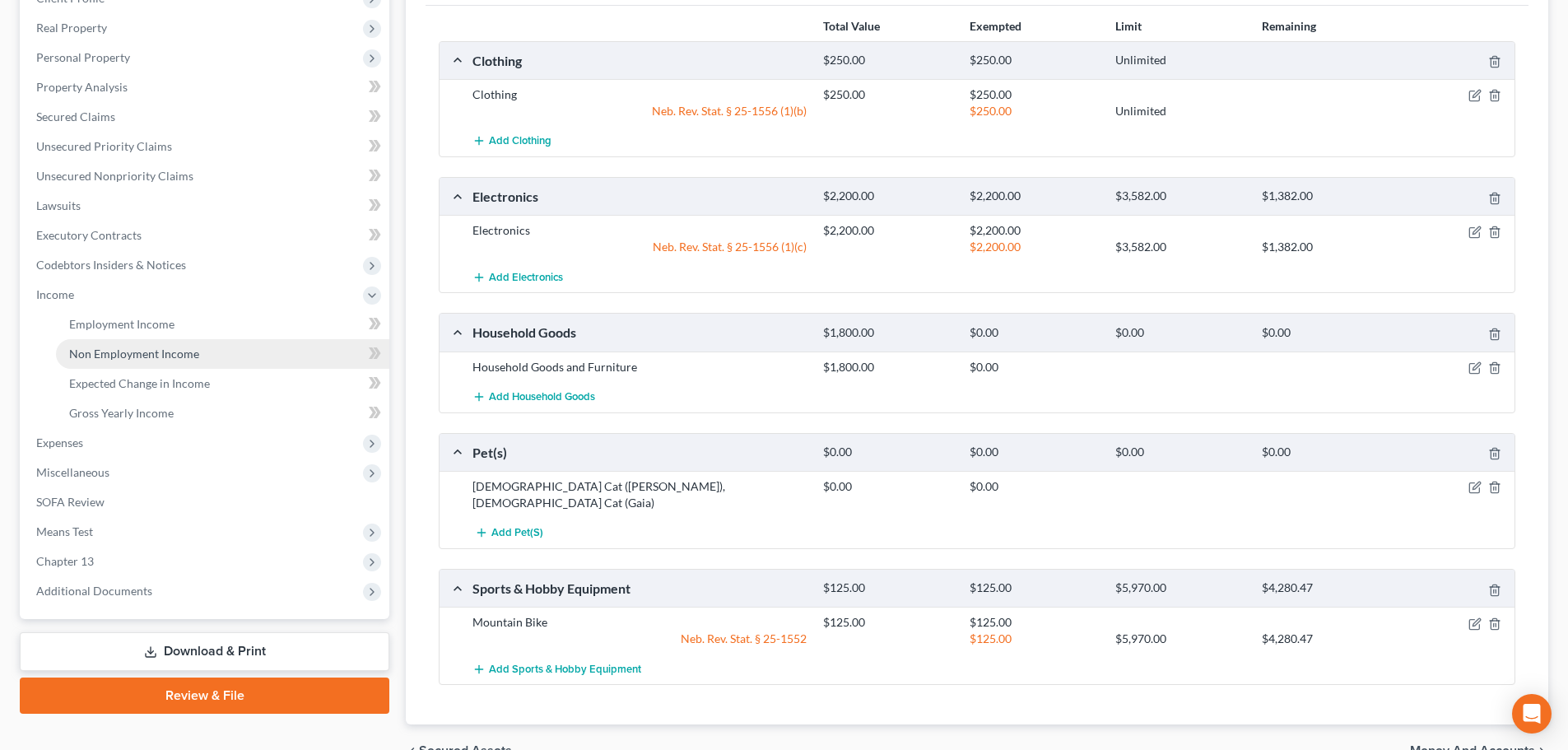
click at [101, 356] on span "Non Employment Income" at bounding box center [134, 354] width 130 height 14
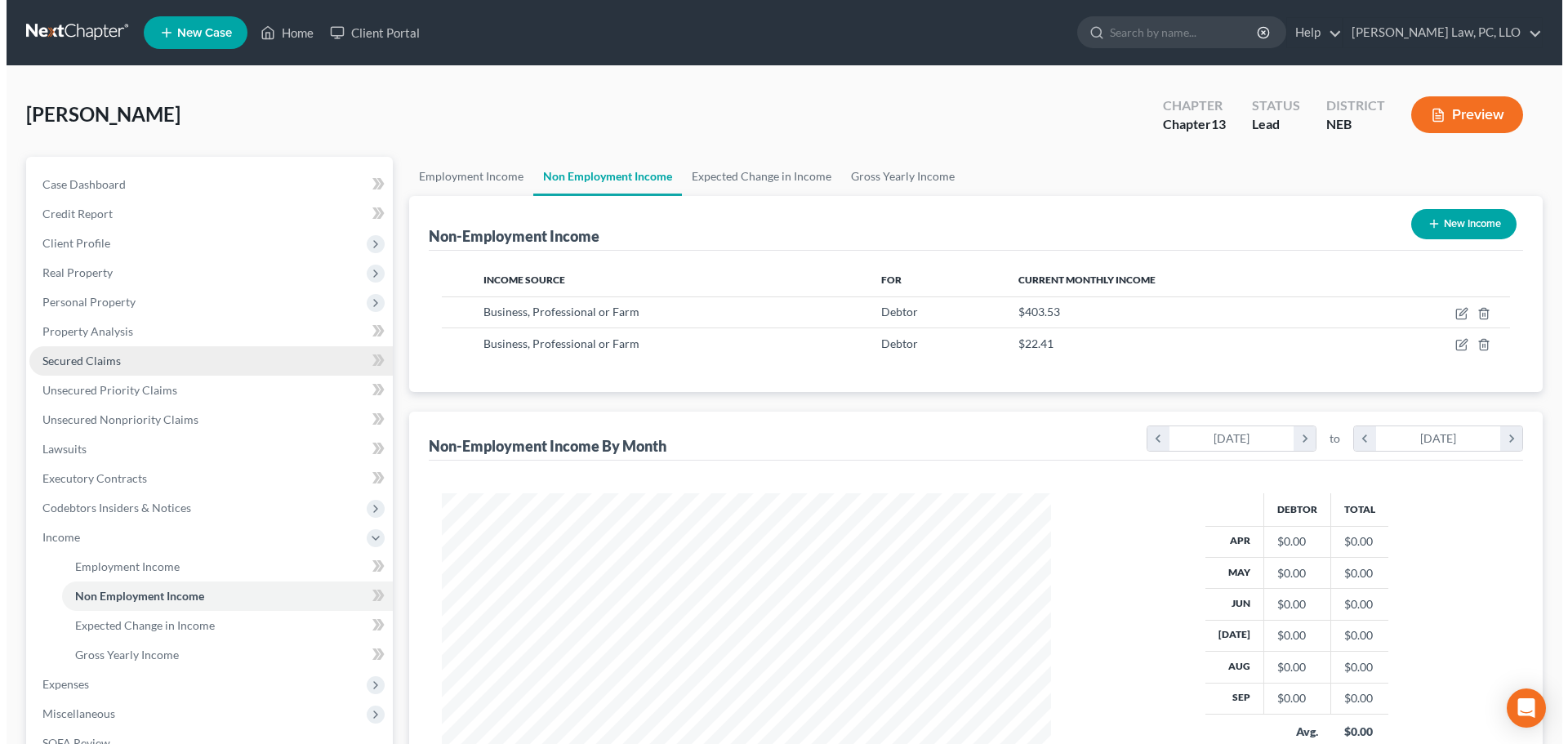
scroll to position [304, 642]
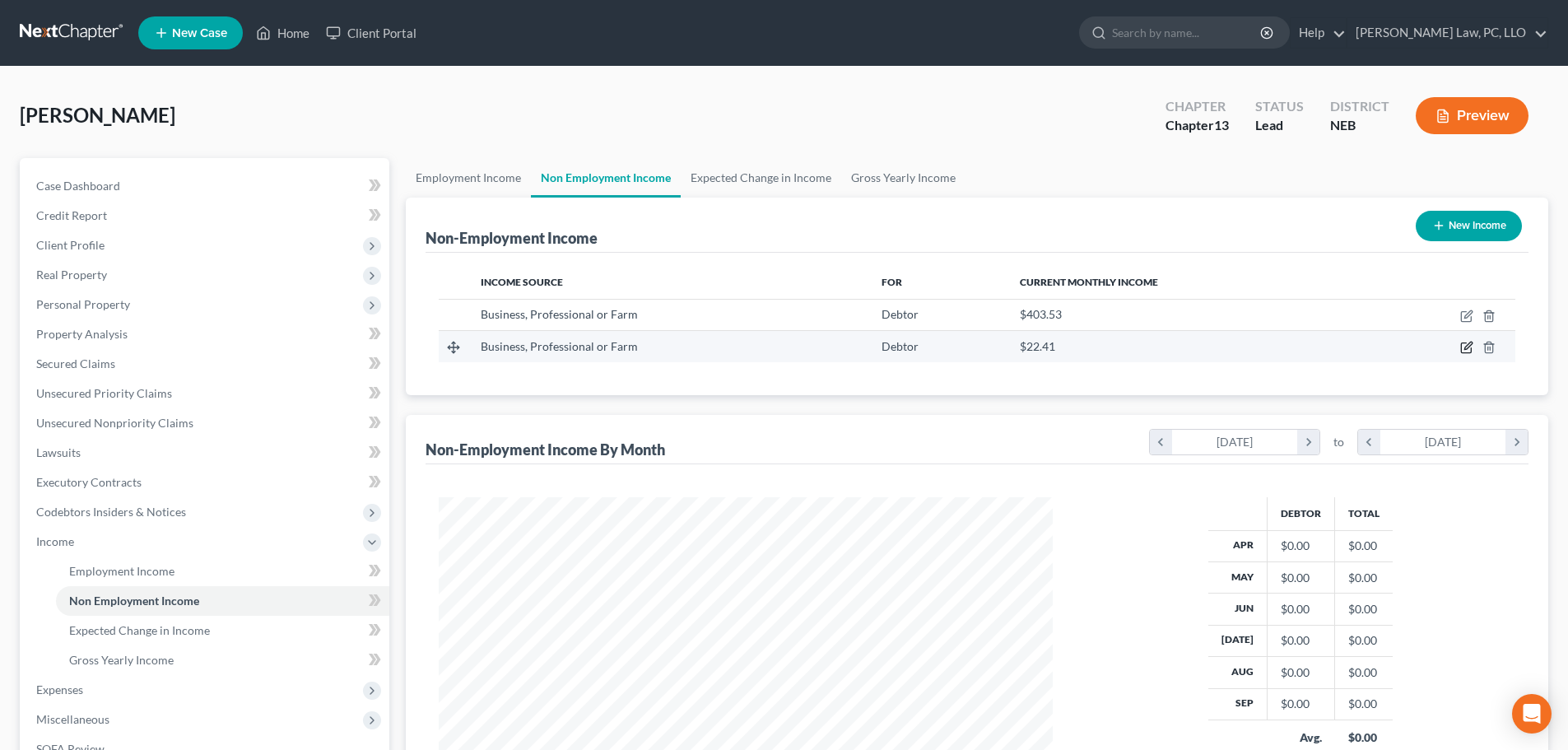
click at [1465, 348] on icon "button" at bounding box center [1468, 346] width 7 height 7
select select "10"
select select "0"
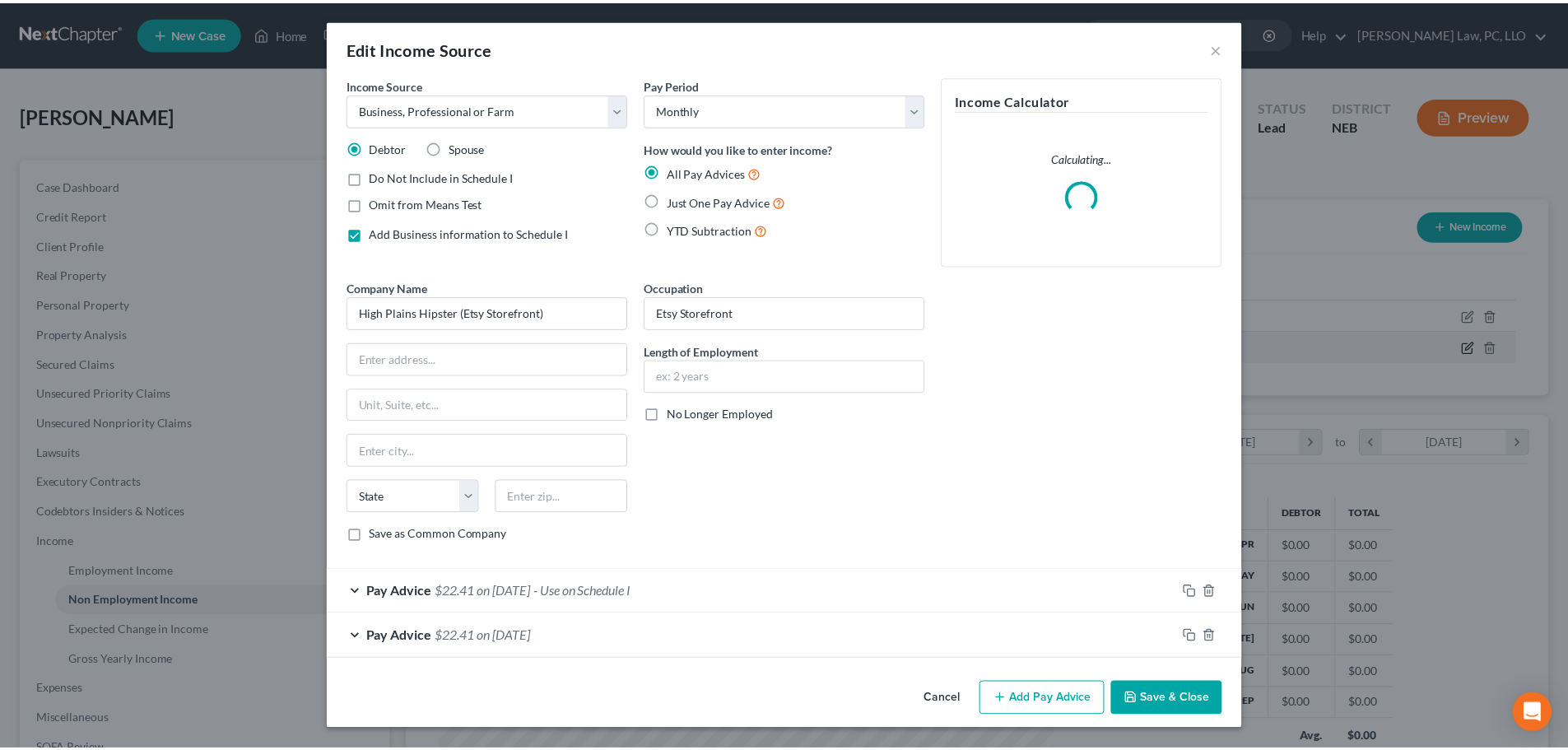
scroll to position [309, 653]
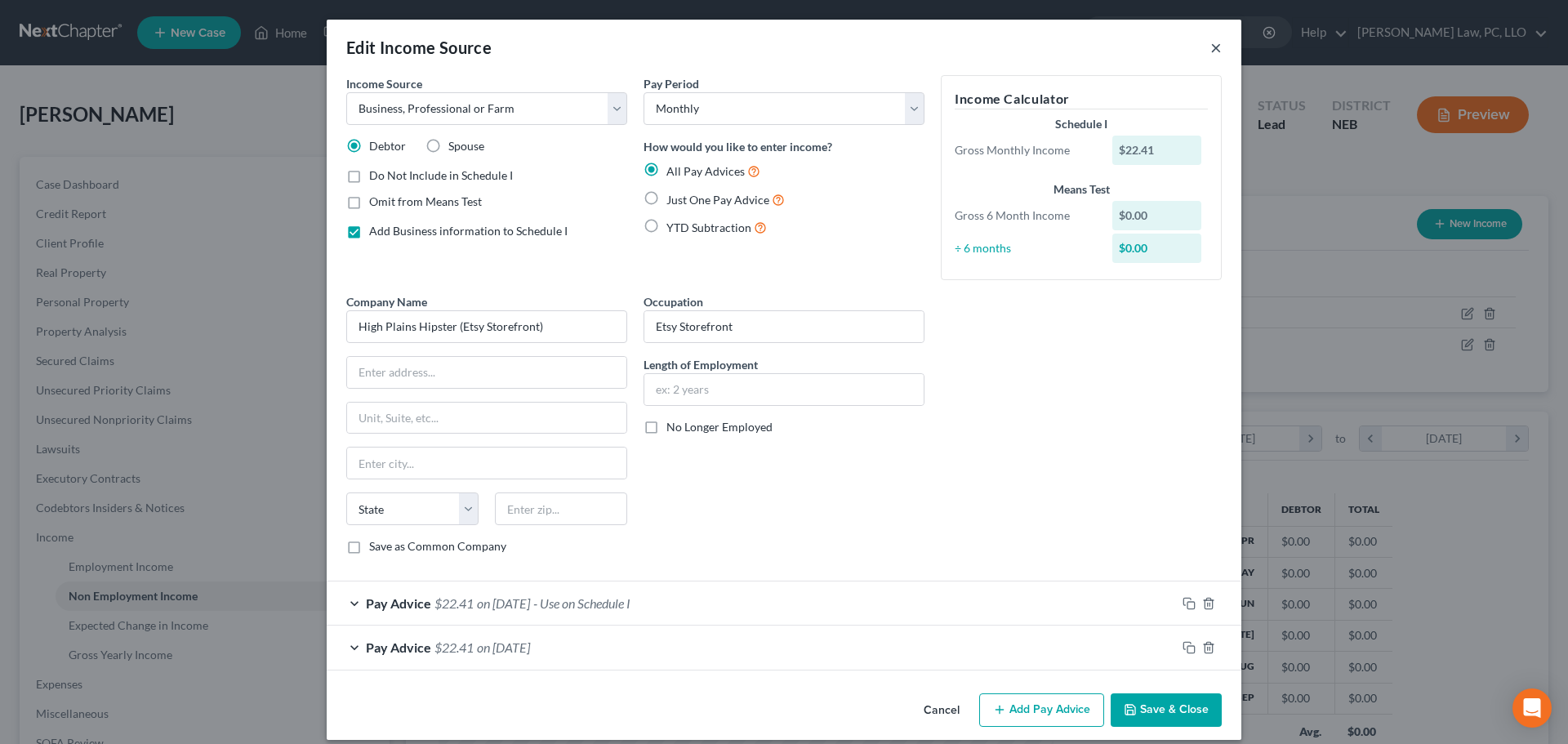
click at [1210, 47] on button "×" at bounding box center [1215, 47] width 11 height 20
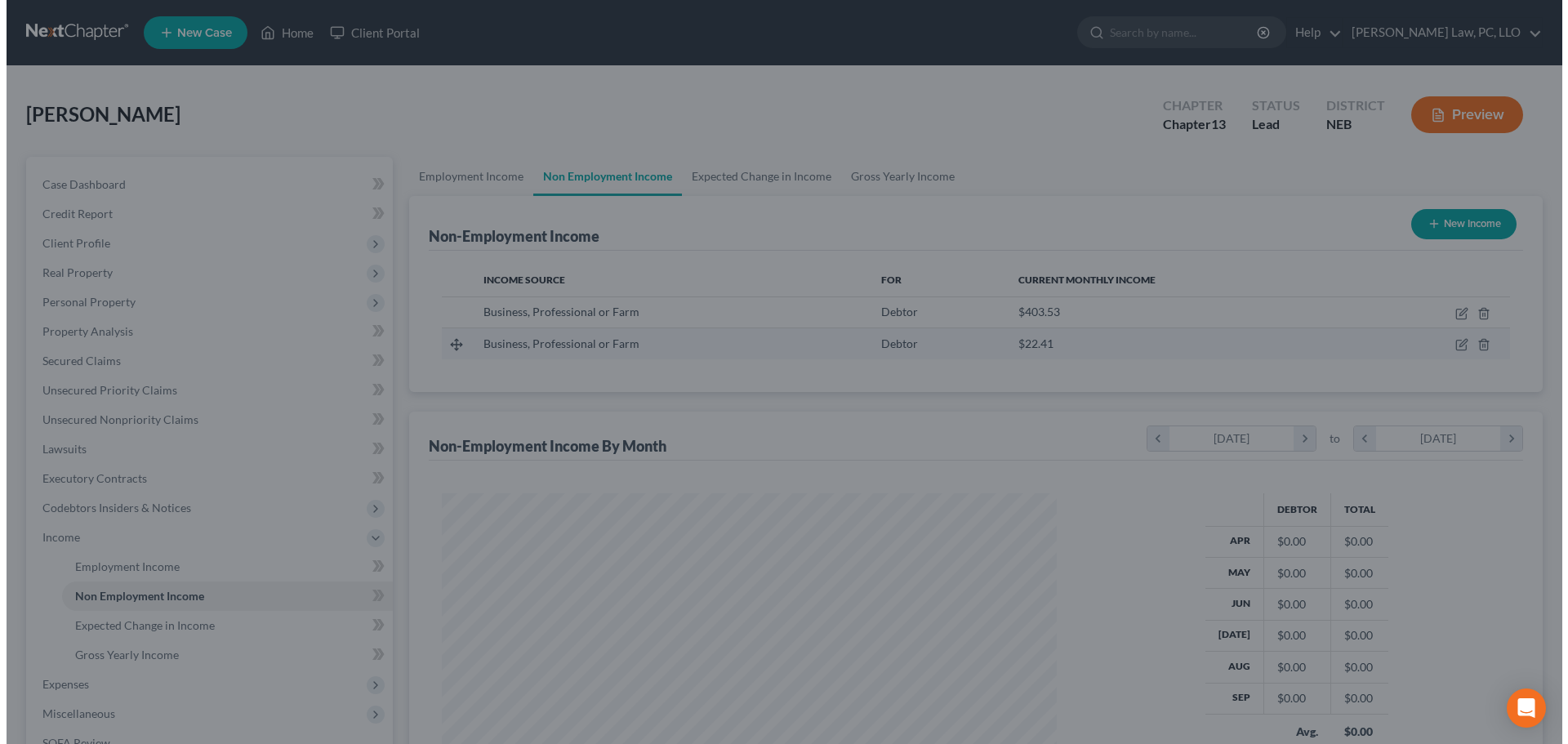
scroll to position [816337, 816020]
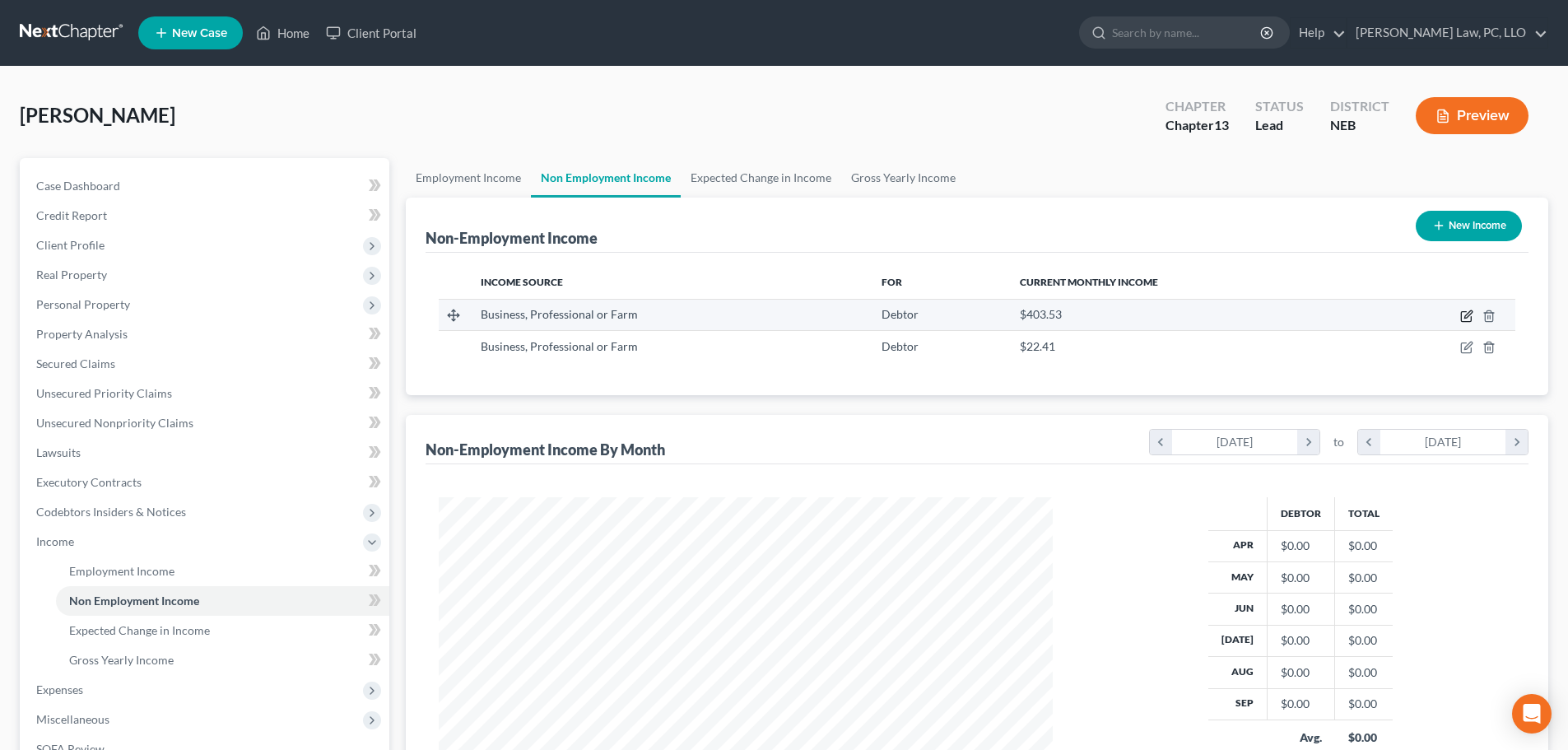
click at [1467, 314] on icon "button" at bounding box center [1468, 314] width 7 height 7
select select "10"
select select "0"
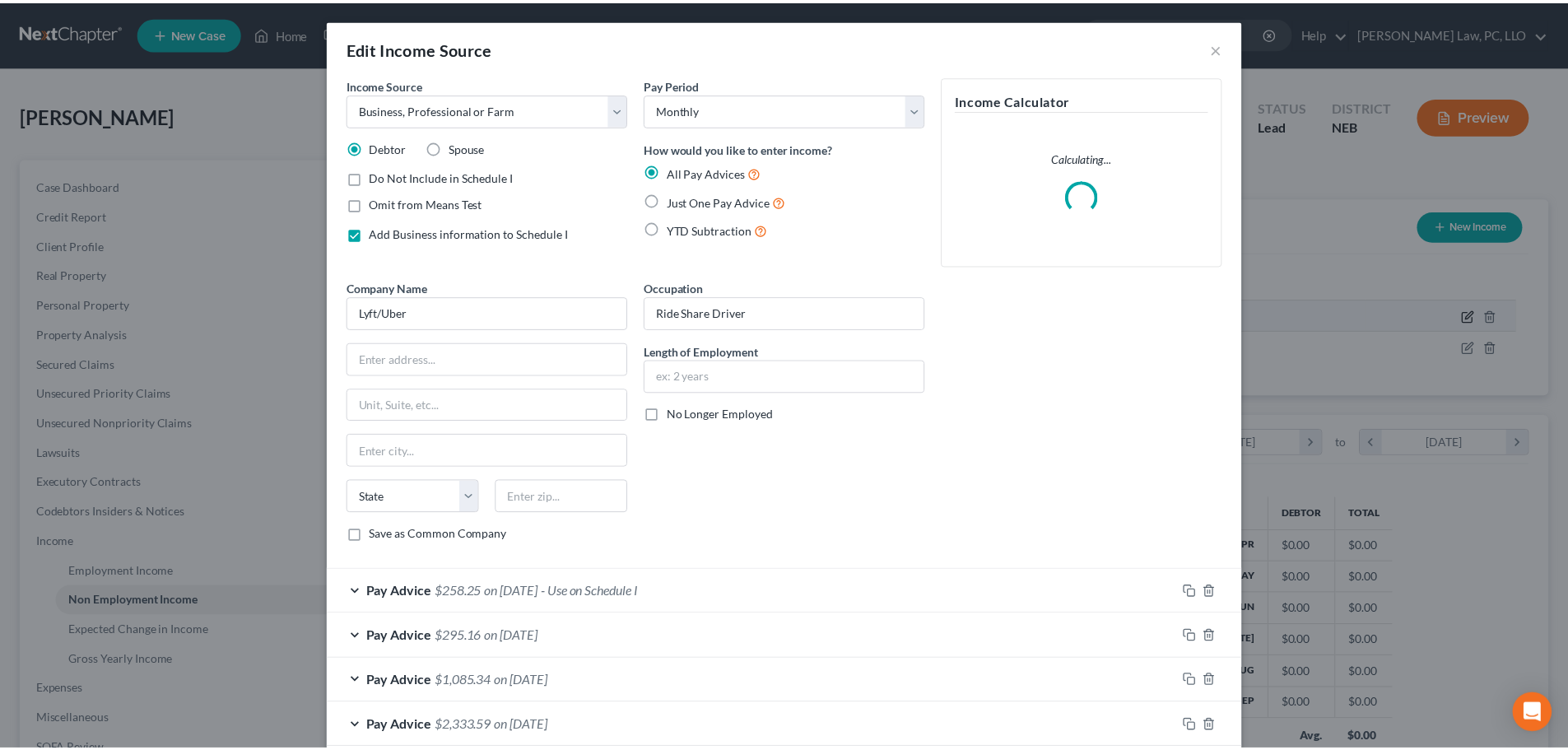
scroll to position [309, 653]
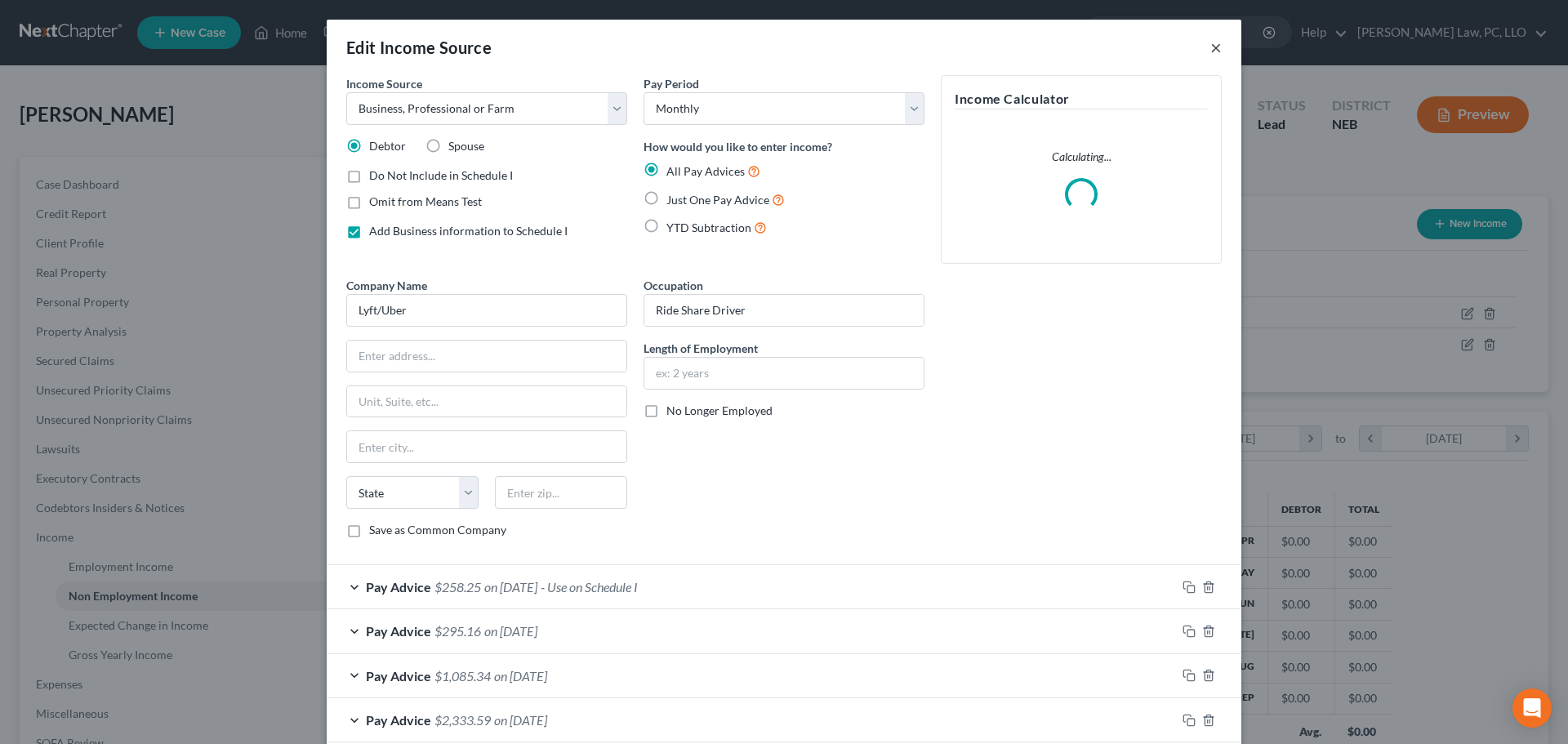
click at [1210, 49] on button "×" at bounding box center [1215, 47] width 11 height 20
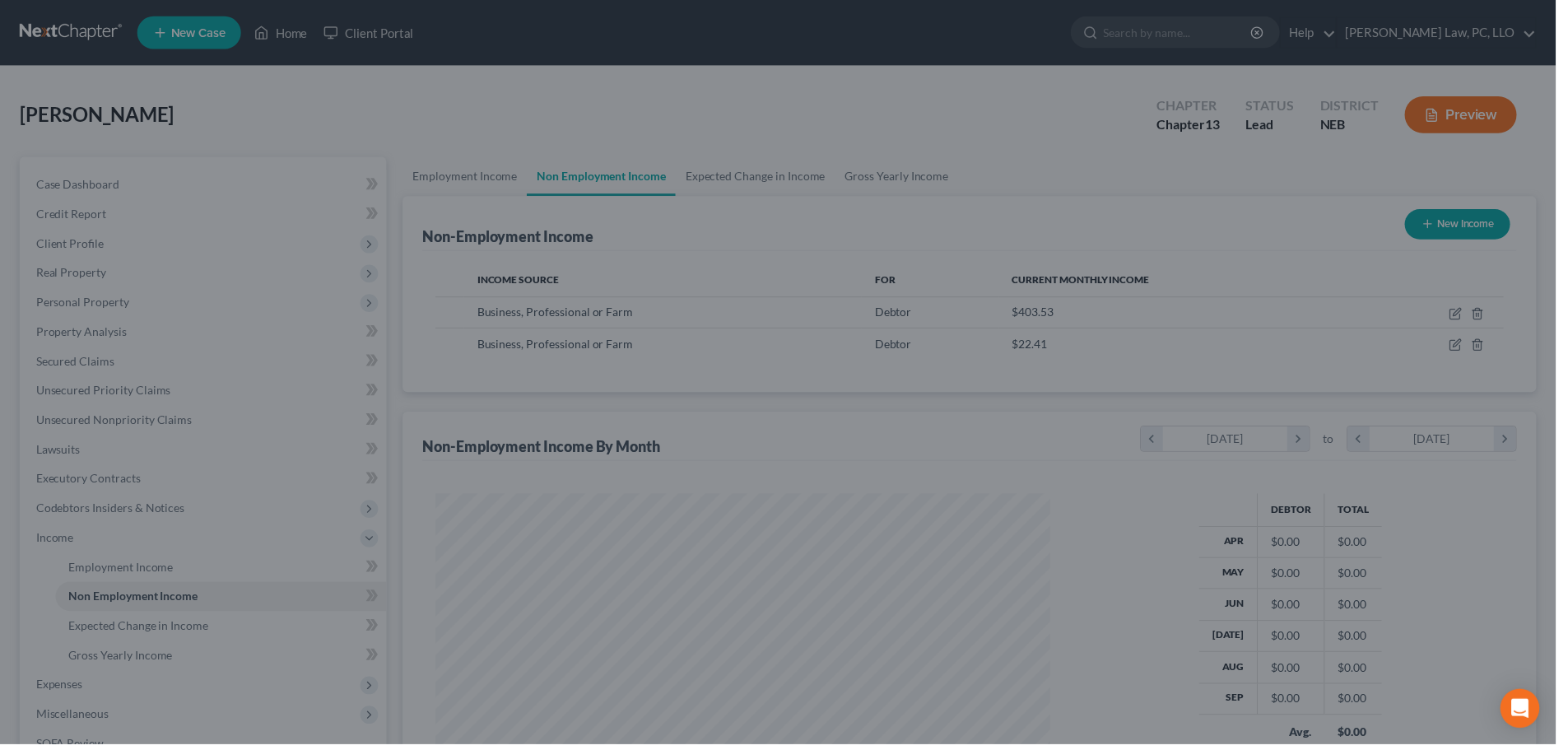
scroll to position [822921, 822402]
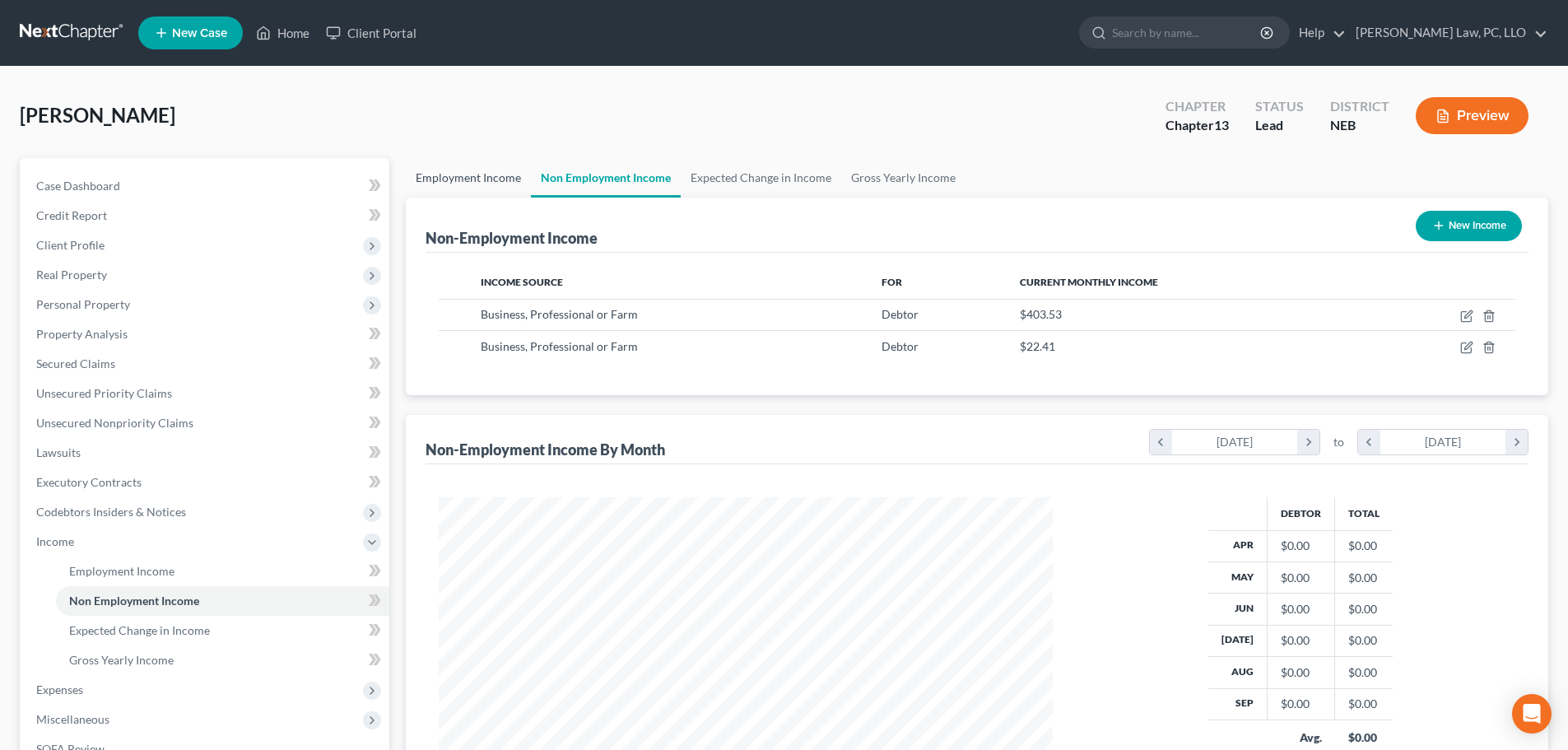
click at [434, 179] on link "Employment Income" at bounding box center [468, 177] width 125 height 39
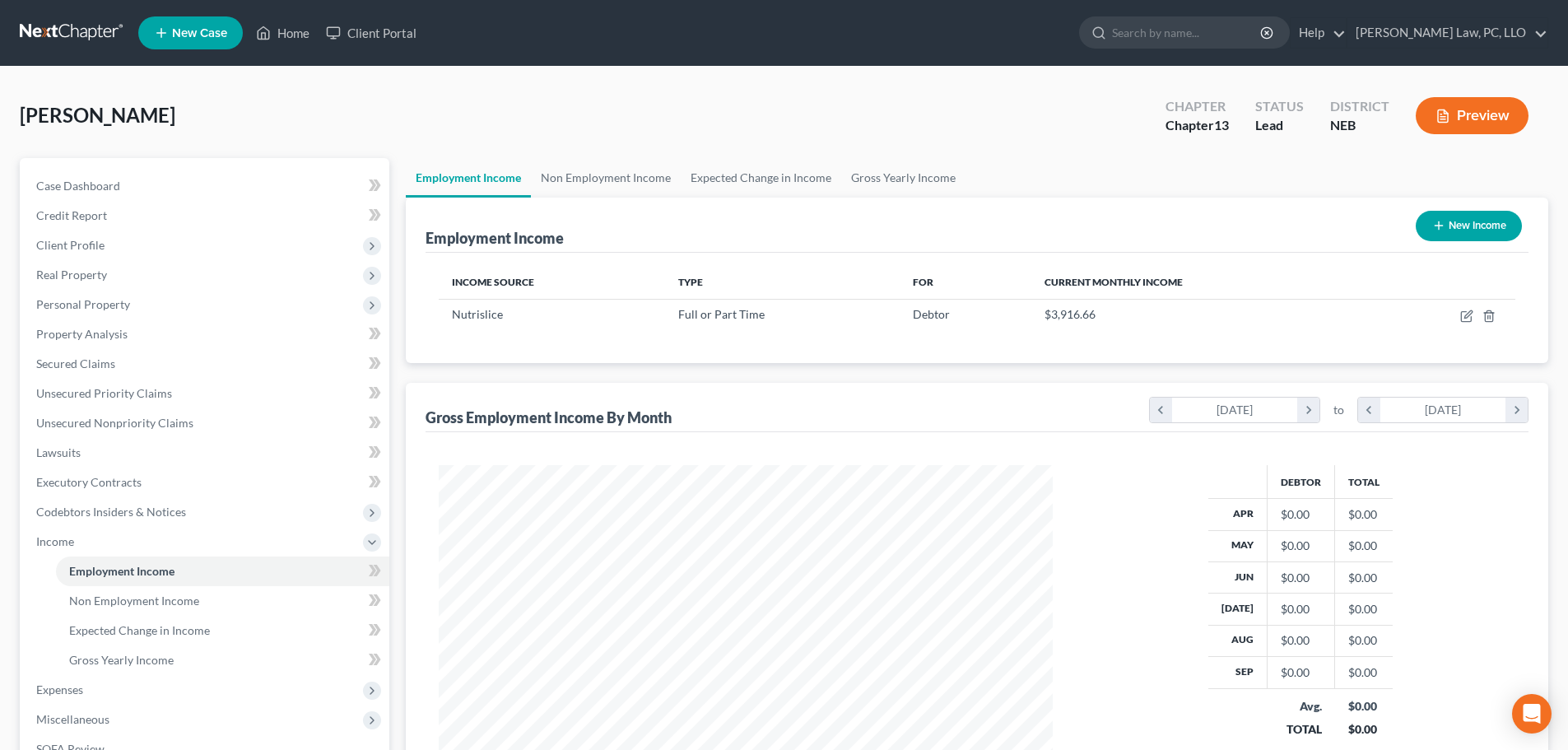
scroll to position [307, 647]
